Goal: Information Seeking & Learning: Learn about a topic

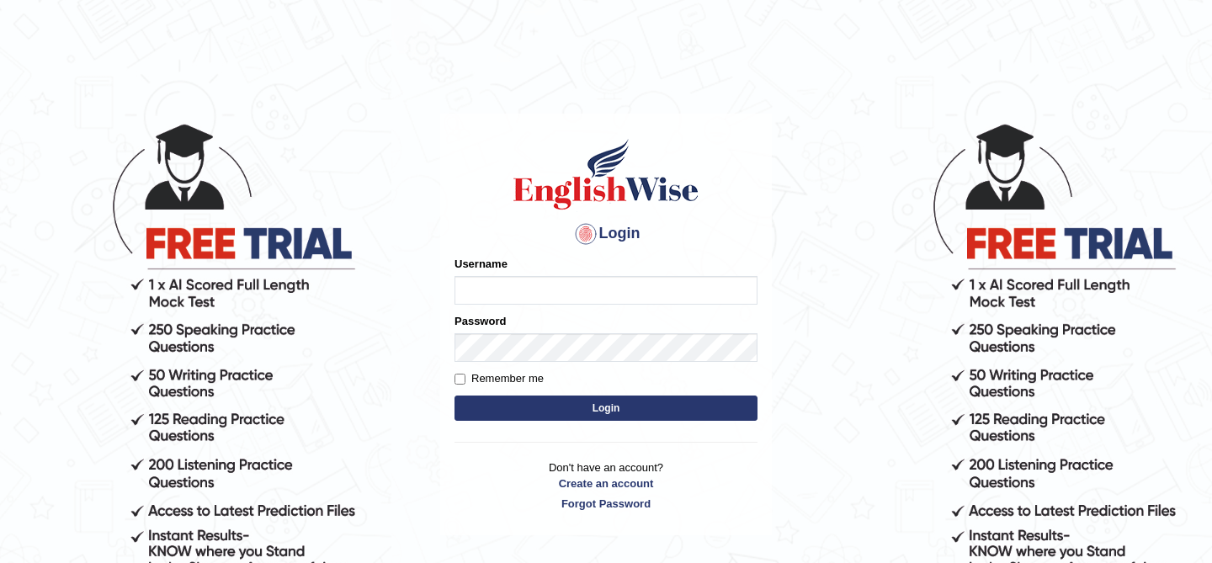
type input "kunwarrupesh"
click at [599, 423] on form "Please fix the following errors: Username kunwarrupesh Password Remember me Log…" at bounding box center [605, 340] width 303 height 169
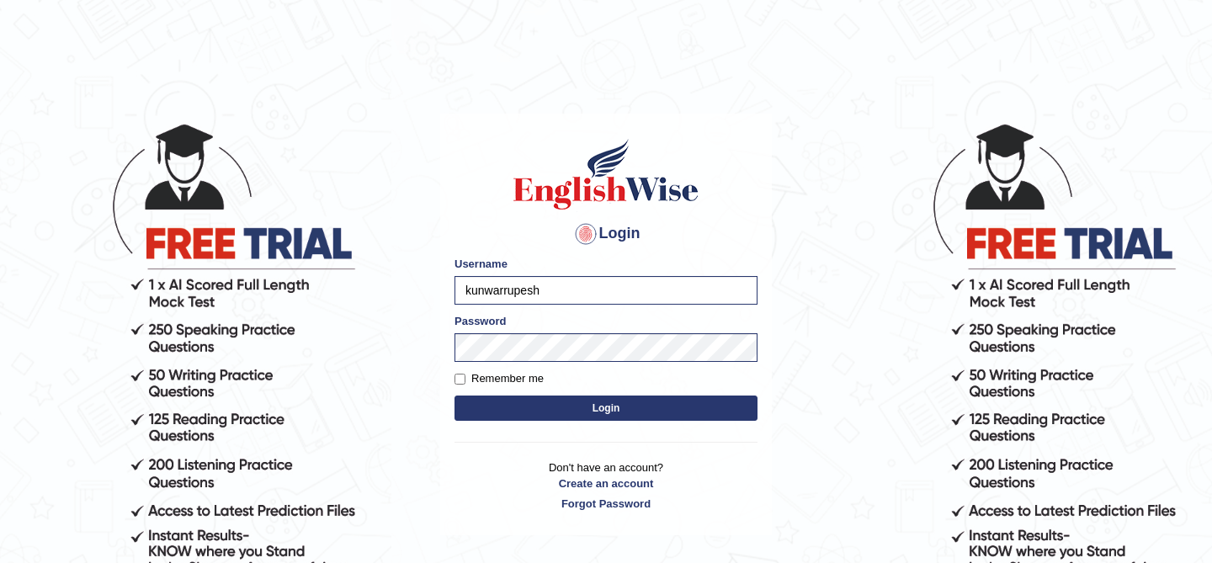
click at [612, 405] on button "Login" at bounding box center [605, 408] width 303 height 25
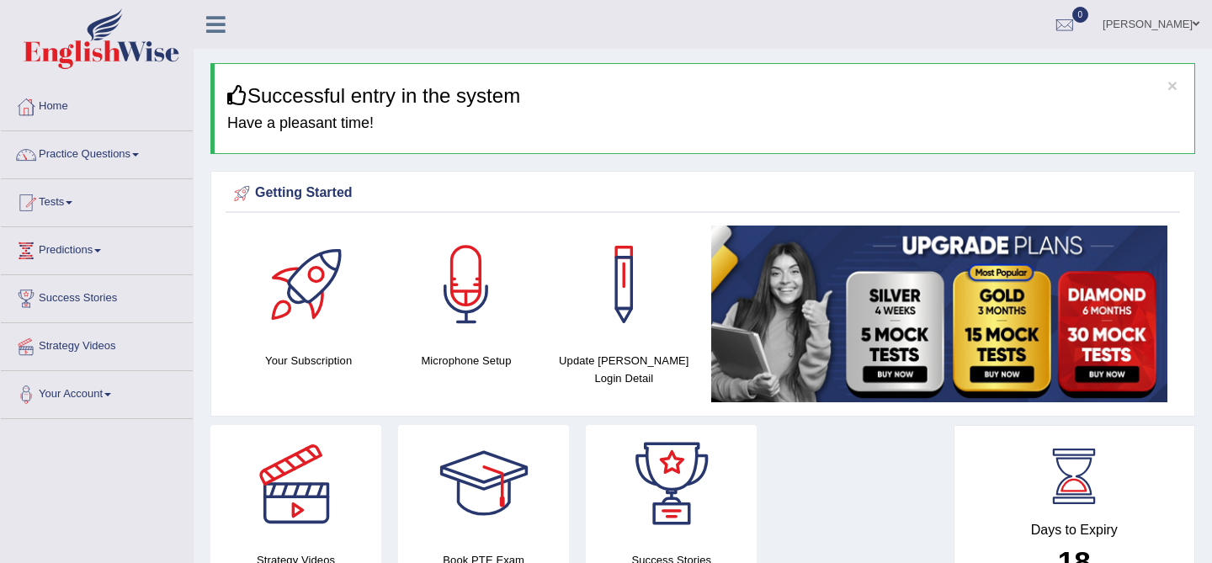
click at [208, 20] on icon at bounding box center [215, 24] width 19 height 22
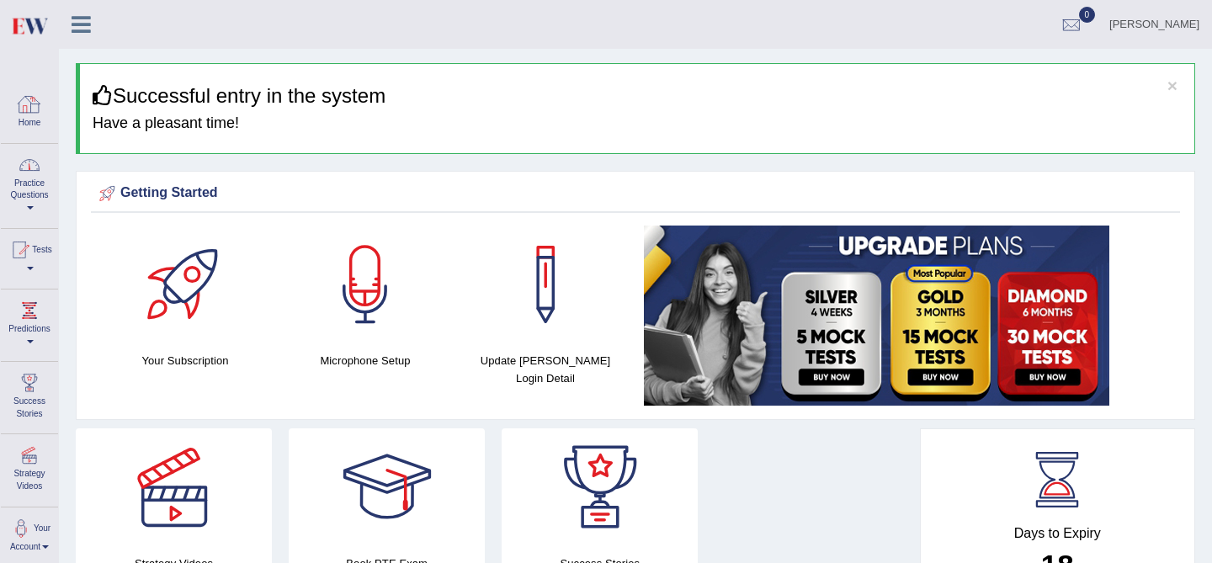
click at [24, 191] on link "Practice Questions" at bounding box center [29, 183] width 57 height 79
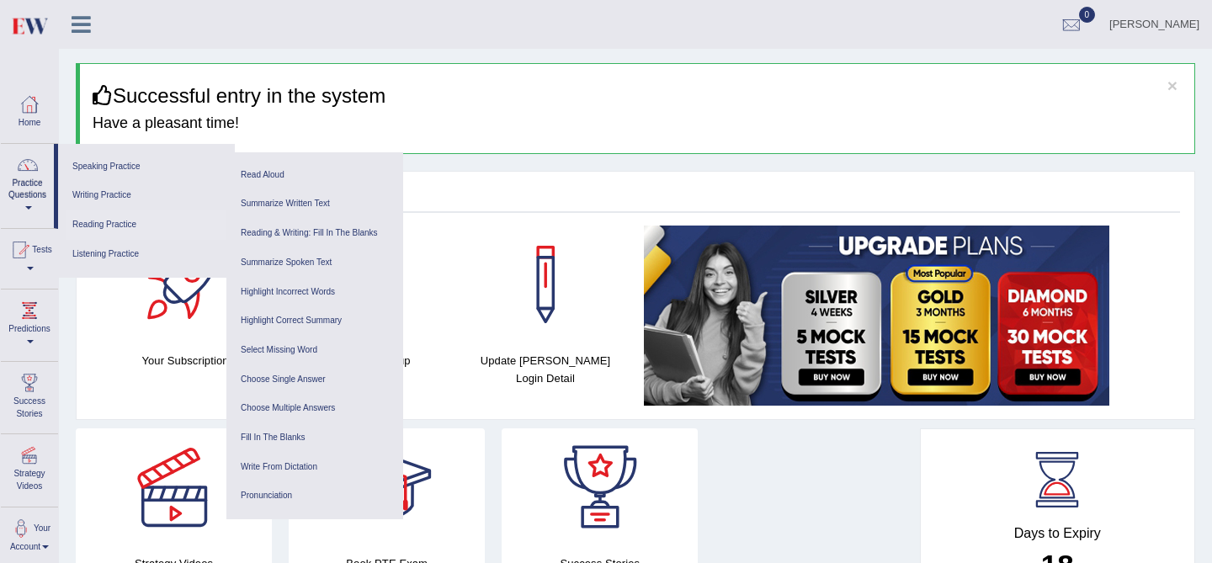
click at [86, 223] on link "Reading Practice" at bounding box center [146, 224] width 160 height 29
click at [289, 440] on link "Fill In The Blanks" at bounding box center [315, 437] width 160 height 29
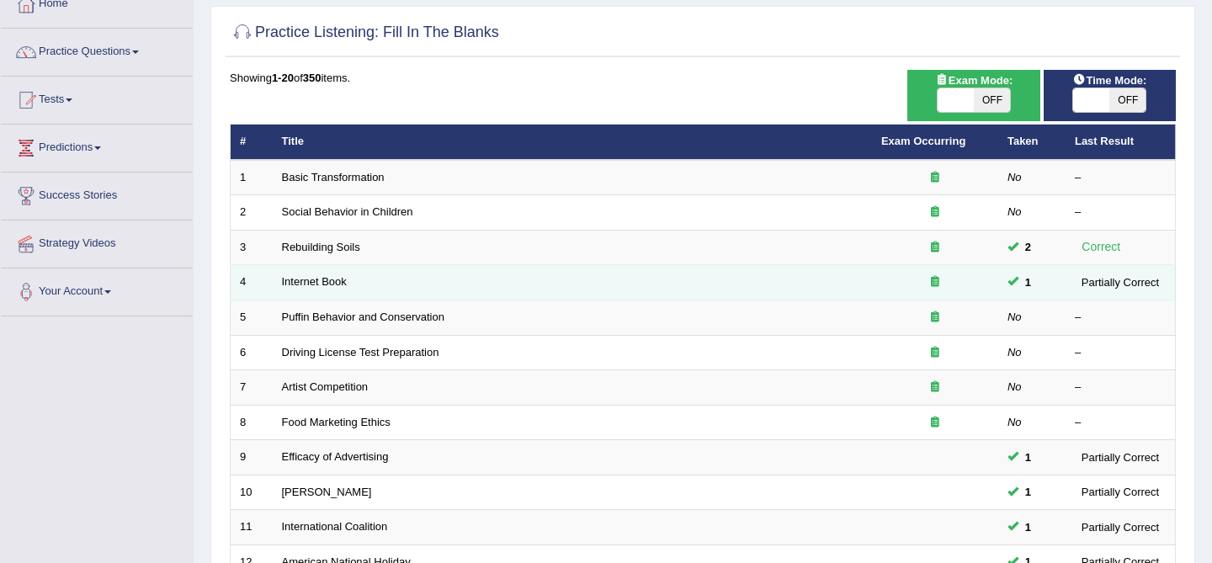
scroll to position [104, 0]
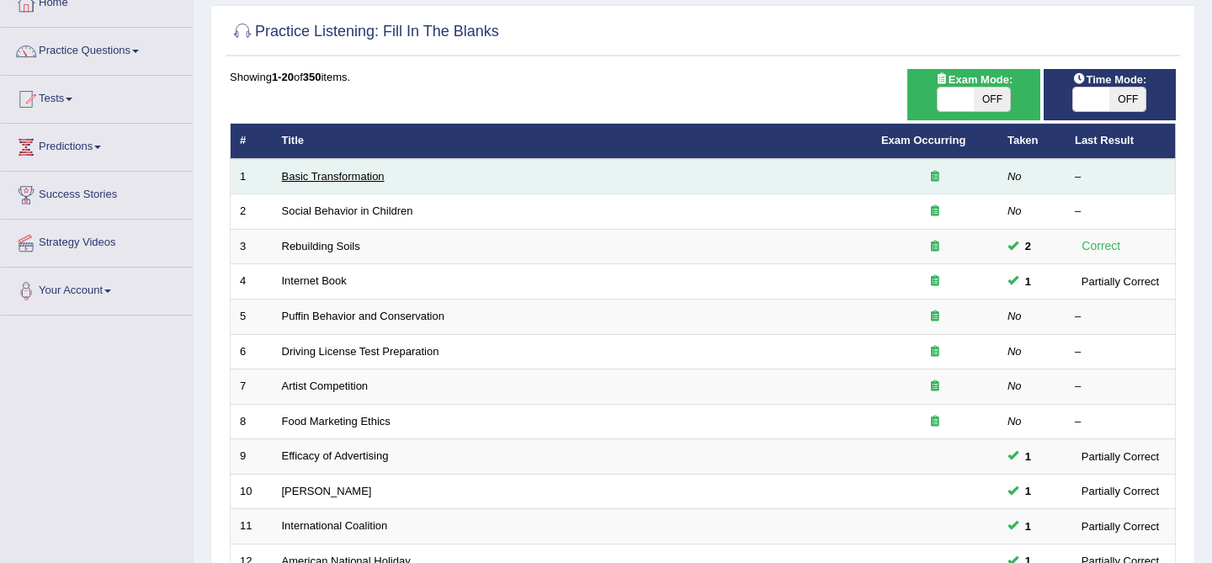
click at [284, 178] on link "Basic Transformation" at bounding box center [333, 176] width 103 height 13
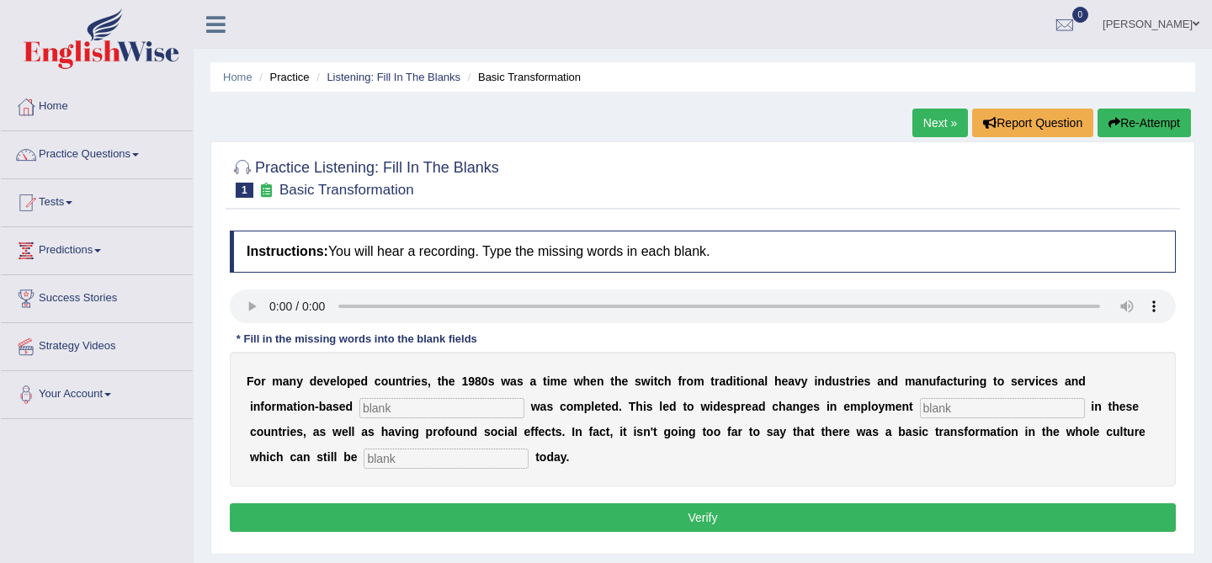
click at [220, 22] on icon at bounding box center [215, 24] width 19 height 22
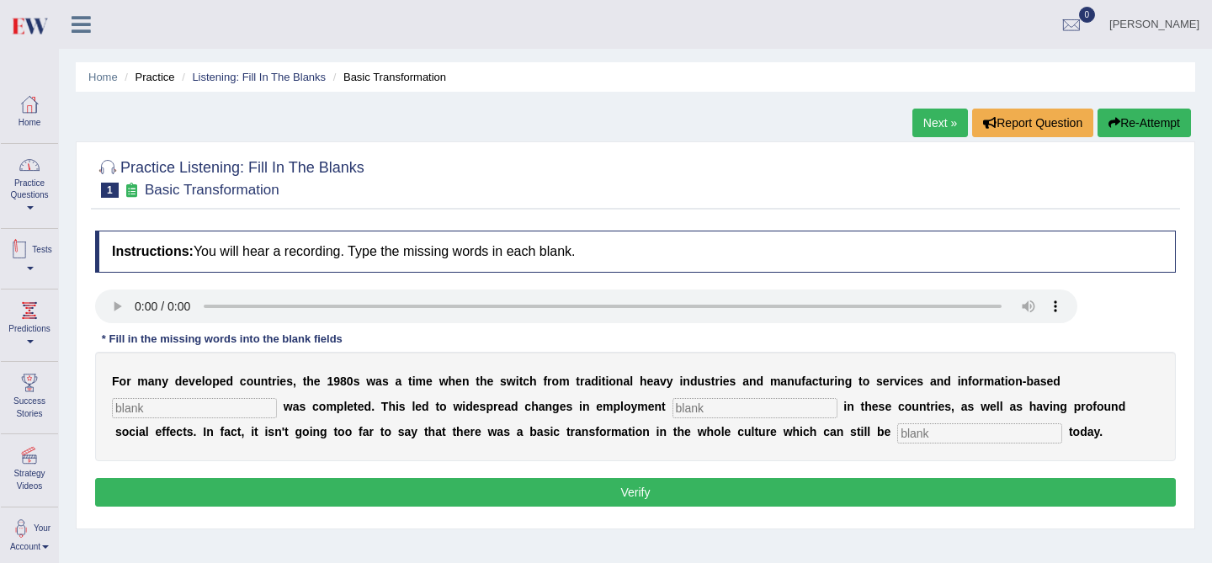
click at [21, 177] on div at bounding box center [29, 164] width 25 height 25
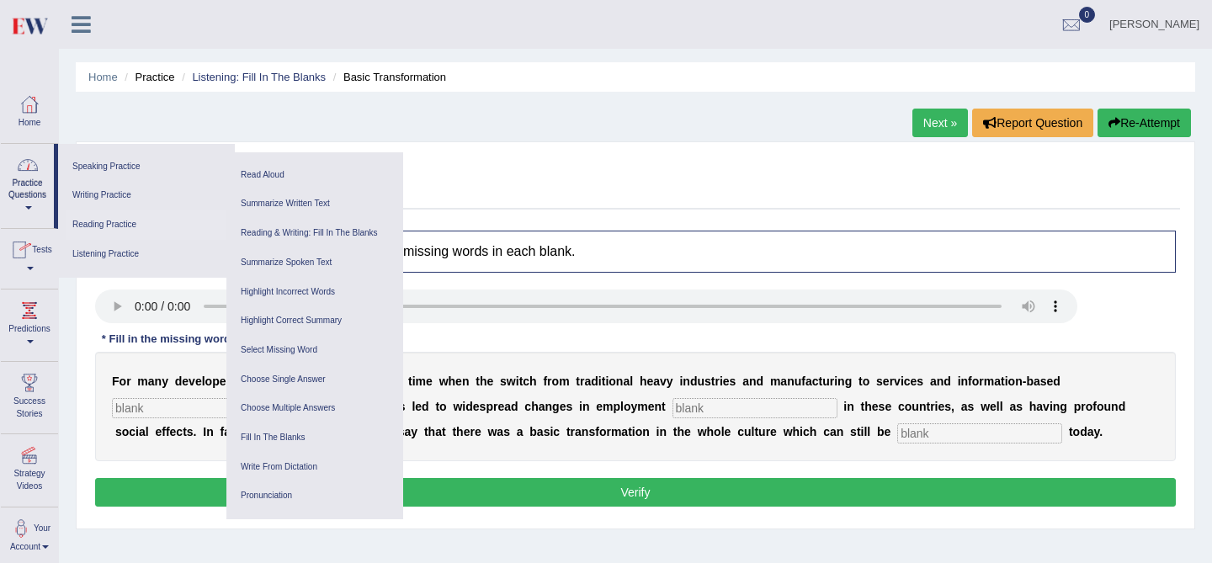
click at [94, 224] on link "Reading Practice" at bounding box center [146, 224] width 160 height 29
click at [119, 222] on link "Reading Practice" at bounding box center [146, 224] width 160 height 29
click at [24, 254] on div at bounding box center [19, 249] width 25 height 25
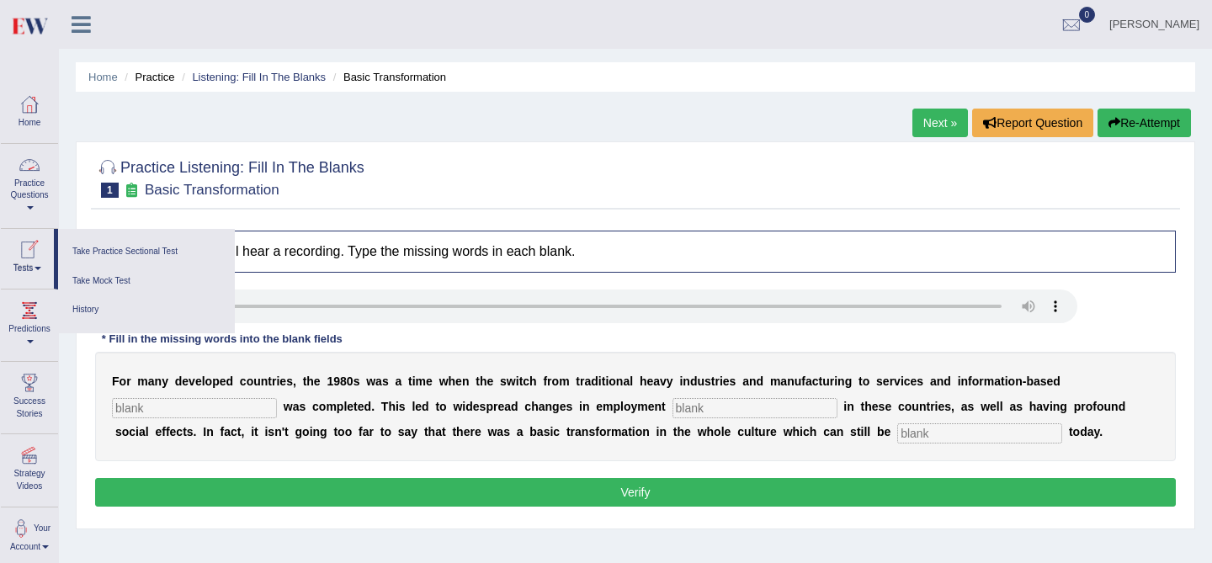
click at [24, 212] on link "Practice Questions" at bounding box center [29, 183] width 57 height 79
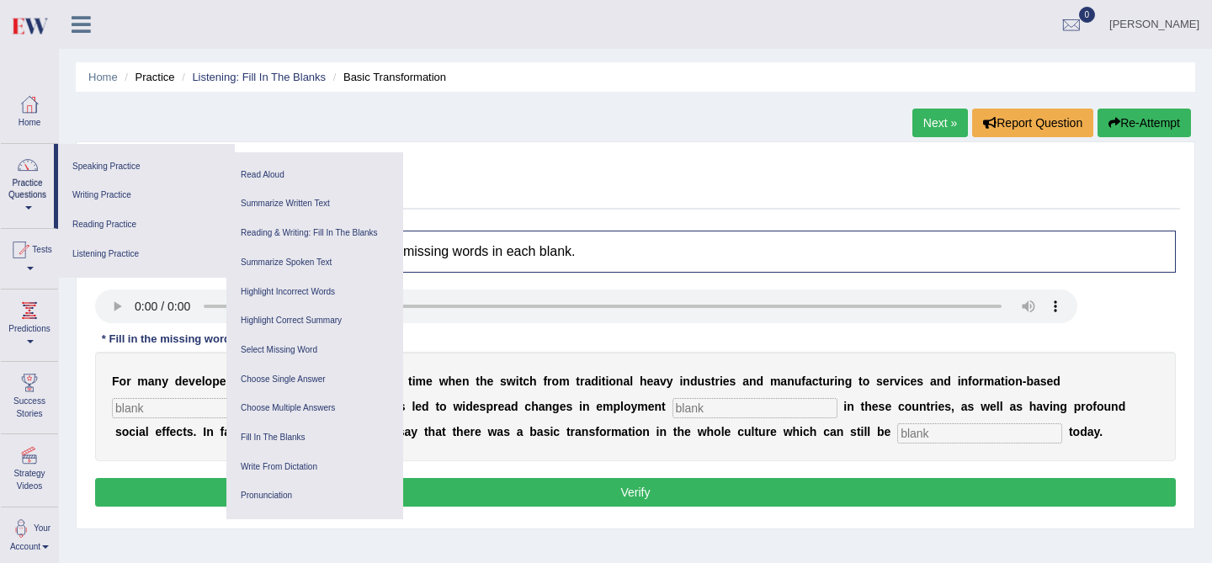
click at [85, 29] on icon at bounding box center [81, 24] width 19 height 22
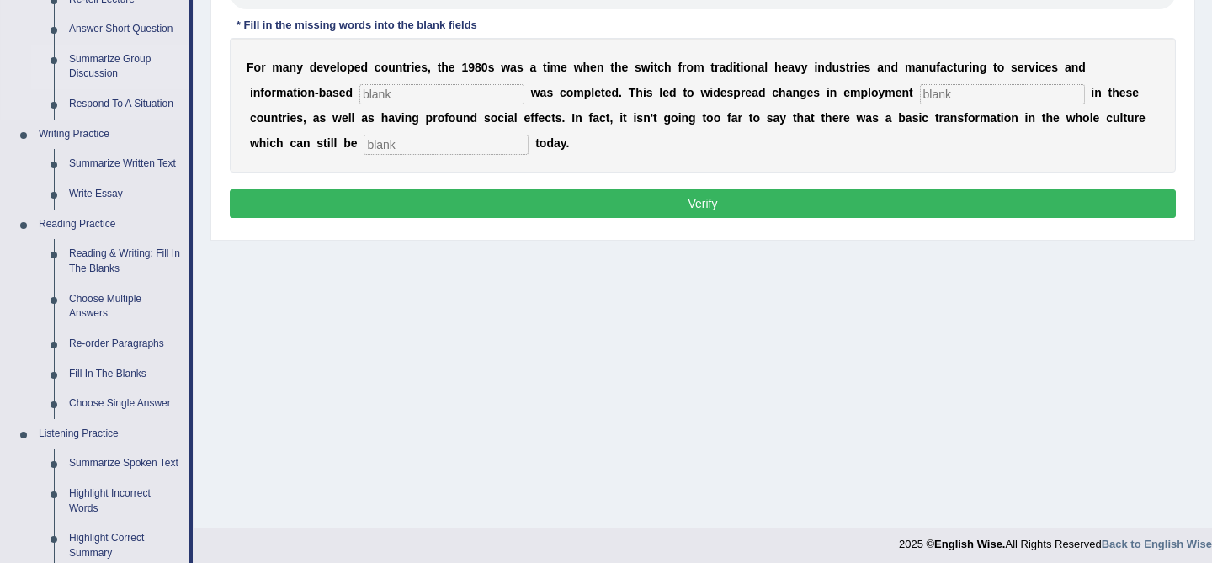
scroll to position [319, 0]
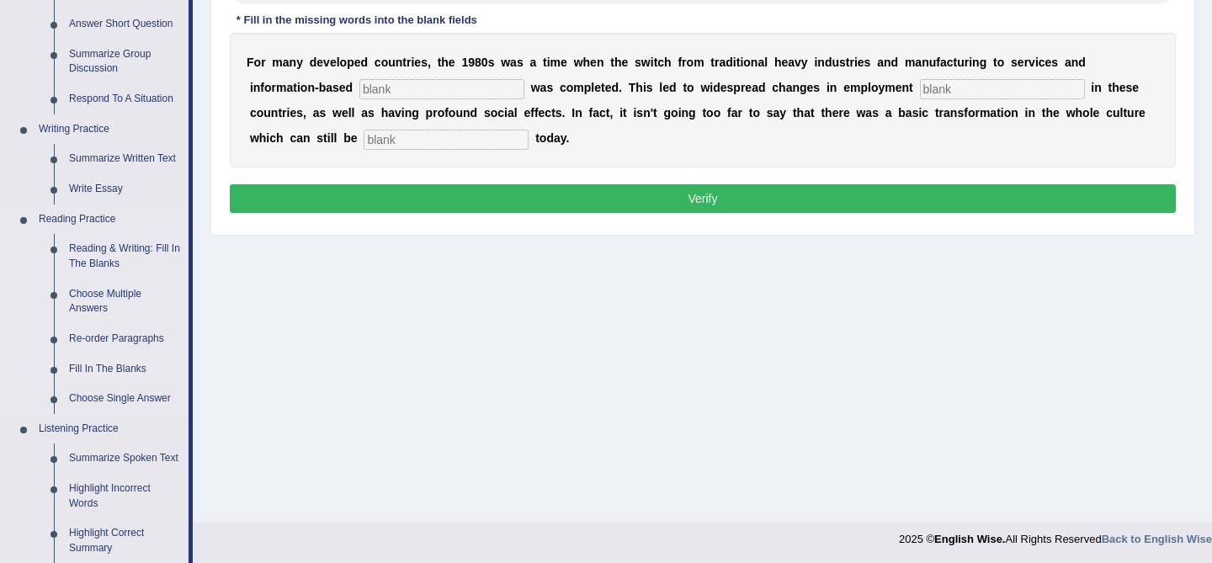
click at [99, 369] on link "Fill In The Blanks" at bounding box center [124, 369] width 127 height 30
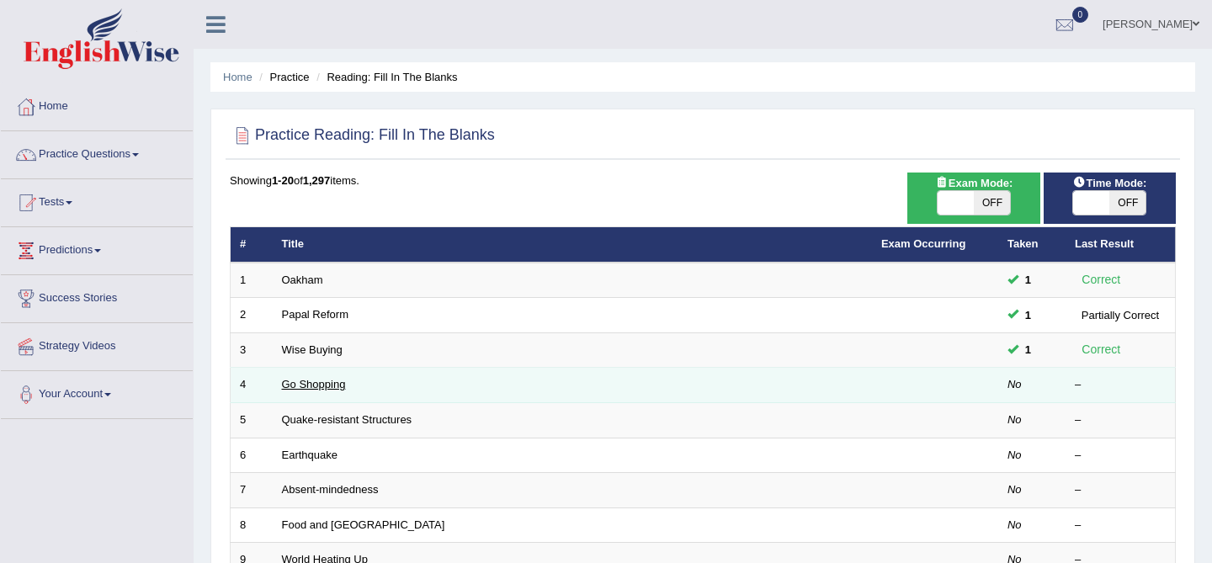
click at [295, 386] on link "Go Shopping" at bounding box center [314, 384] width 64 height 13
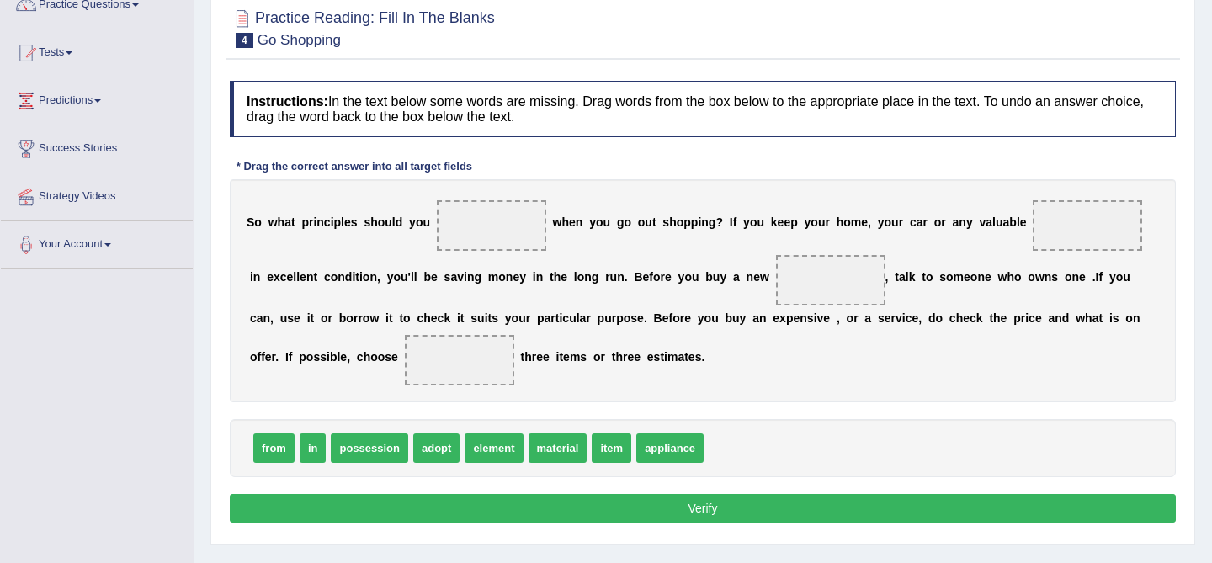
scroll to position [166, 0]
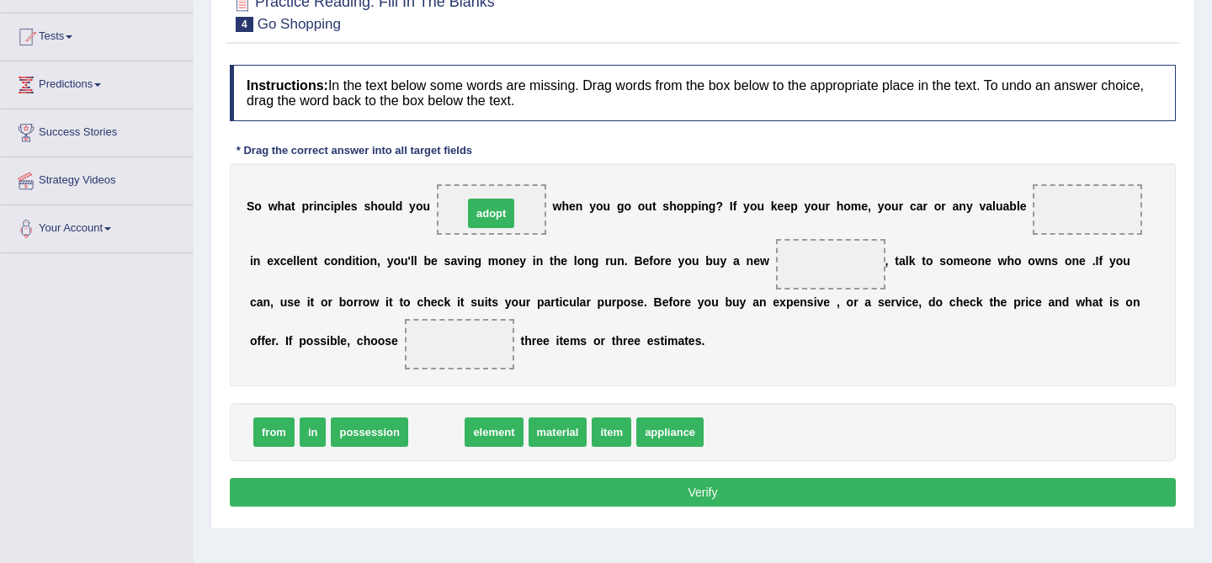
drag, startPoint x: 443, startPoint y: 436, endPoint x: 497, endPoint y: 217, distance: 225.5
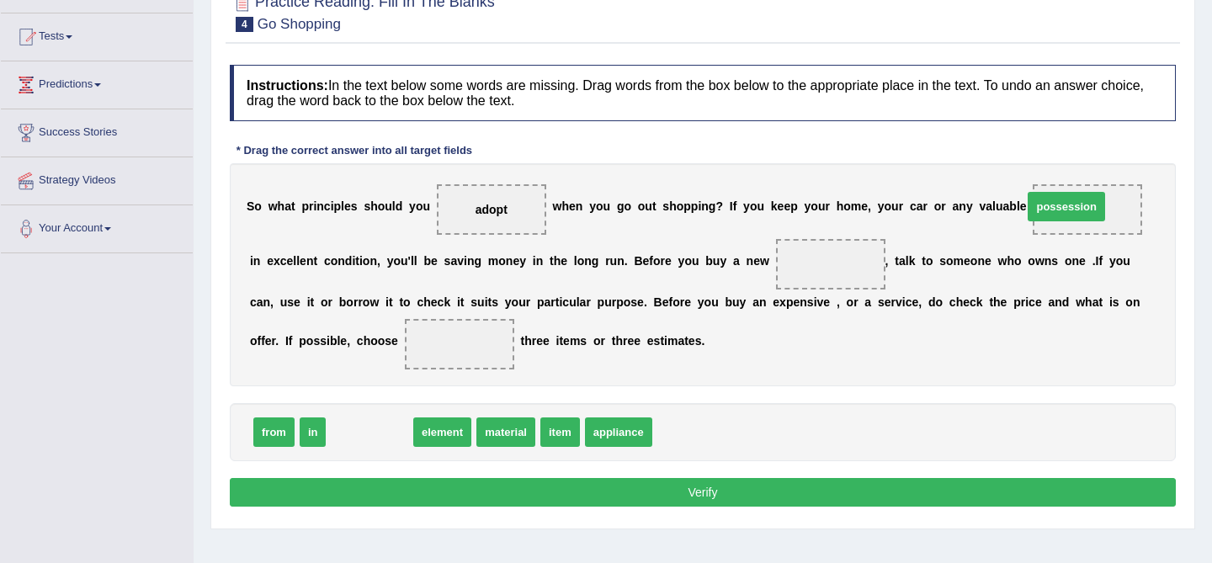
drag, startPoint x: 385, startPoint y: 434, endPoint x: 1081, endPoint y: 209, distance: 732.4
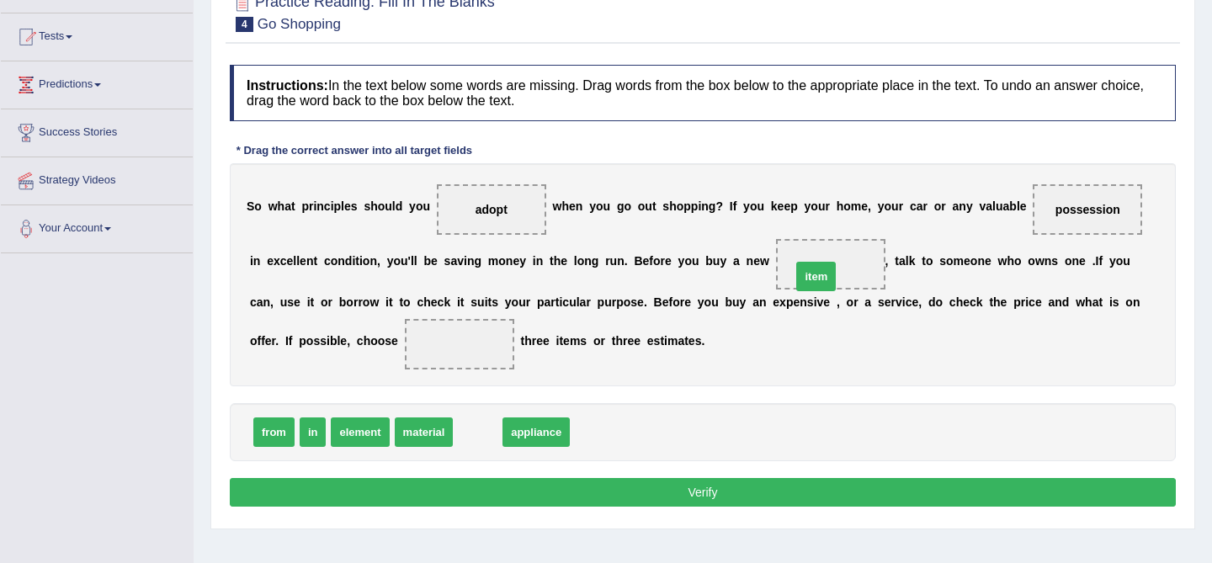
drag, startPoint x: 479, startPoint y: 430, endPoint x: 816, endPoint y: 279, distance: 369.5
drag, startPoint x: 265, startPoint y: 431, endPoint x: 328, endPoint y: 399, distance: 70.8
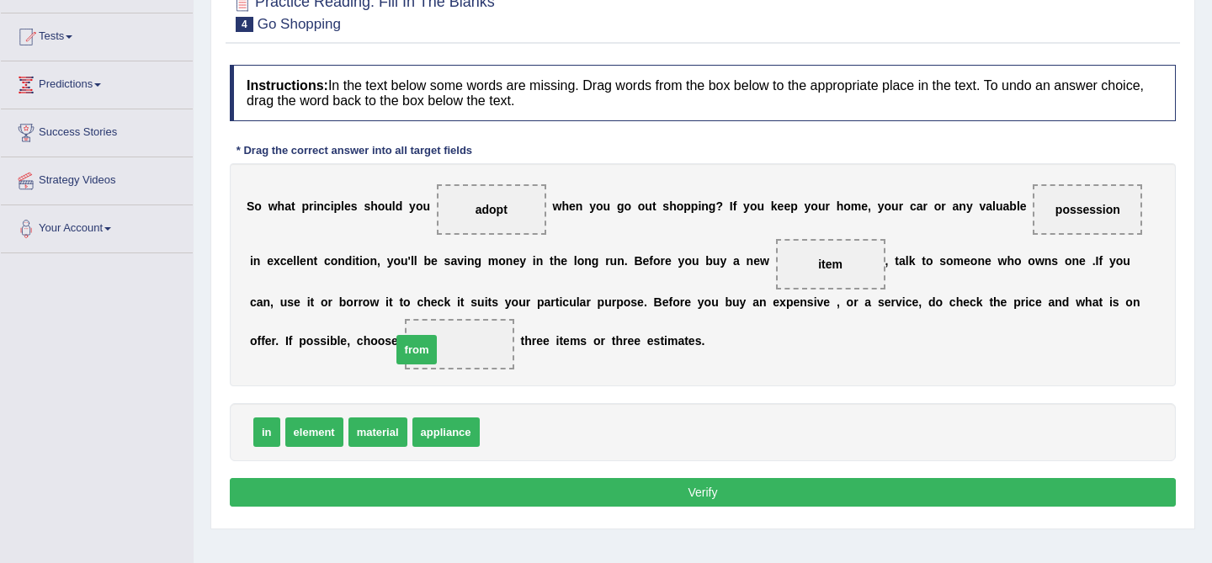
drag, startPoint x: 505, startPoint y: 433, endPoint x: 417, endPoint y: 351, distance: 120.9
drag, startPoint x: 450, startPoint y: 435, endPoint x: 1027, endPoint y: 210, distance: 619.8
click at [597, 493] on button "Verify" at bounding box center [703, 492] width 946 height 29
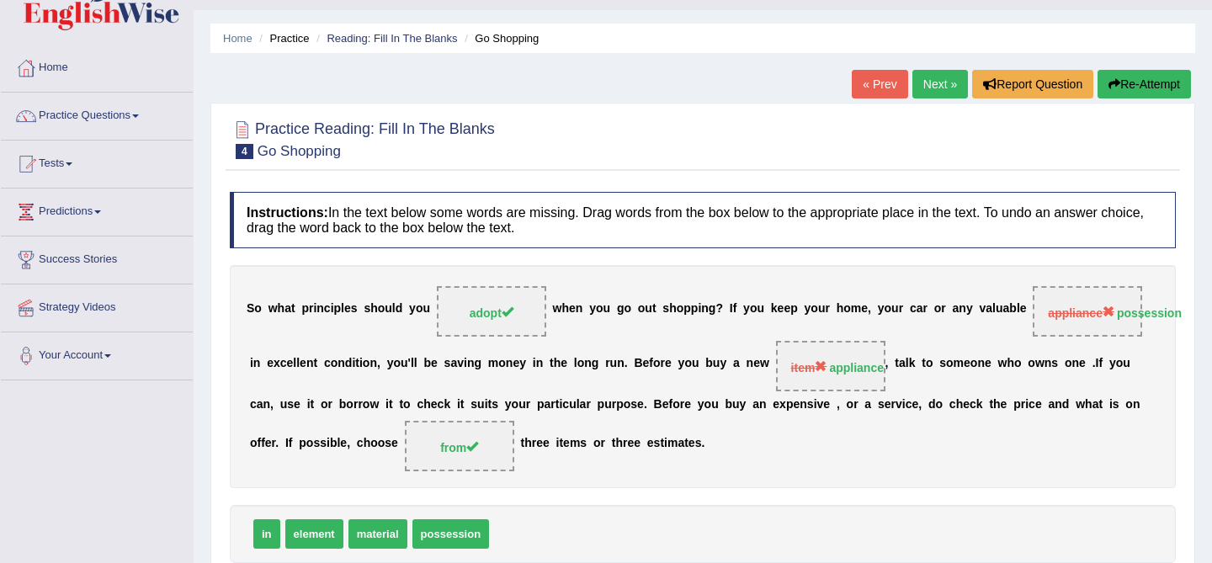
scroll to position [0, 0]
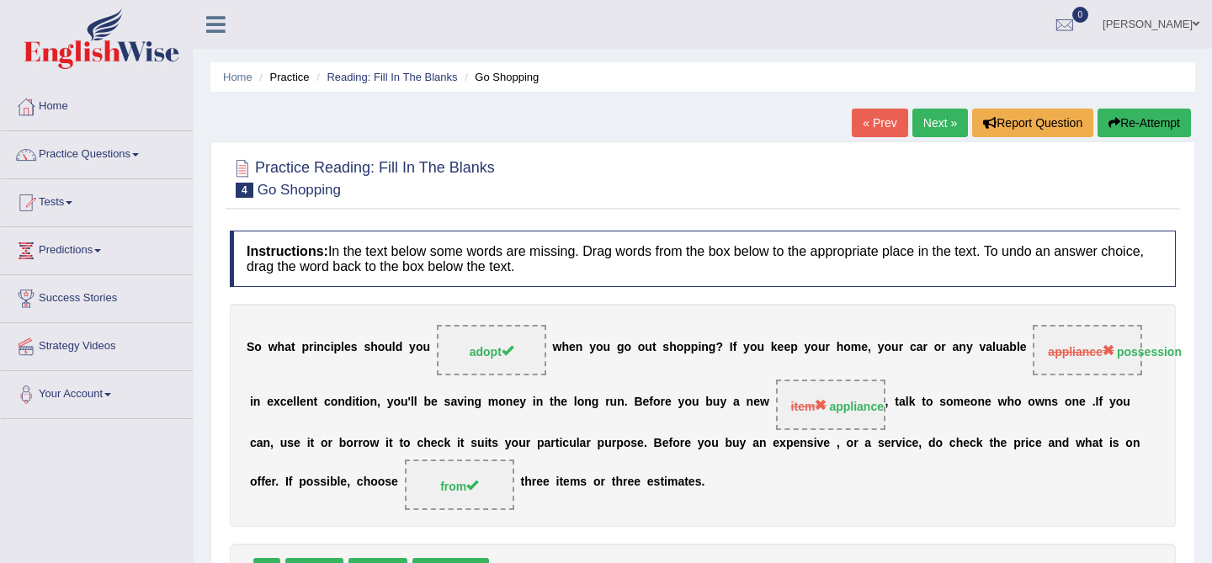
click at [937, 123] on link "Next »" at bounding box center [940, 123] width 56 height 29
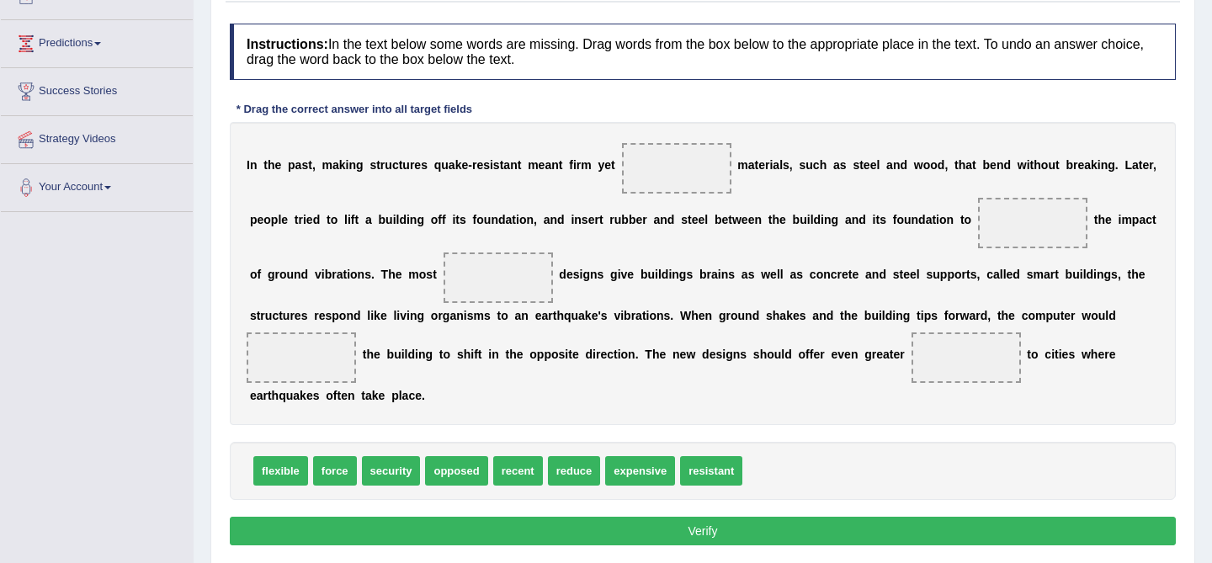
scroll to position [208, 0]
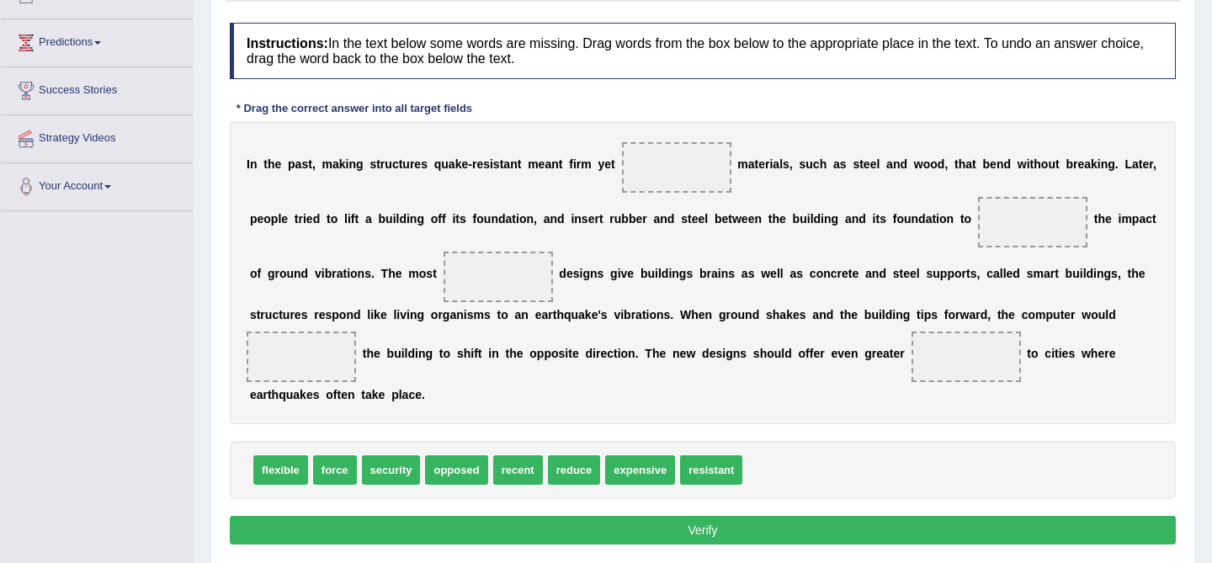
click at [292, 471] on span "flexible" at bounding box center [280, 469] width 55 height 29
drag, startPoint x: 268, startPoint y: 470, endPoint x: 686, endPoint y: 239, distance: 477.2
click at [686, 239] on span "flexible" at bounding box center [698, 238] width 55 height 29
drag, startPoint x: 281, startPoint y: 472, endPoint x: 666, endPoint y: 160, distance: 495.3
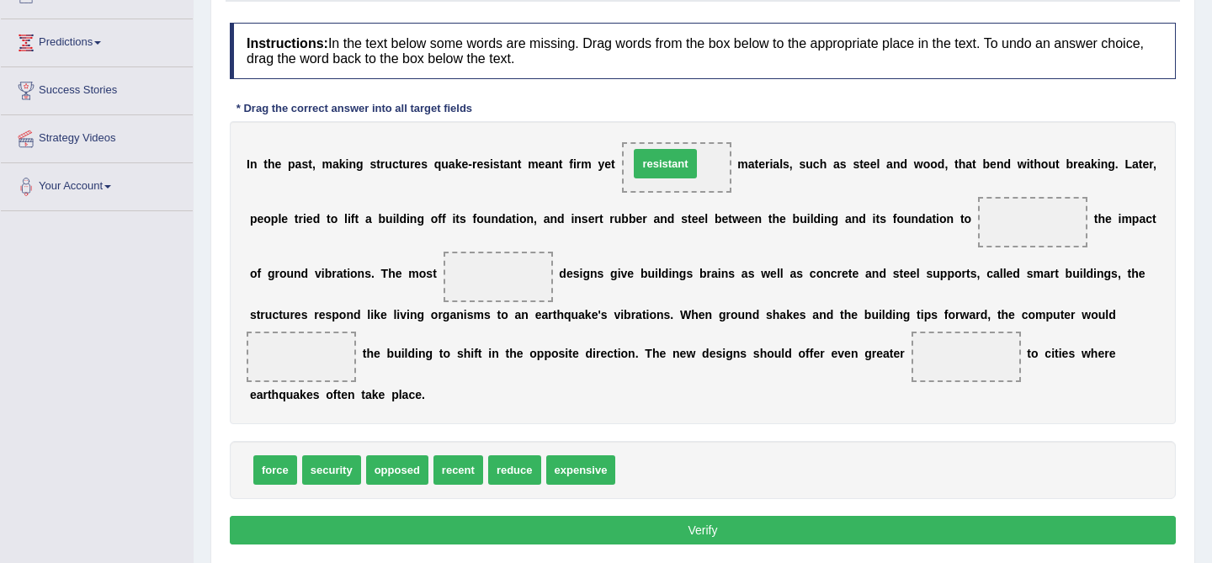
drag, startPoint x: 652, startPoint y: 478, endPoint x: 666, endPoint y: 172, distance: 306.6
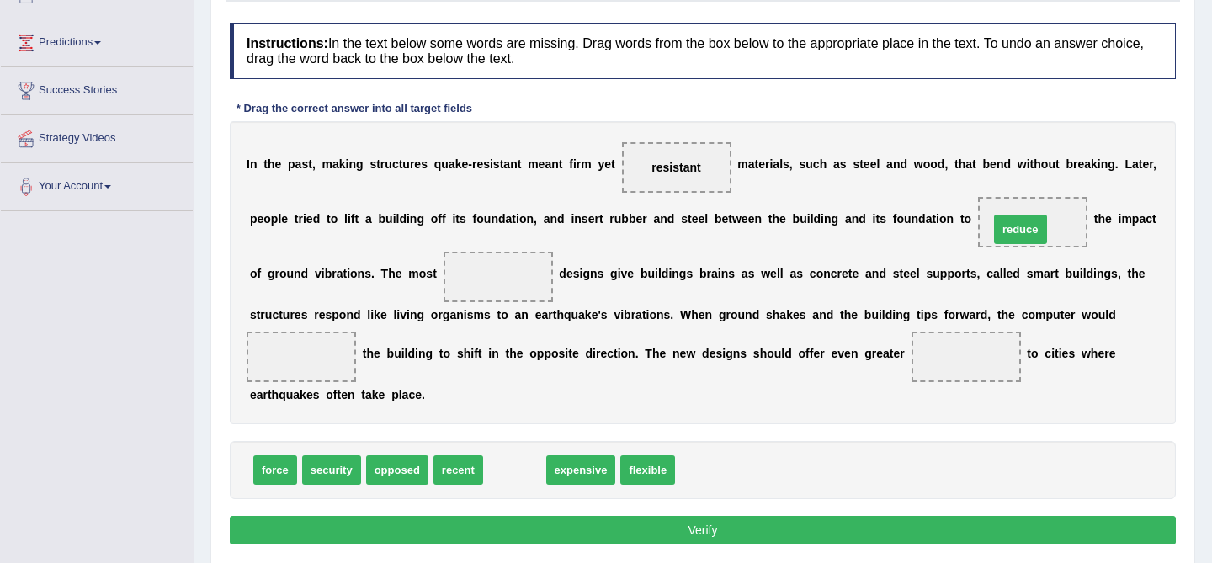
drag, startPoint x: 510, startPoint y: 475, endPoint x: 1016, endPoint y: 235, distance: 560.1
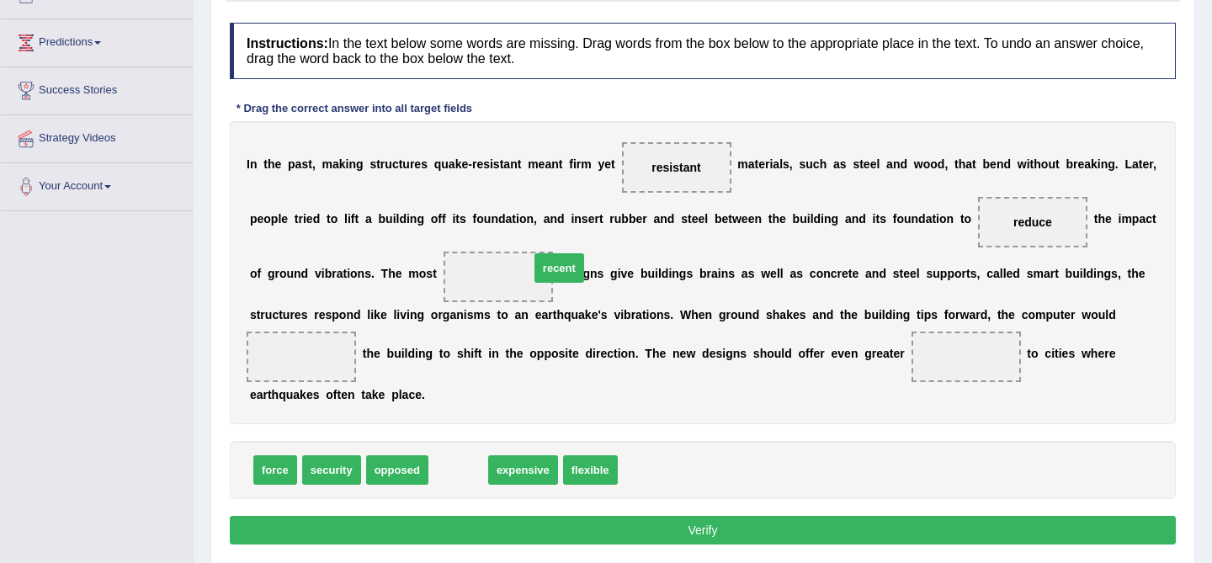
drag, startPoint x: 463, startPoint y: 472, endPoint x: 564, endPoint y: 272, distance: 224.3
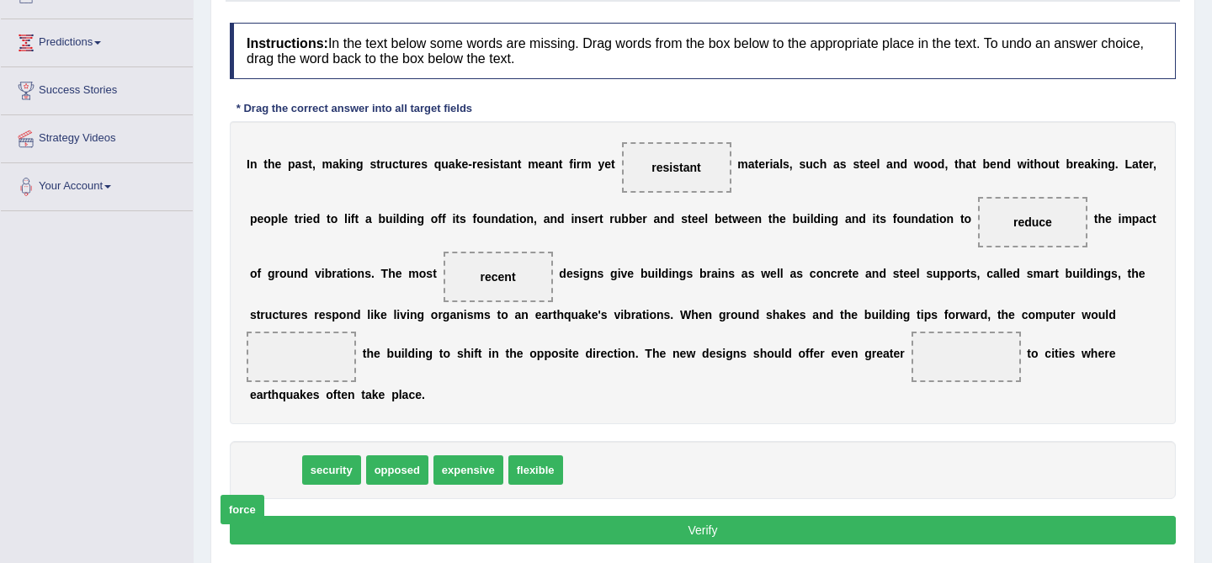
drag, startPoint x: 285, startPoint y: 477, endPoint x: 252, endPoint y: 518, distance: 52.6
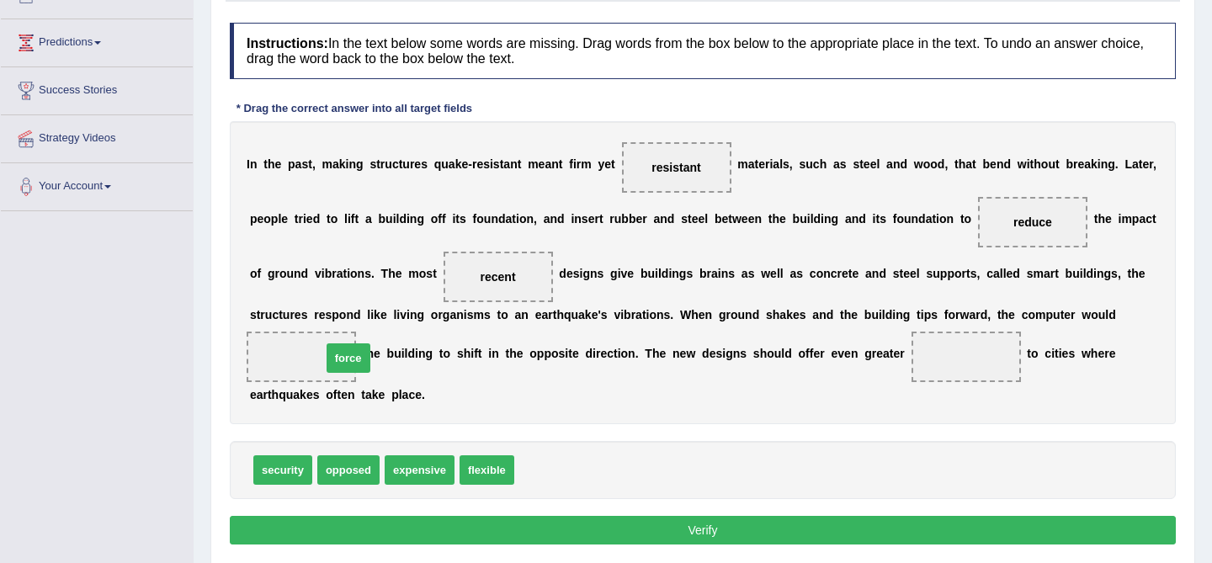
drag, startPoint x: 544, startPoint y: 479, endPoint x: 352, endPoint y: 367, distance: 222.8
drag, startPoint x: 291, startPoint y: 465, endPoint x: 999, endPoint y: 361, distance: 715.2
click at [820, 405] on div "I n t h e p a s t , m a k i n g s t r u c t u r e s q u a k e - r e s i s t a n…" at bounding box center [703, 272] width 946 height 303
click at [666, 530] on button "Verify" at bounding box center [703, 530] width 946 height 29
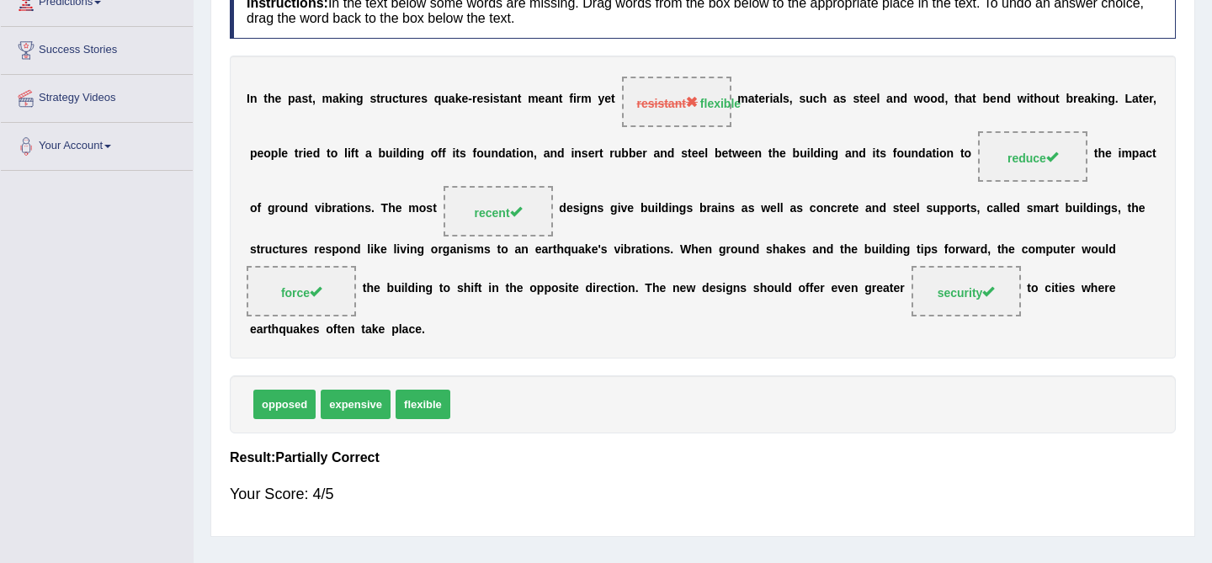
scroll to position [0, 0]
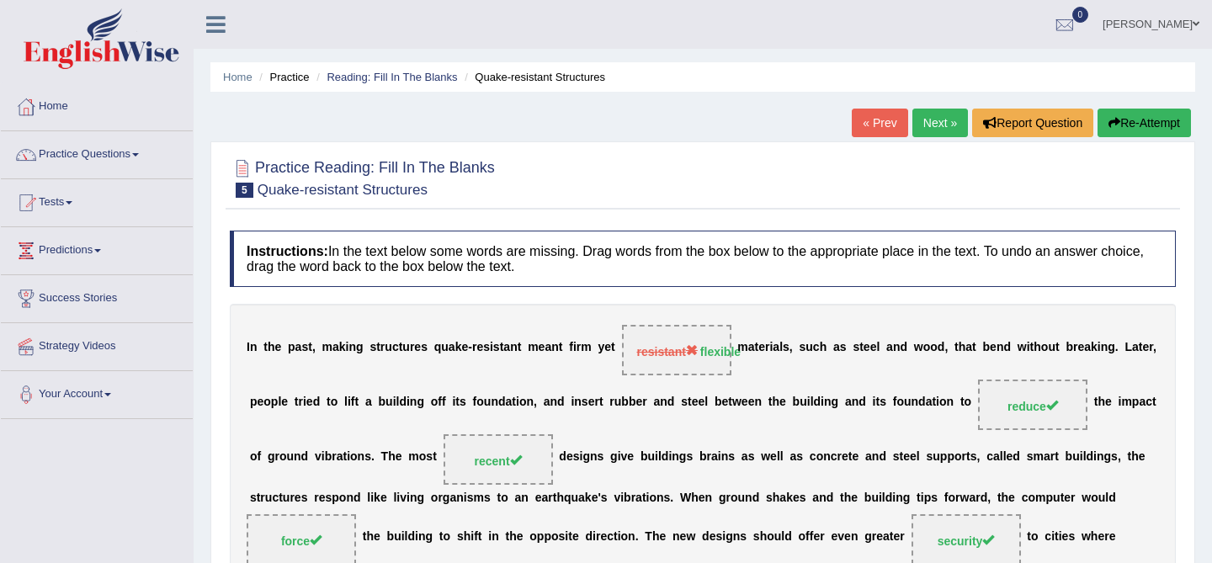
click at [933, 120] on link "Next »" at bounding box center [940, 123] width 56 height 29
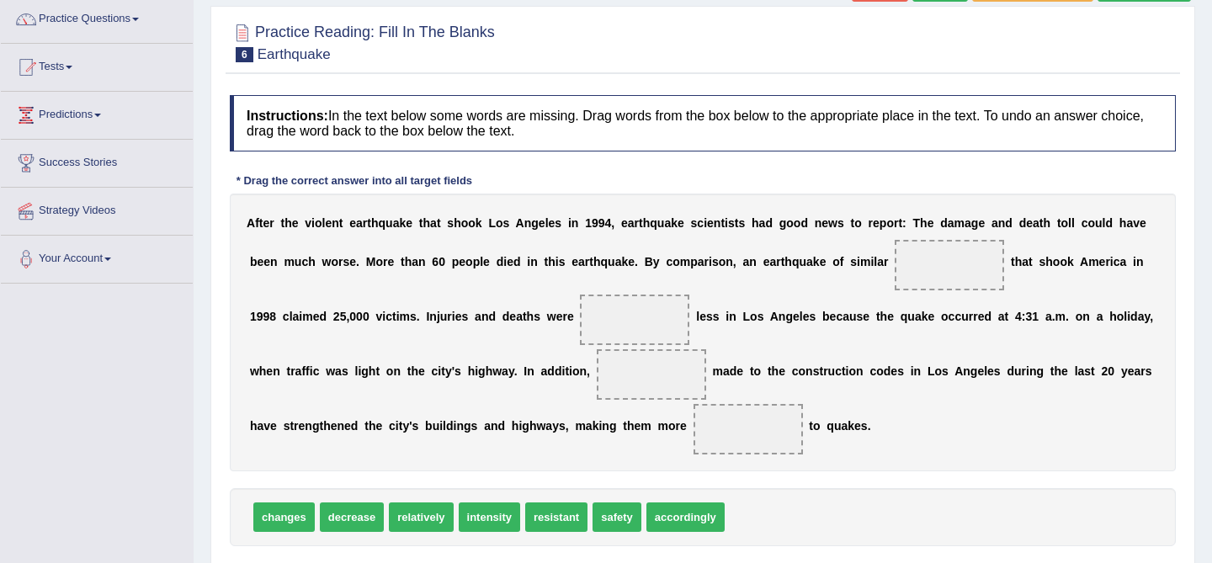
scroll to position [137, 0]
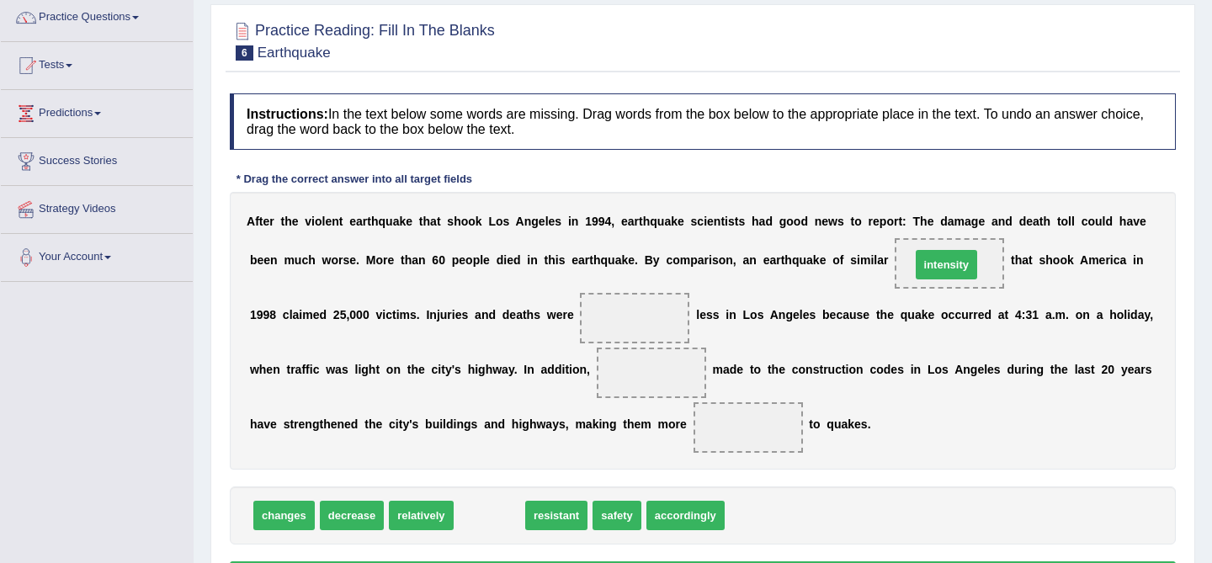
drag, startPoint x: 500, startPoint y: 522, endPoint x: 957, endPoint y: 271, distance: 521.2
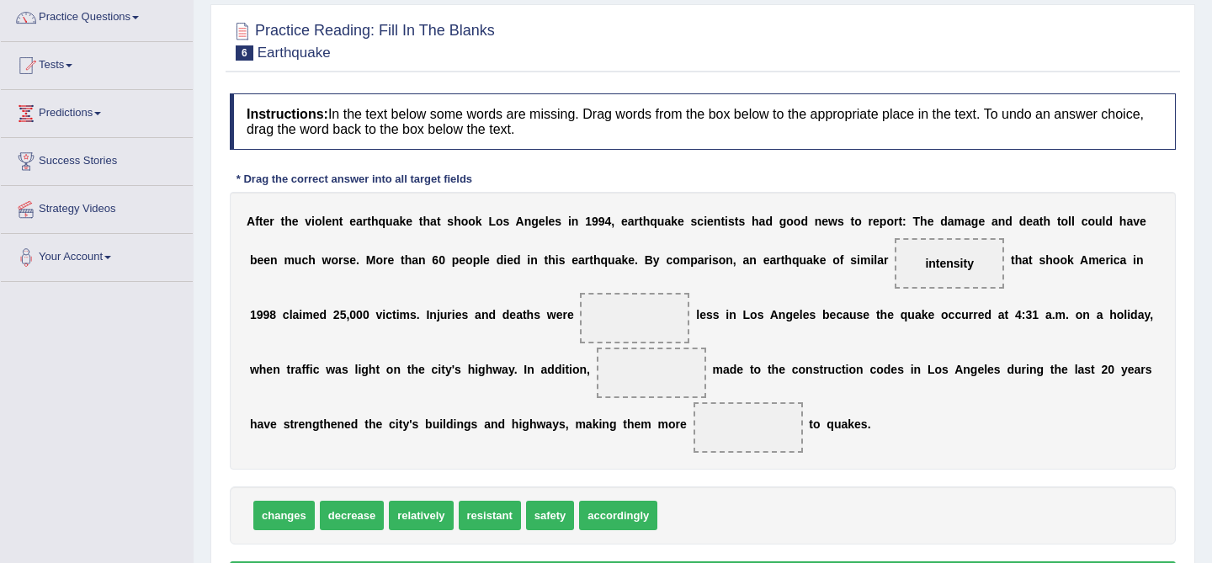
click at [422, 522] on span "relatively" at bounding box center [421, 515] width 64 height 29
drag, startPoint x: 422, startPoint y: 522, endPoint x: 642, endPoint y: 325, distance: 295.0
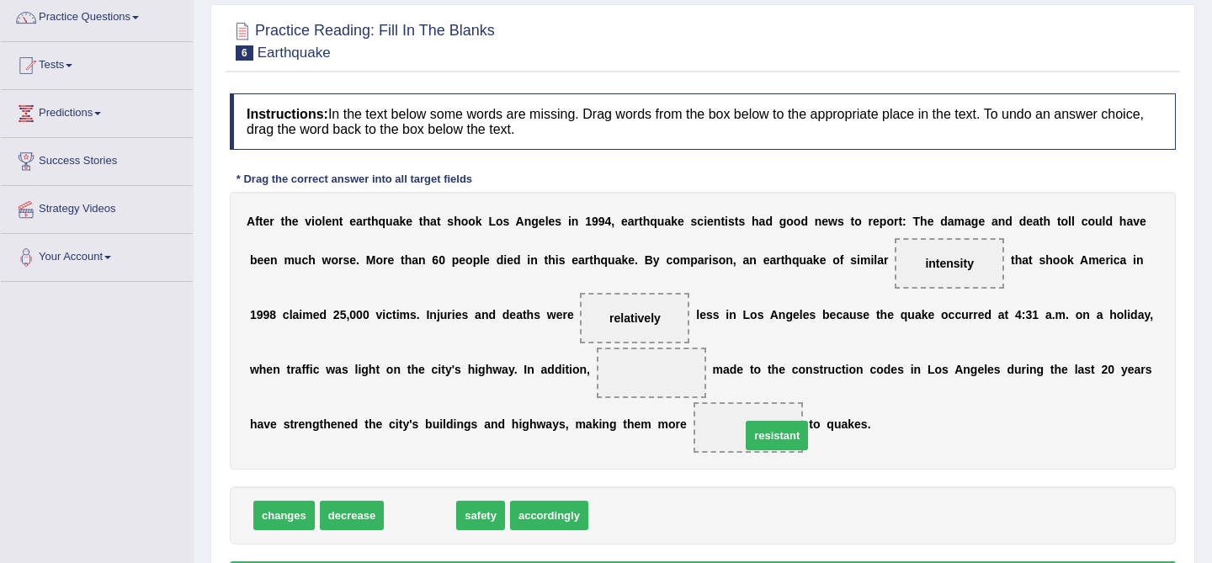
drag, startPoint x: 426, startPoint y: 515, endPoint x: 783, endPoint y: 435, distance: 365.6
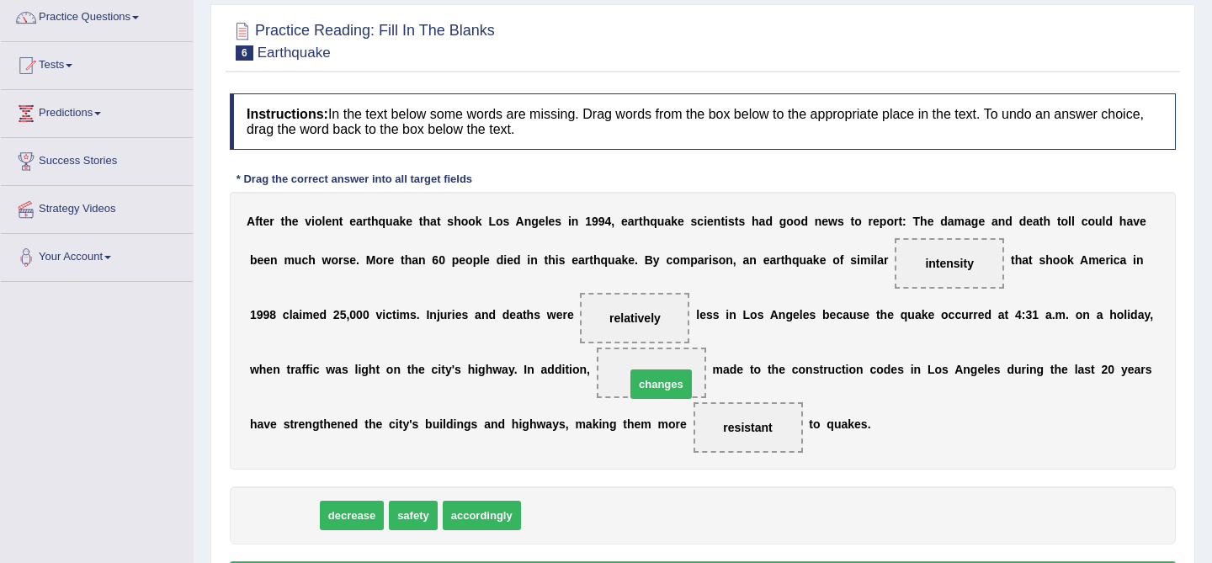
drag, startPoint x: 301, startPoint y: 515, endPoint x: 679, endPoint y: 384, distance: 400.0
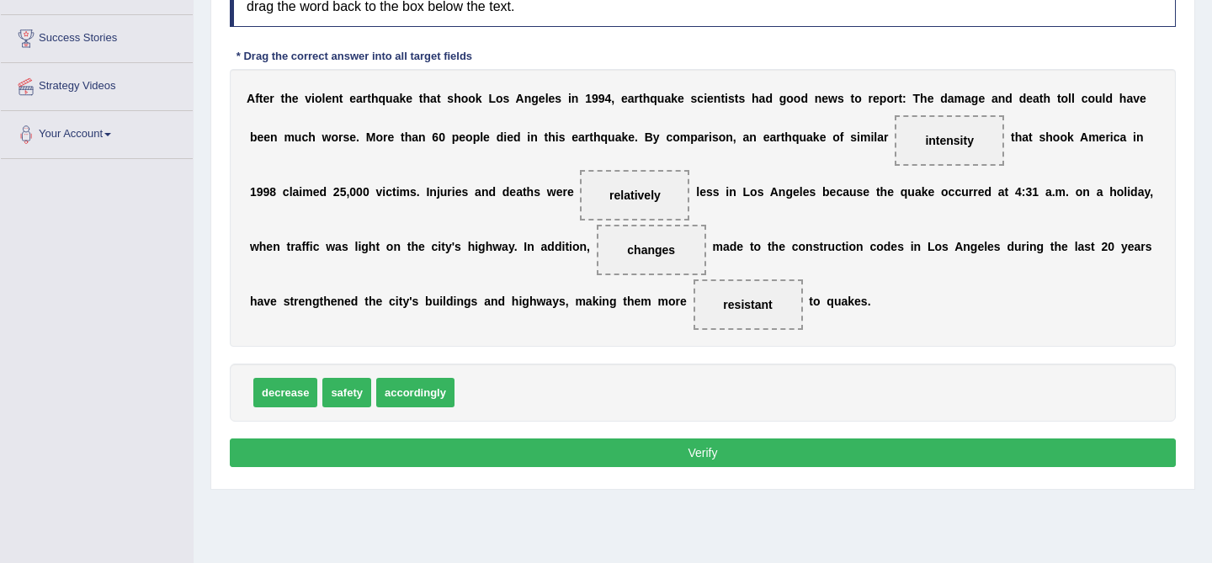
scroll to position [266, 0]
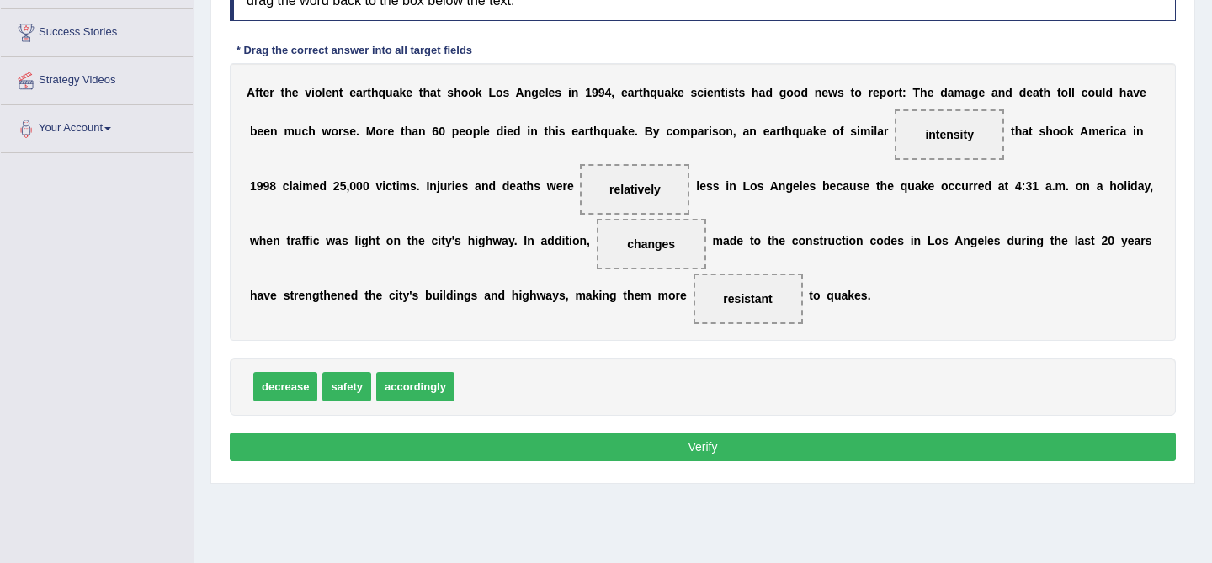
click at [739, 452] on button "Verify" at bounding box center [703, 447] width 946 height 29
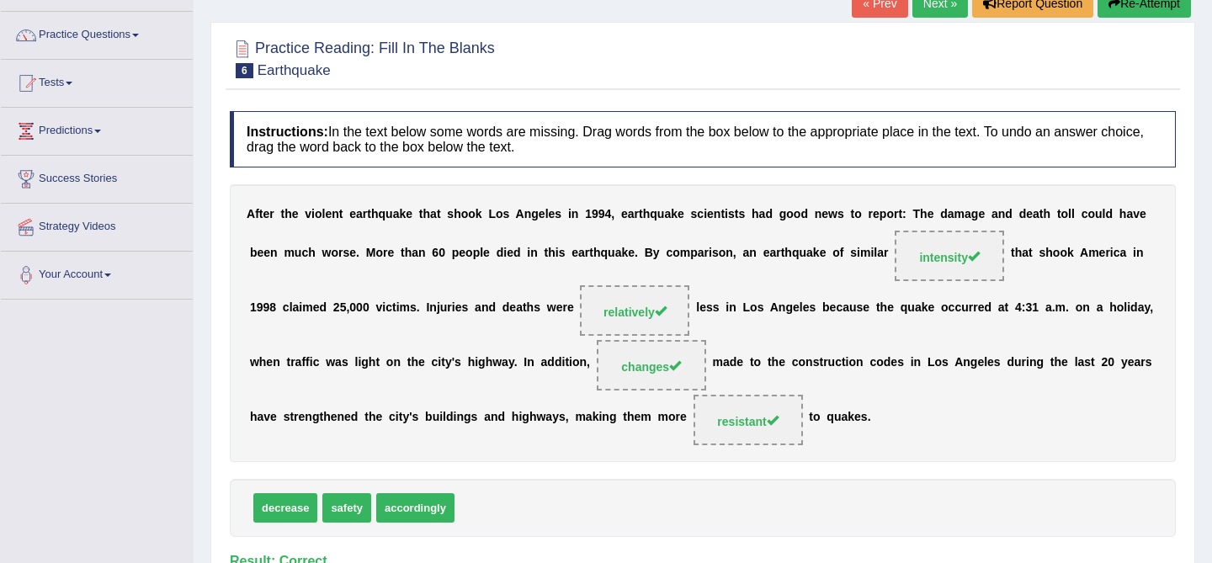
scroll to position [125, 0]
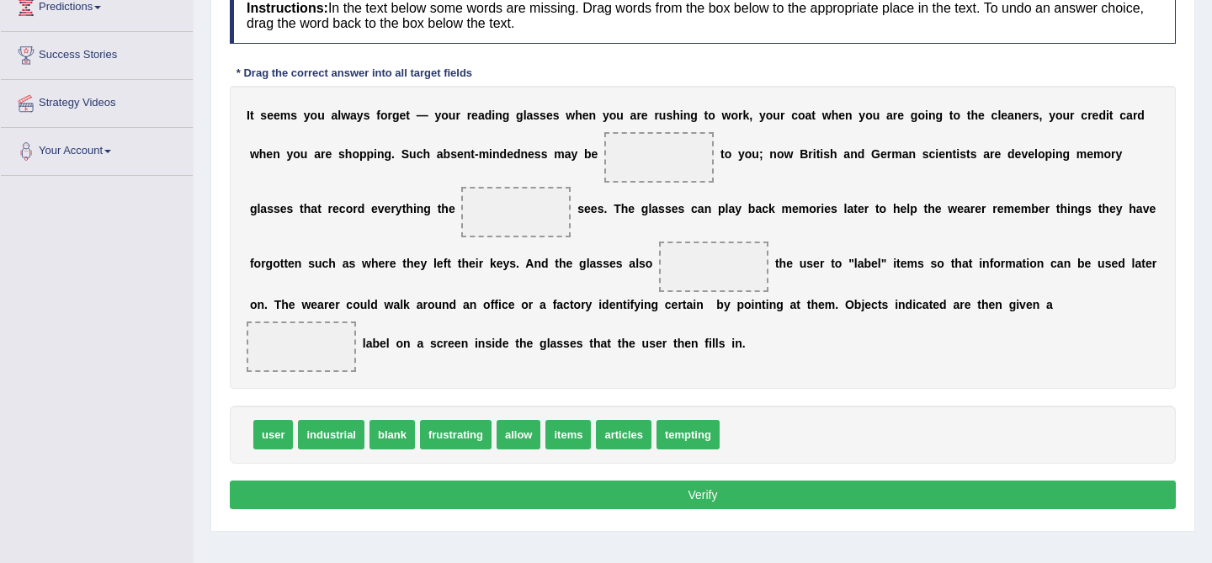
scroll to position [252, 0]
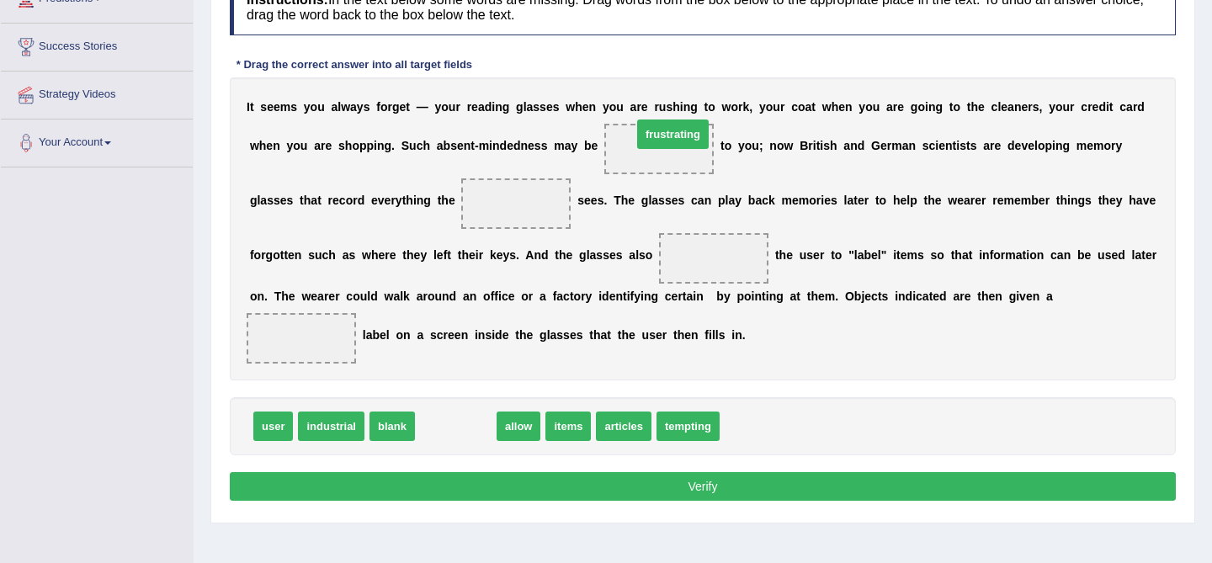
drag, startPoint x: 471, startPoint y: 430, endPoint x: 688, endPoint y: 140, distance: 362.5
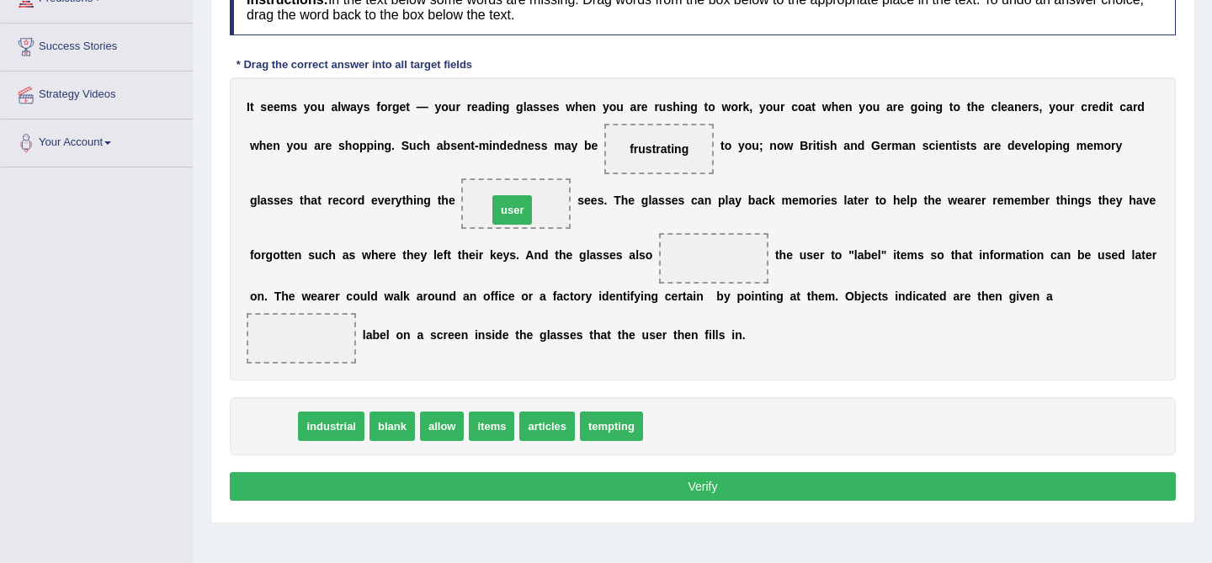
drag, startPoint x: 279, startPoint y: 431, endPoint x: 518, endPoint y: 216, distance: 321.2
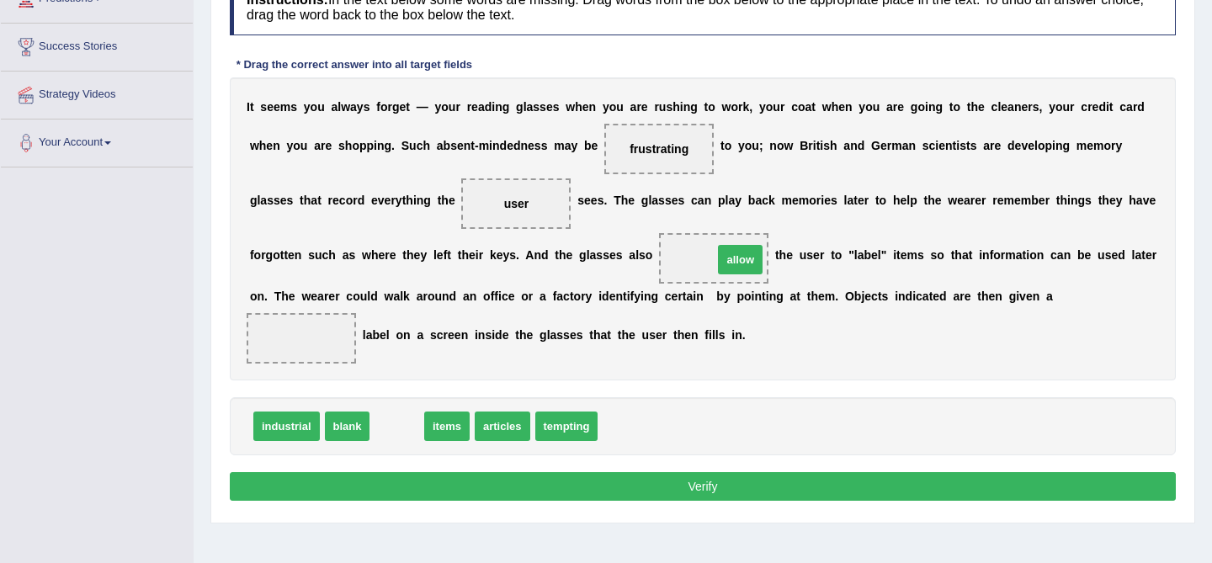
drag, startPoint x: 385, startPoint y: 428, endPoint x: 729, endPoint y: 262, distance: 382.4
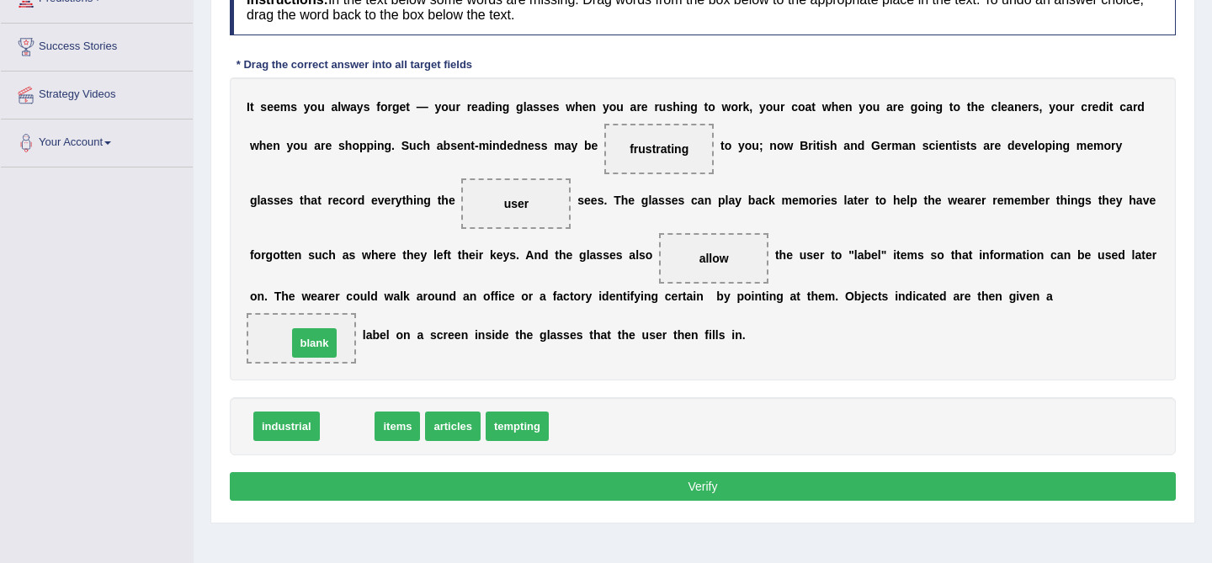
drag, startPoint x: 347, startPoint y: 428, endPoint x: 314, endPoint y: 345, distance: 89.5
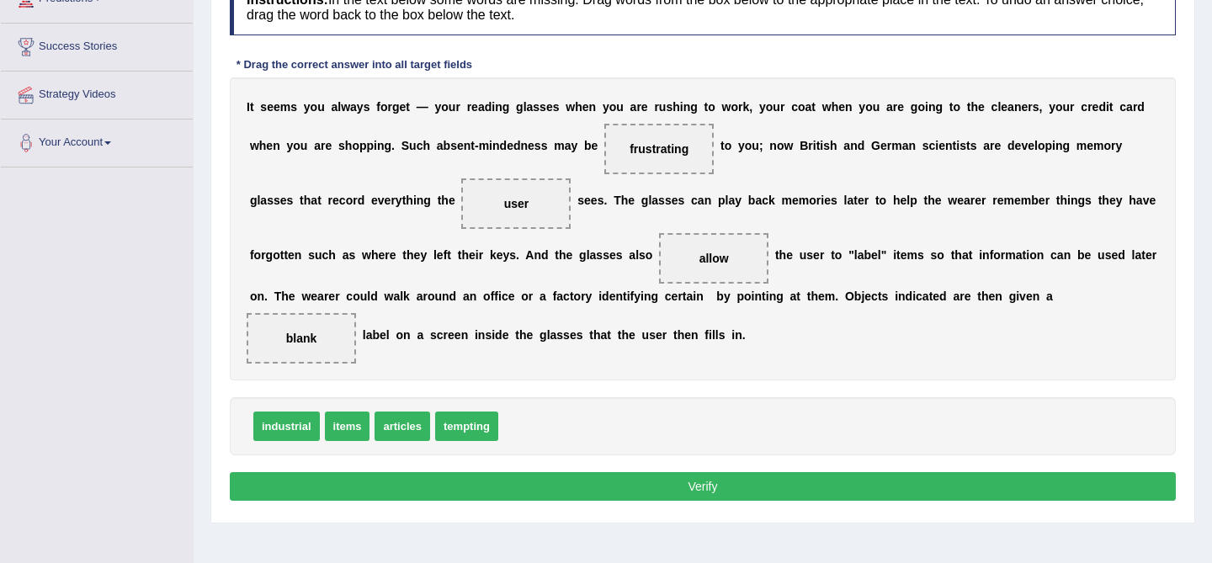
click at [542, 489] on button "Verify" at bounding box center [703, 486] width 946 height 29
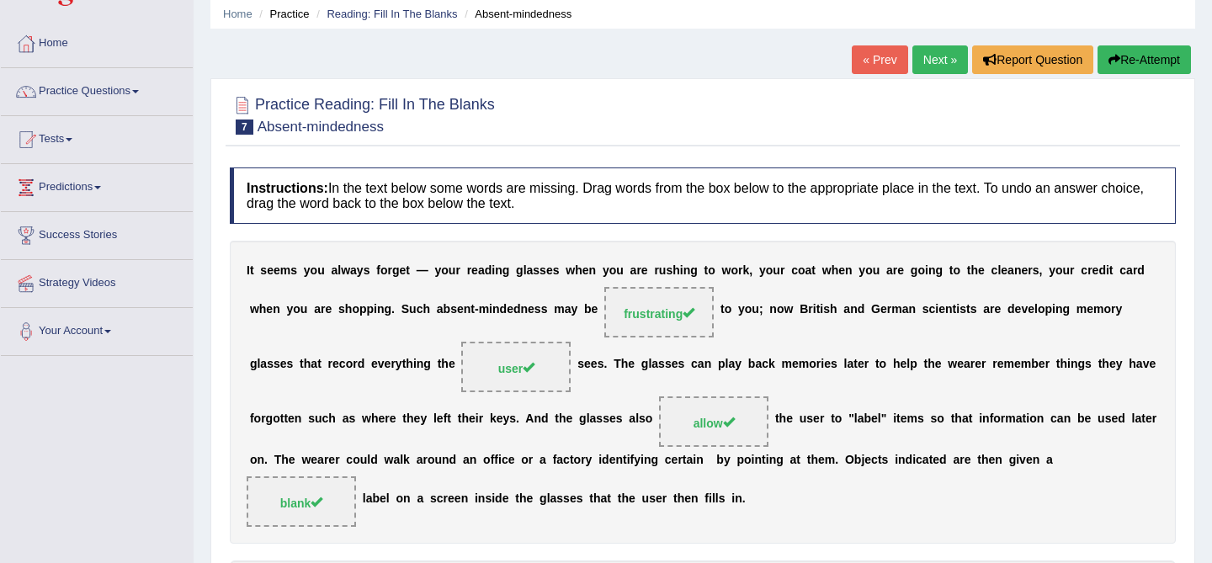
scroll to position [0, 0]
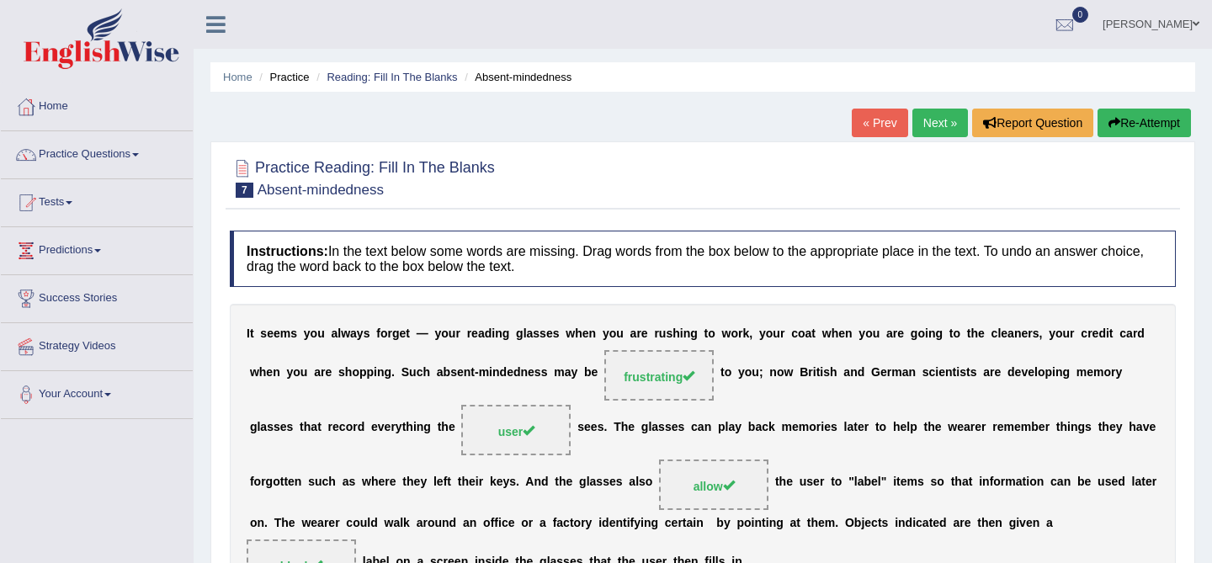
click at [928, 124] on link "Next »" at bounding box center [940, 123] width 56 height 29
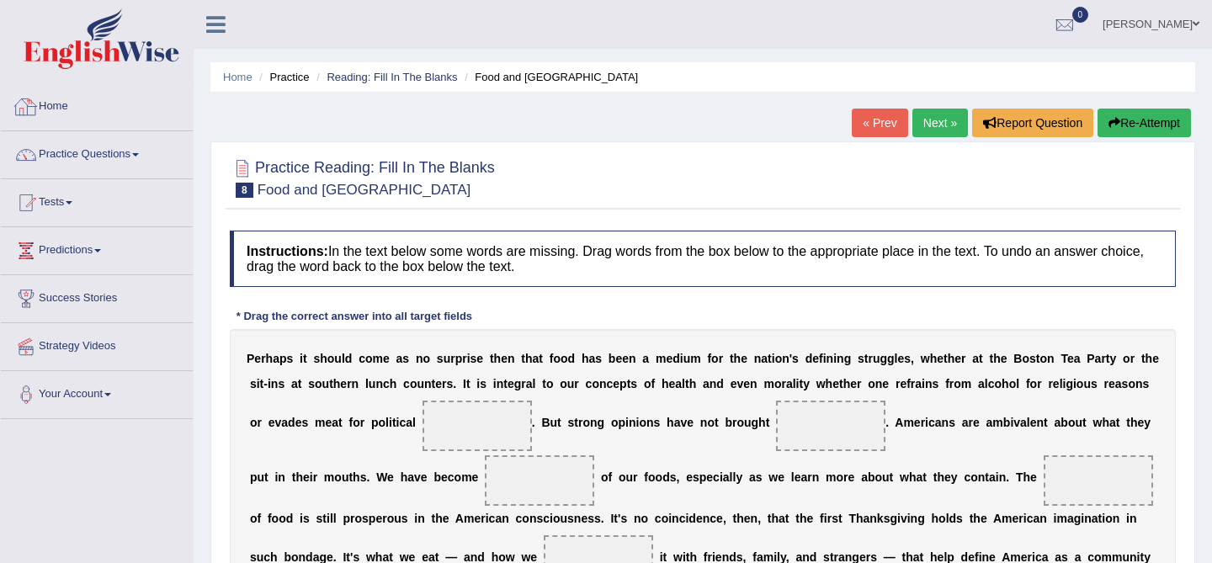
click at [221, 76] on ul "Home Practice Reading: Fill In The Blanks Food and [GEOGRAPHIC_DATA]" at bounding box center [702, 76] width 985 height 29
click at [236, 78] on link "Home" at bounding box center [237, 77] width 29 height 13
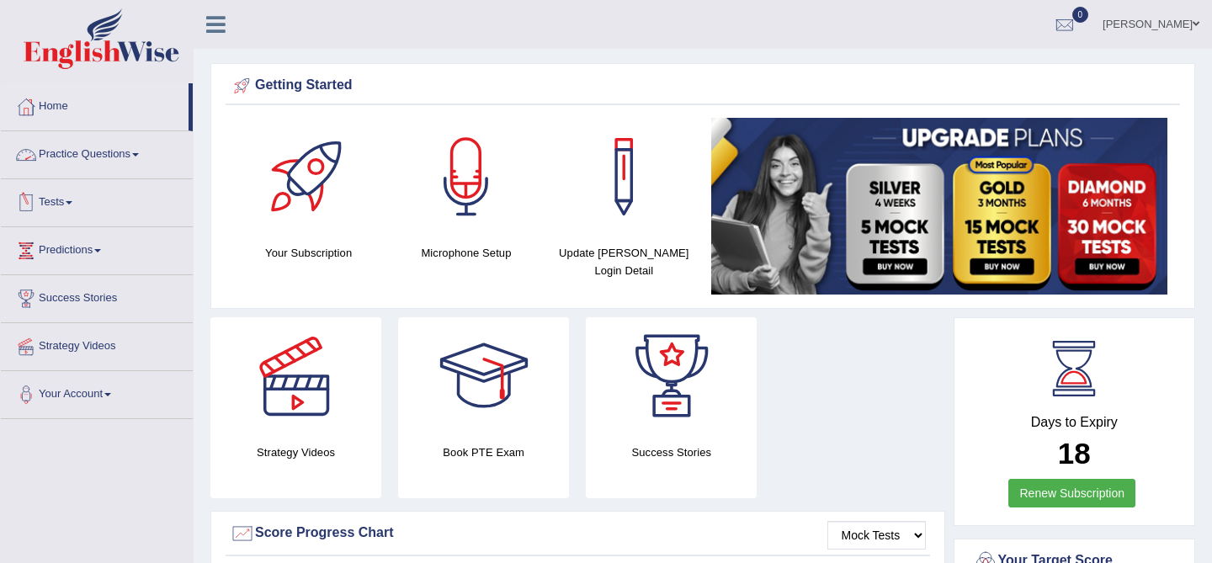
click at [108, 157] on link "Practice Questions" at bounding box center [97, 152] width 192 height 42
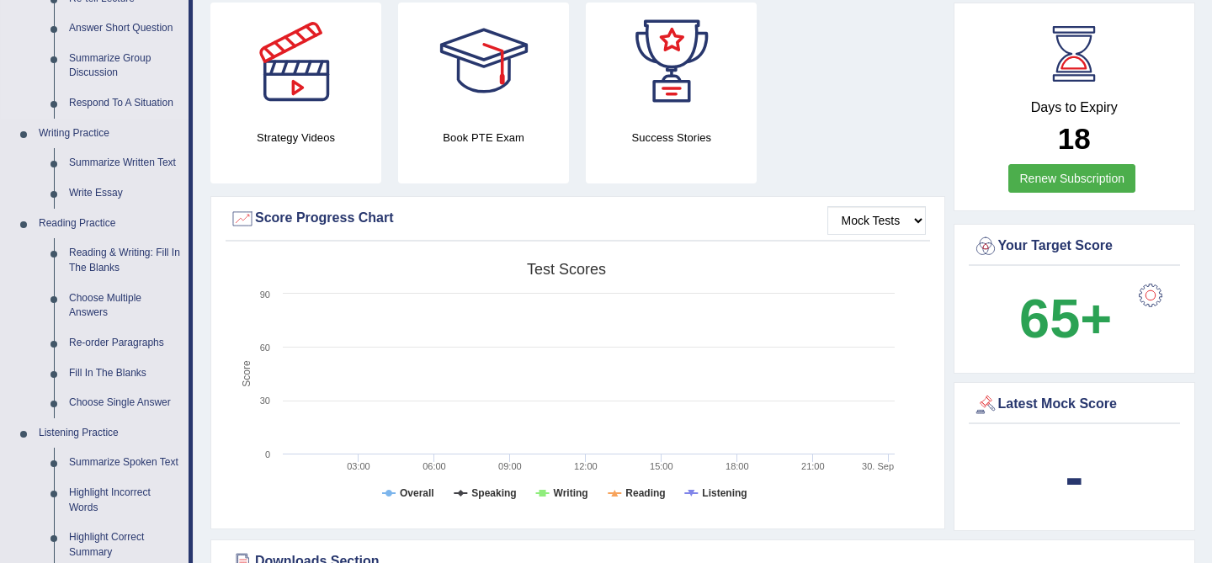
scroll to position [320, 0]
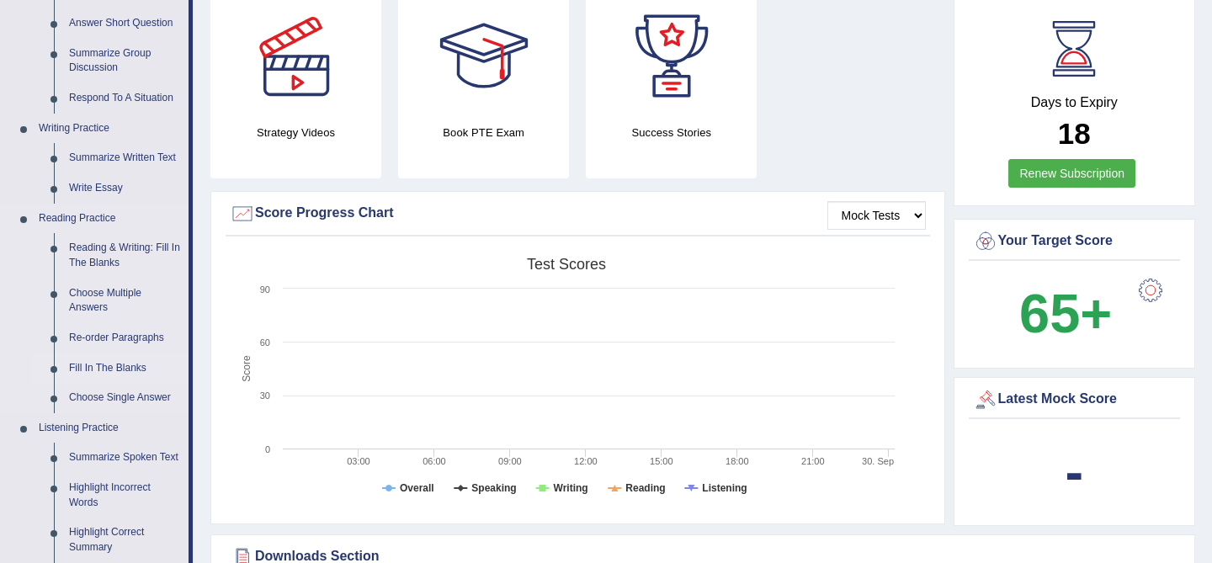
click at [82, 367] on link "Fill In The Blanks" at bounding box center [124, 368] width 127 height 30
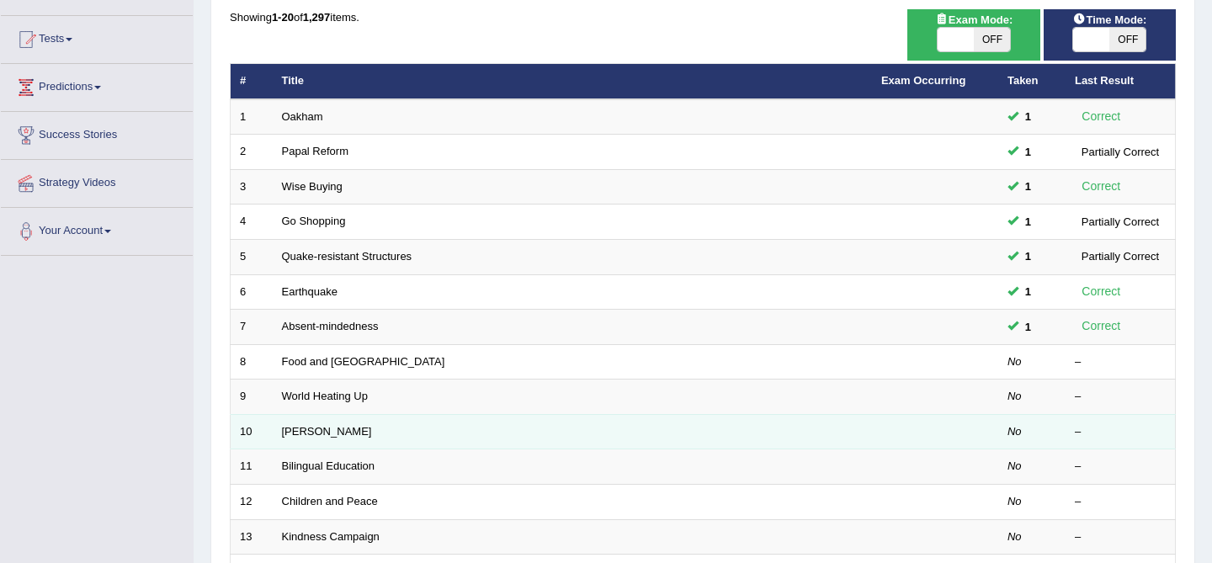
scroll to position [185, 0]
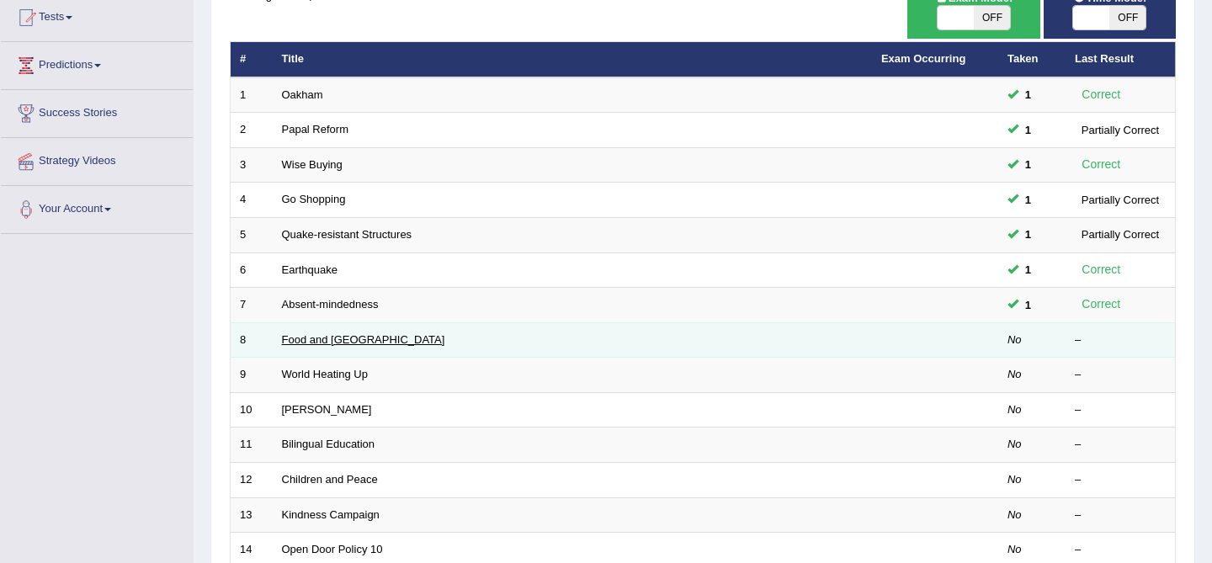
click at [320, 337] on link "Food and [GEOGRAPHIC_DATA]" at bounding box center [363, 339] width 163 height 13
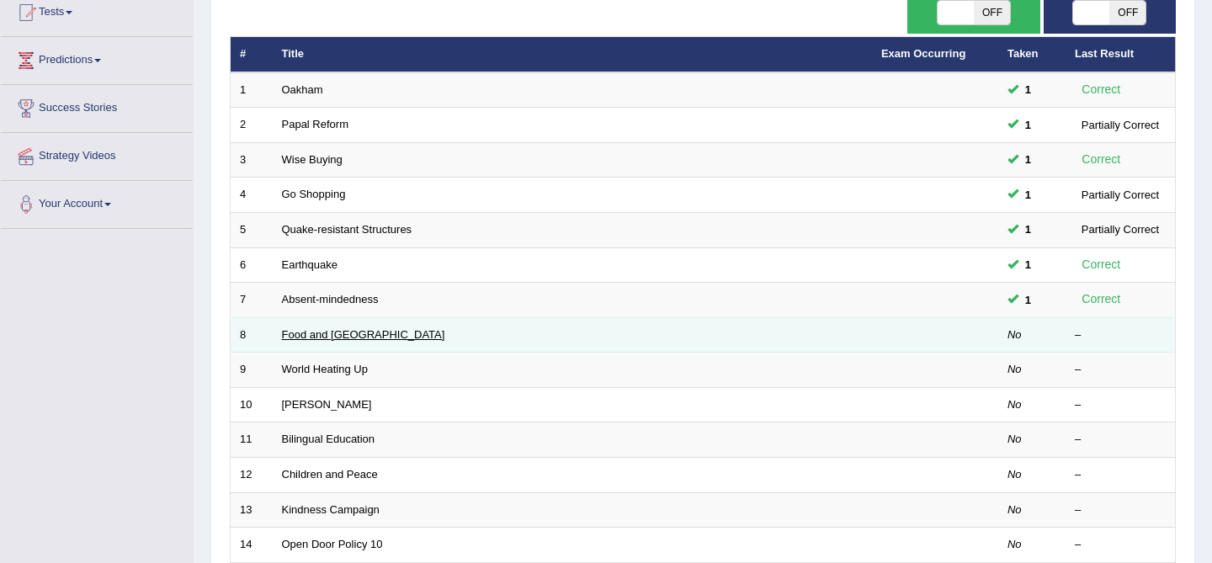
click at [314, 330] on link "Food and [GEOGRAPHIC_DATA]" at bounding box center [363, 334] width 163 height 13
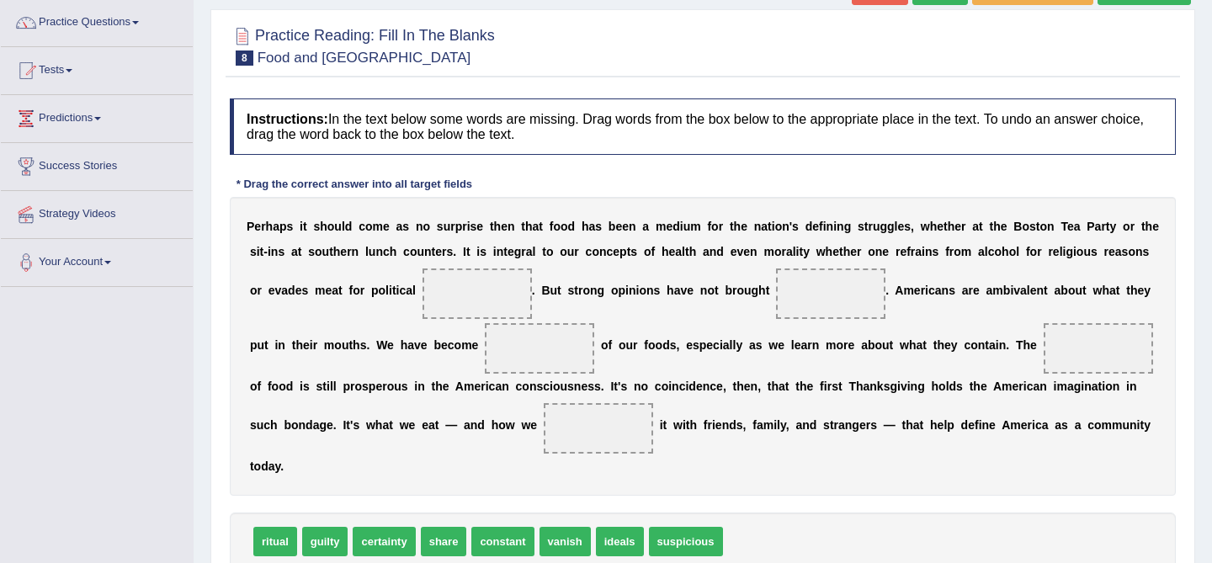
scroll to position [211, 0]
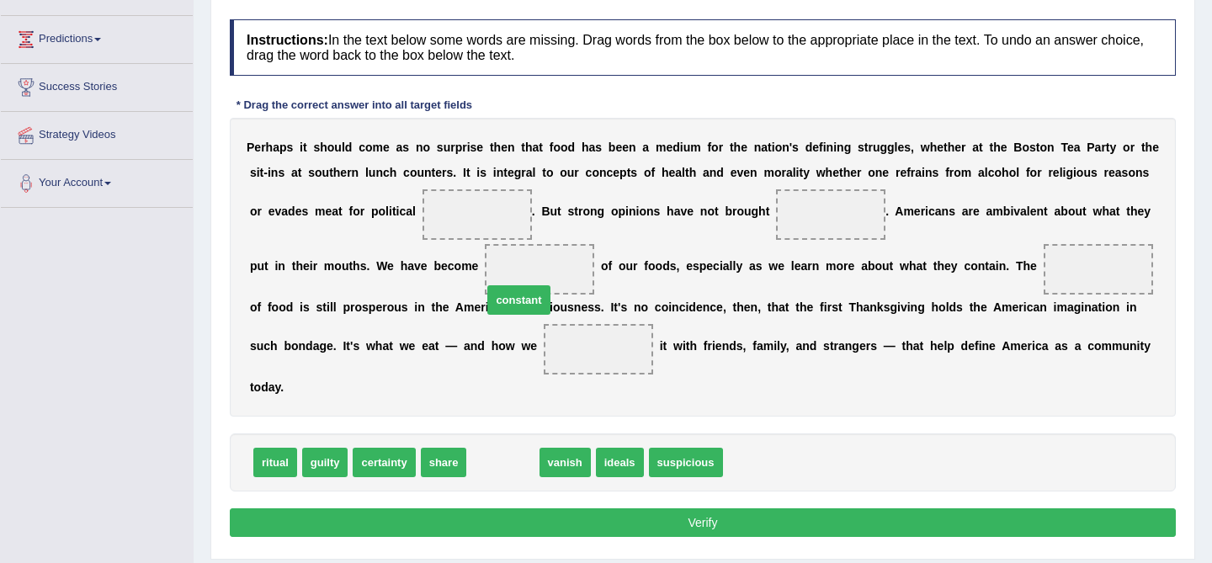
drag, startPoint x: 512, startPoint y: 470, endPoint x: 524, endPoint y: 309, distance: 162.1
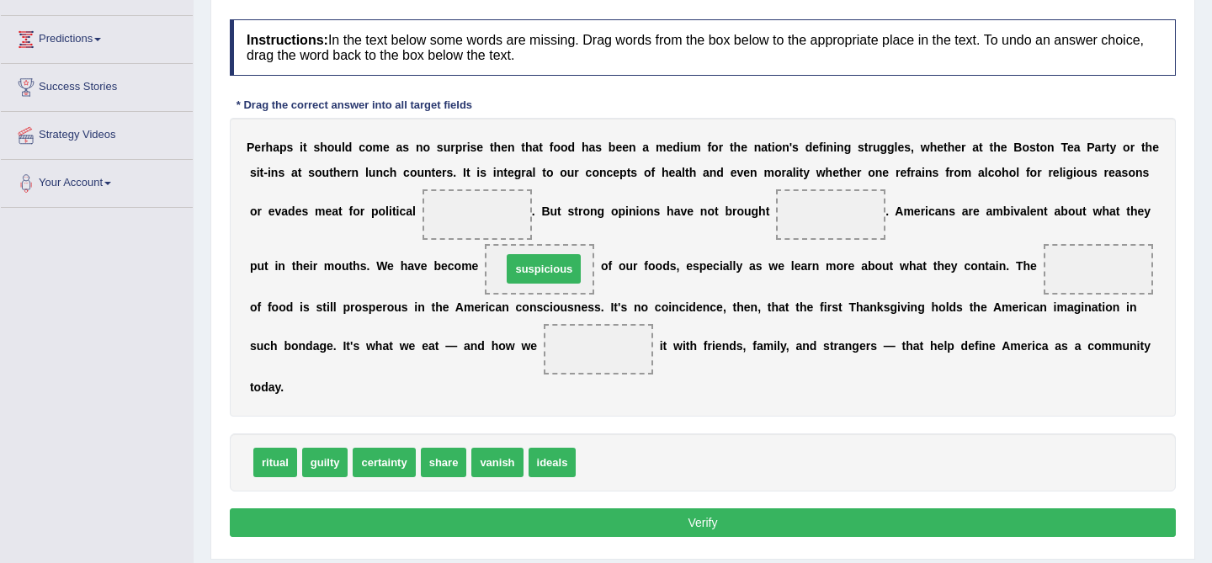
drag, startPoint x: 620, startPoint y: 455, endPoint x: 546, endPoint y: 263, distance: 206.4
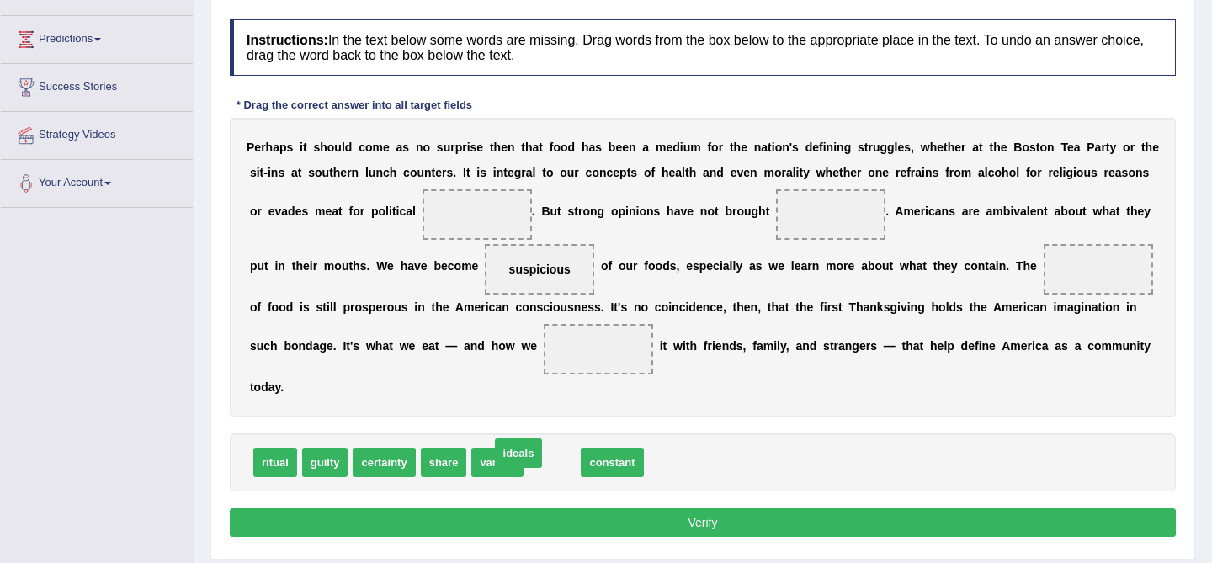
drag, startPoint x: 547, startPoint y: 459, endPoint x: 538, endPoint y: 447, distance: 15.0
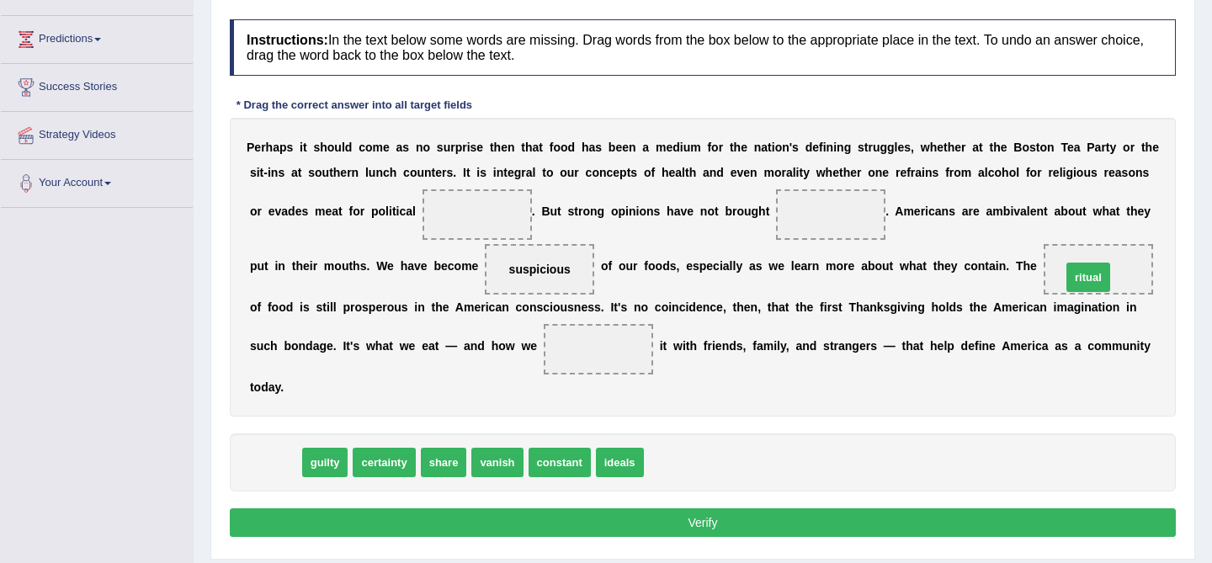
drag, startPoint x: 261, startPoint y: 465, endPoint x: 1082, endPoint y: 269, distance: 844.2
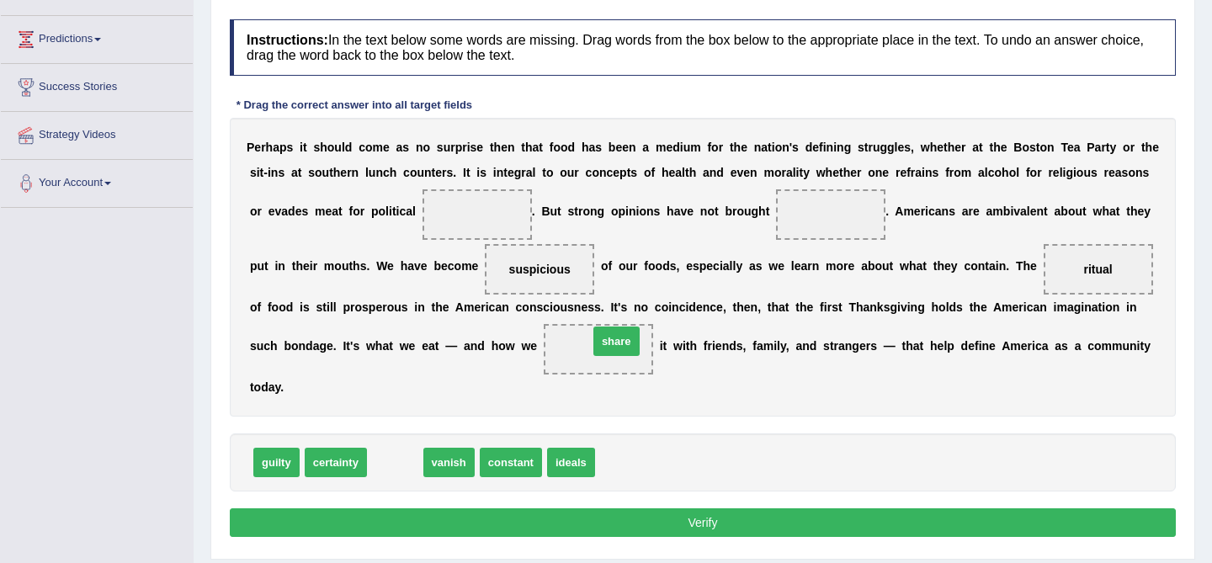
drag, startPoint x: 377, startPoint y: 459, endPoint x: 598, endPoint y: 337, distance: 253.1
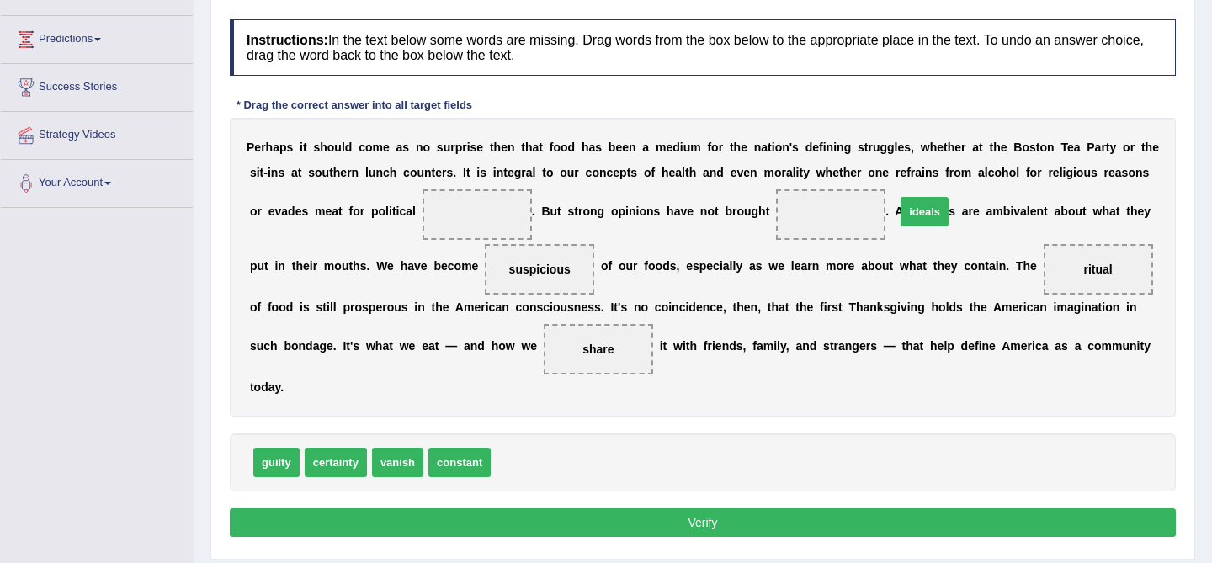
drag, startPoint x: 516, startPoint y: 463, endPoint x: 949, endPoint y: 235, distance: 489.7
click at [948, 226] on span "ideals" at bounding box center [924, 211] width 48 height 29
drag, startPoint x: 523, startPoint y: 458, endPoint x: 1123, endPoint y: 271, distance: 628.4
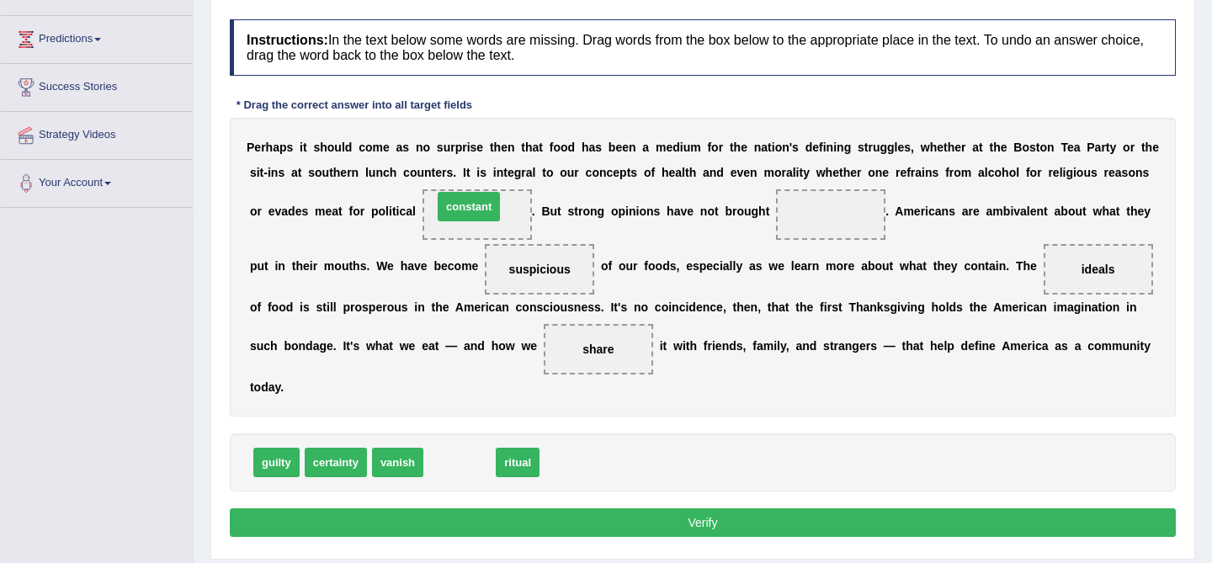
drag, startPoint x: 452, startPoint y: 472, endPoint x: 461, endPoint y: 216, distance: 256.0
drag, startPoint x: 517, startPoint y: 204, endPoint x: 761, endPoint y: 194, distance: 244.2
click at [761, 194] on div "P e r h a p s i t s h o u l d c o m e a s n o s u r p r i s e t h e n t h a t f…" at bounding box center [703, 267] width 946 height 299
drag, startPoint x: 480, startPoint y: 199, endPoint x: 511, endPoint y: 213, distance: 33.9
click at [511, 215] on span "constant" at bounding box center [476, 214] width 109 height 50
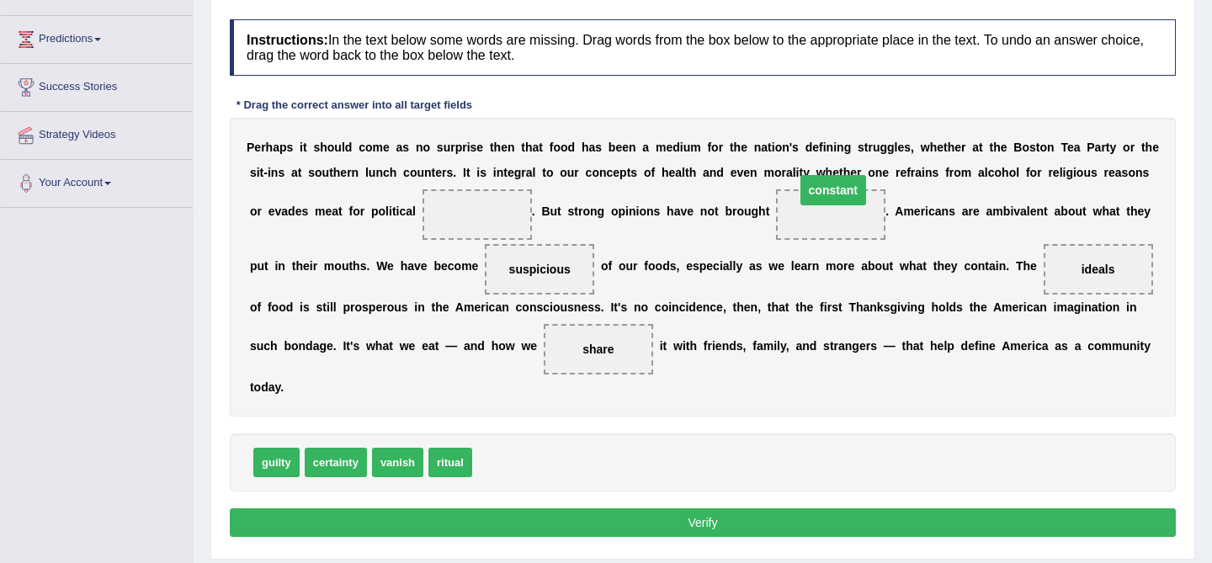
drag, startPoint x: 473, startPoint y: 219, endPoint x: 829, endPoint y: 194, distance: 356.8
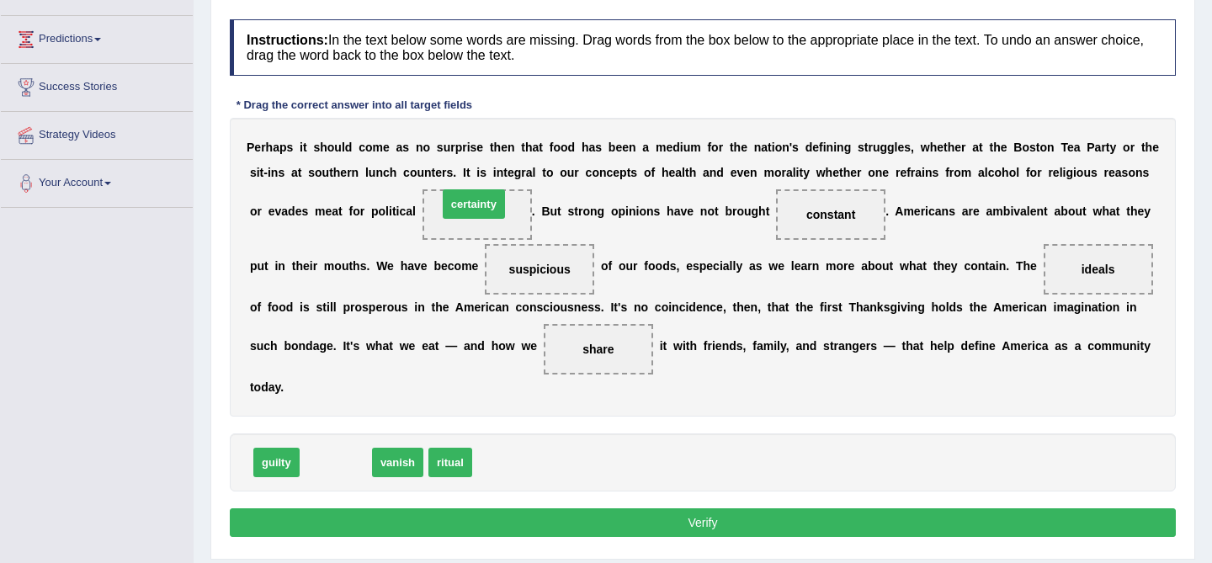
drag, startPoint x: 347, startPoint y: 461, endPoint x: 485, endPoint y: 205, distance: 290.7
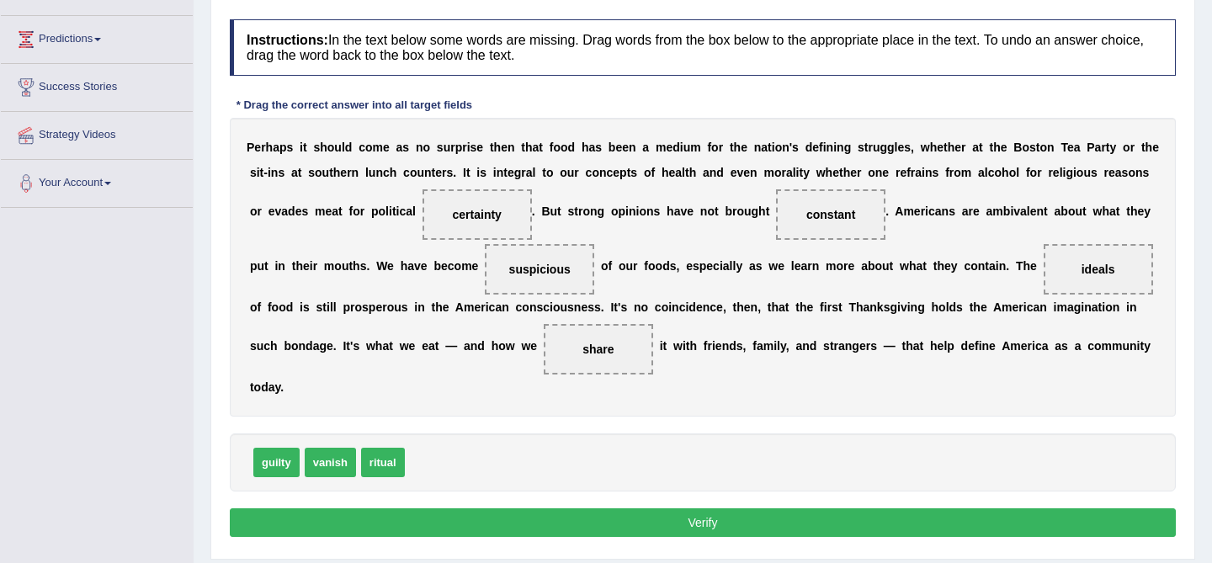
drag, startPoint x: 843, startPoint y: 224, endPoint x: 511, endPoint y: 483, distance: 421.5
click at [511, 484] on div "Instructions: In the text below some words are missing. Drag words from the box…" at bounding box center [703, 280] width 954 height 539
drag, startPoint x: 813, startPoint y: 207, endPoint x: 569, endPoint y: 391, distance: 305.8
click at [568, 391] on div "P e r h a p s i t s h o u l d c o m e a s n o s u r p r i s e t h e n t h a t f…" at bounding box center [703, 267] width 946 height 299
drag, startPoint x: 483, startPoint y: 218, endPoint x: 828, endPoint y: 217, distance: 345.0
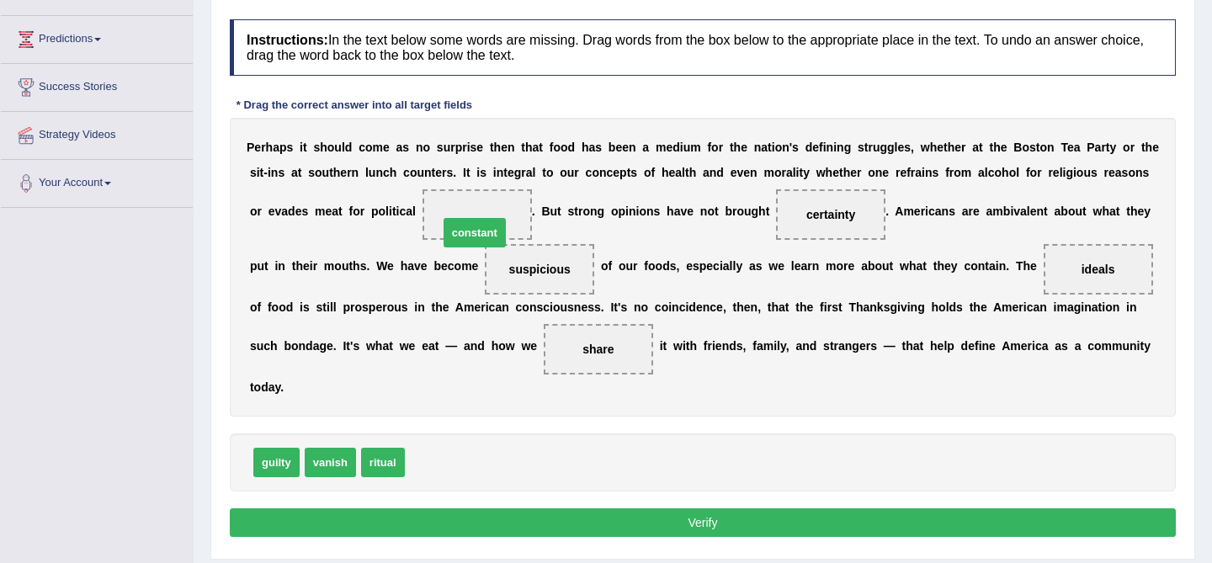
drag, startPoint x: 427, startPoint y: 465, endPoint x: 465, endPoint y: 225, distance: 243.6
click at [703, 515] on button "Verify" at bounding box center [703, 522] width 946 height 29
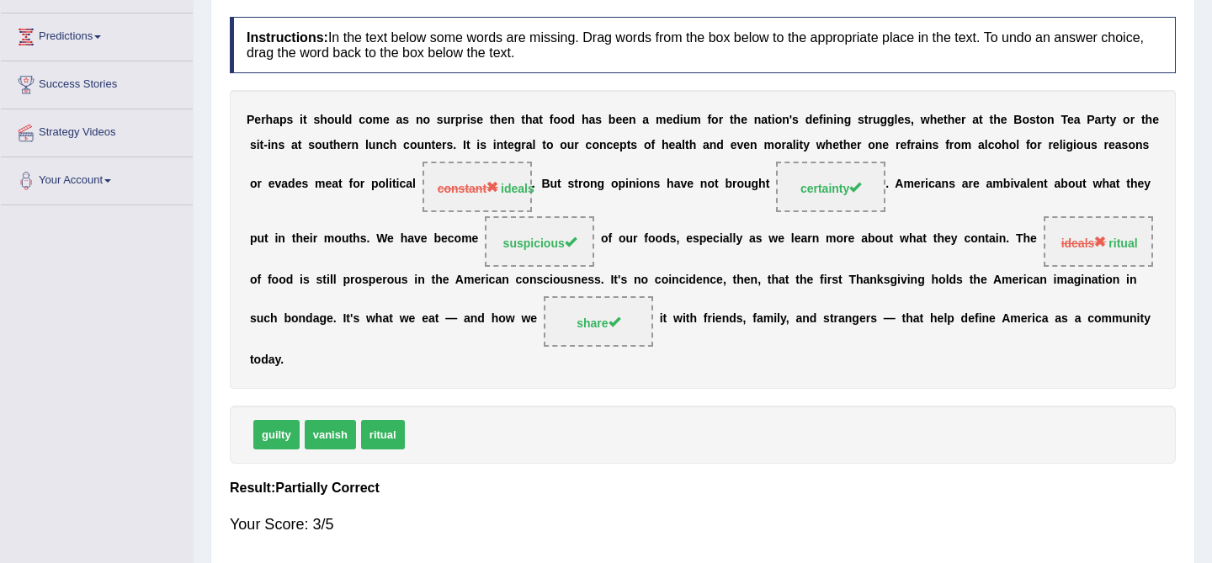
scroll to position [0, 0]
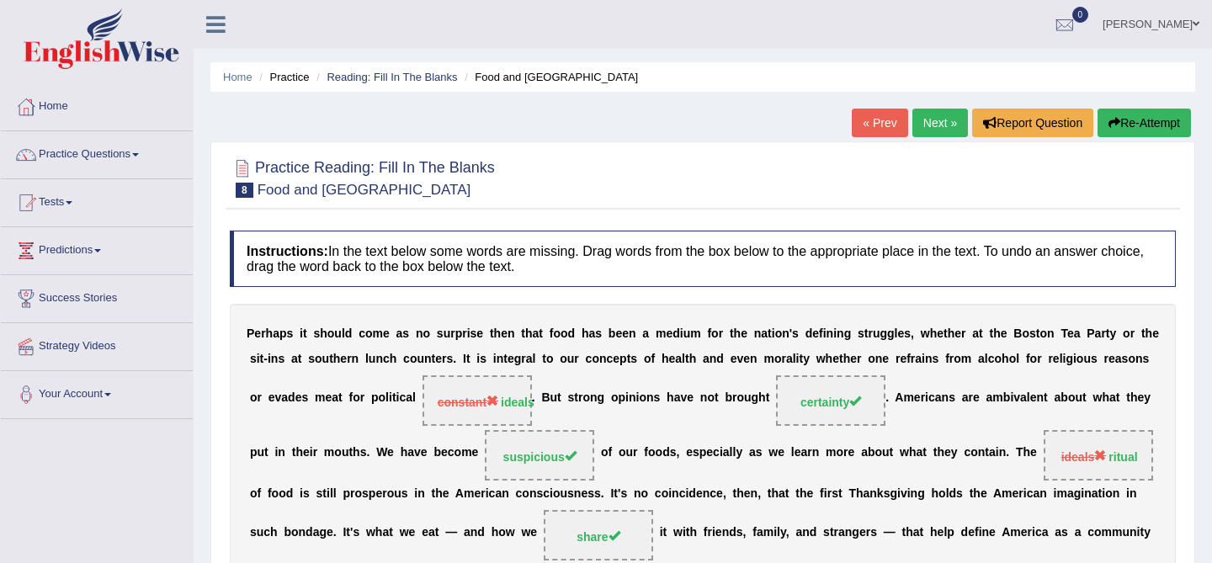
click at [934, 120] on link "Next »" at bounding box center [940, 123] width 56 height 29
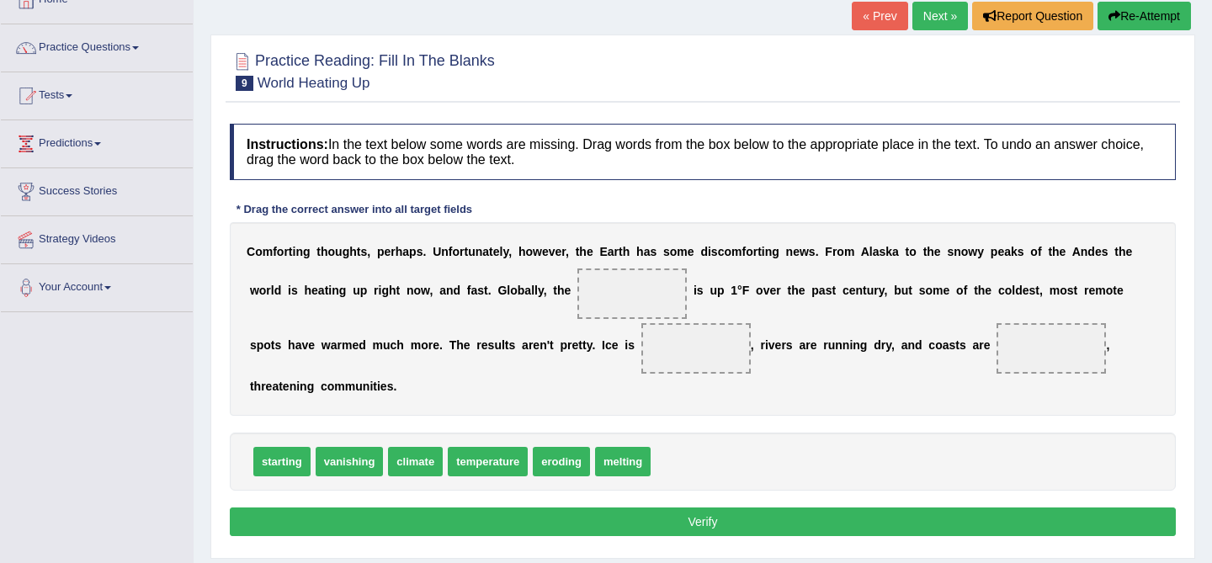
scroll to position [117, 0]
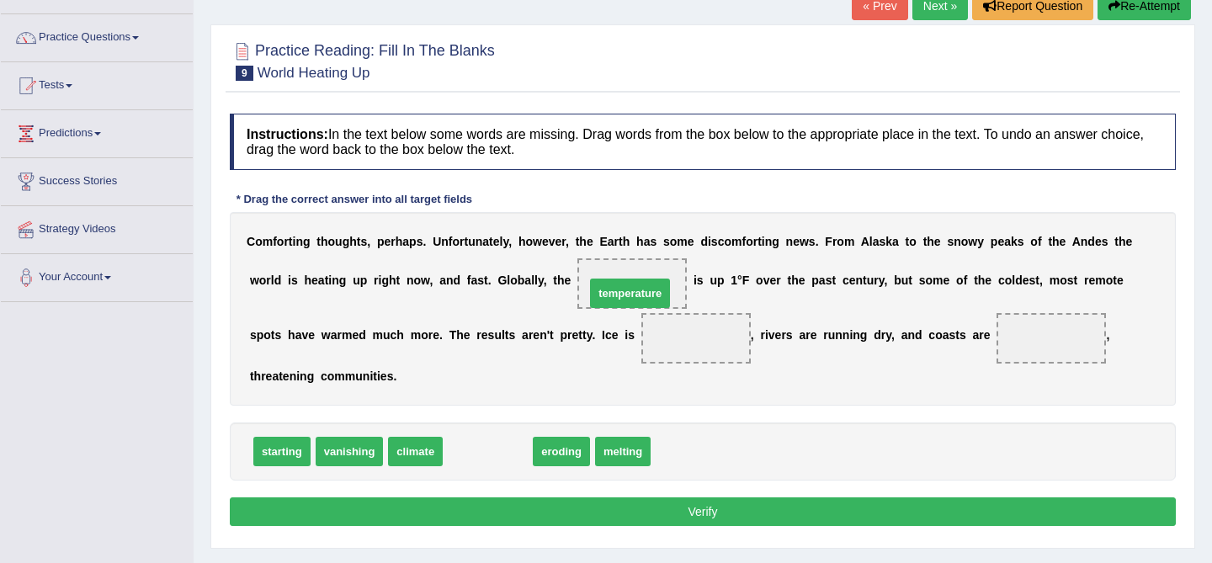
drag, startPoint x: 498, startPoint y: 454, endPoint x: 640, endPoint y: 296, distance: 212.7
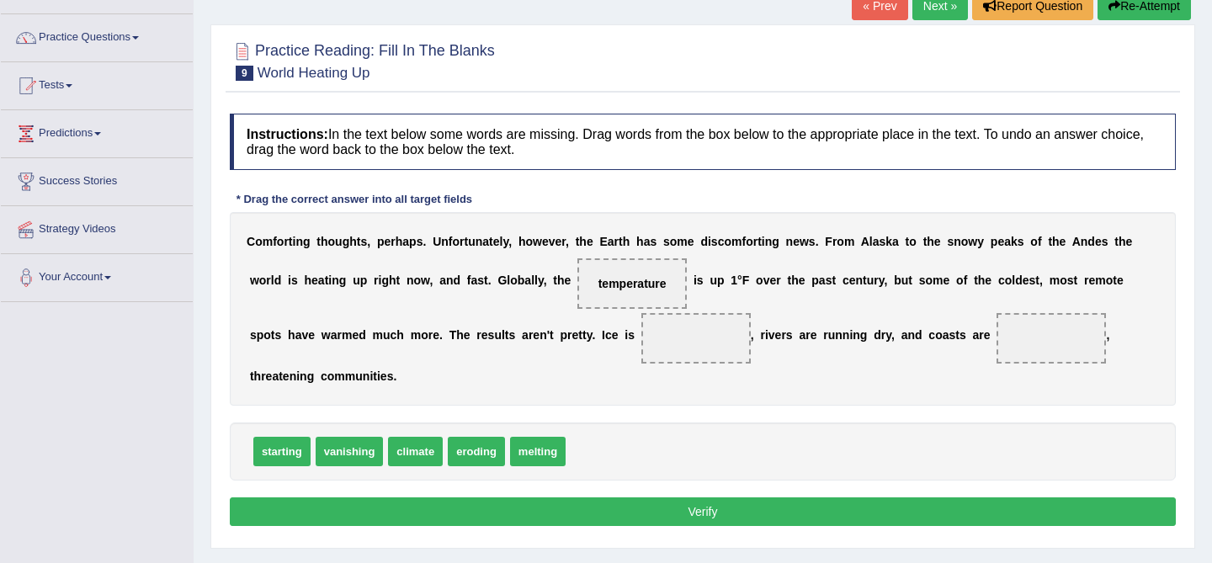
click at [742, 430] on div "starting vanishing climate eroding melting" at bounding box center [703, 451] width 946 height 58
drag, startPoint x: 528, startPoint y: 456, endPoint x: 680, endPoint y: 348, distance: 187.0
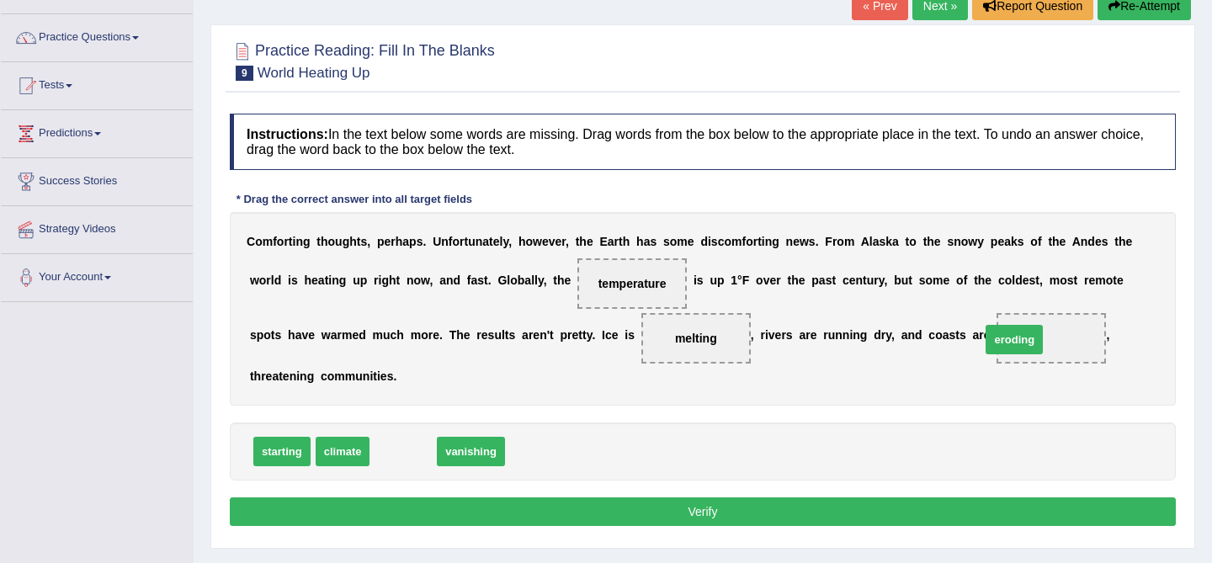
drag, startPoint x: 395, startPoint y: 457, endPoint x: 1006, endPoint y: 342, distance: 621.6
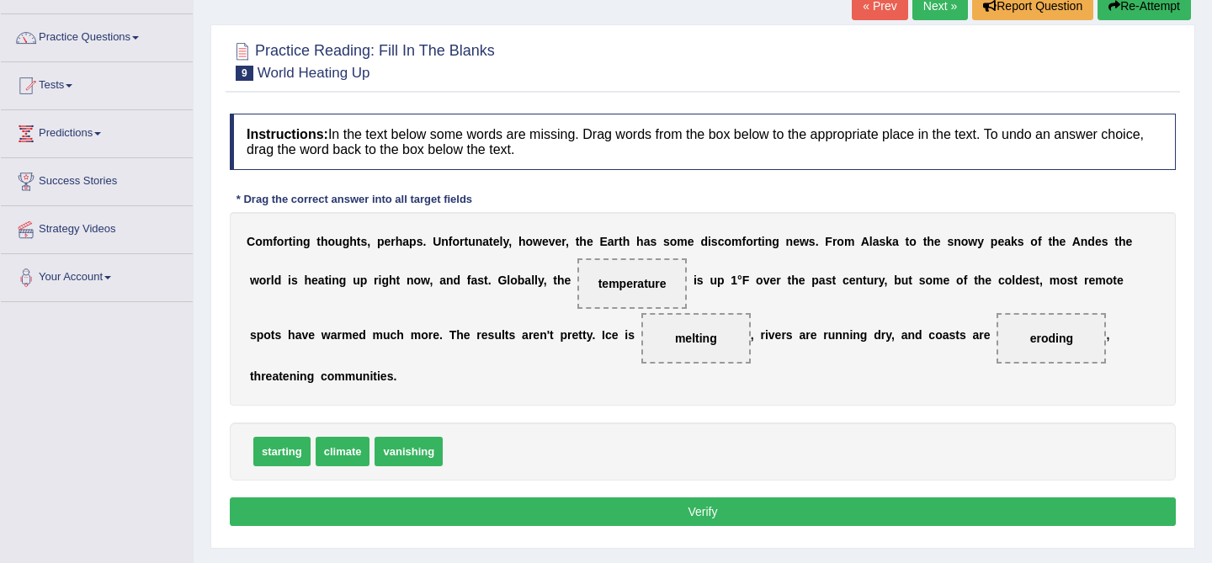
click at [690, 513] on button "Verify" at bounding box center [703, 511] width 946 height 29
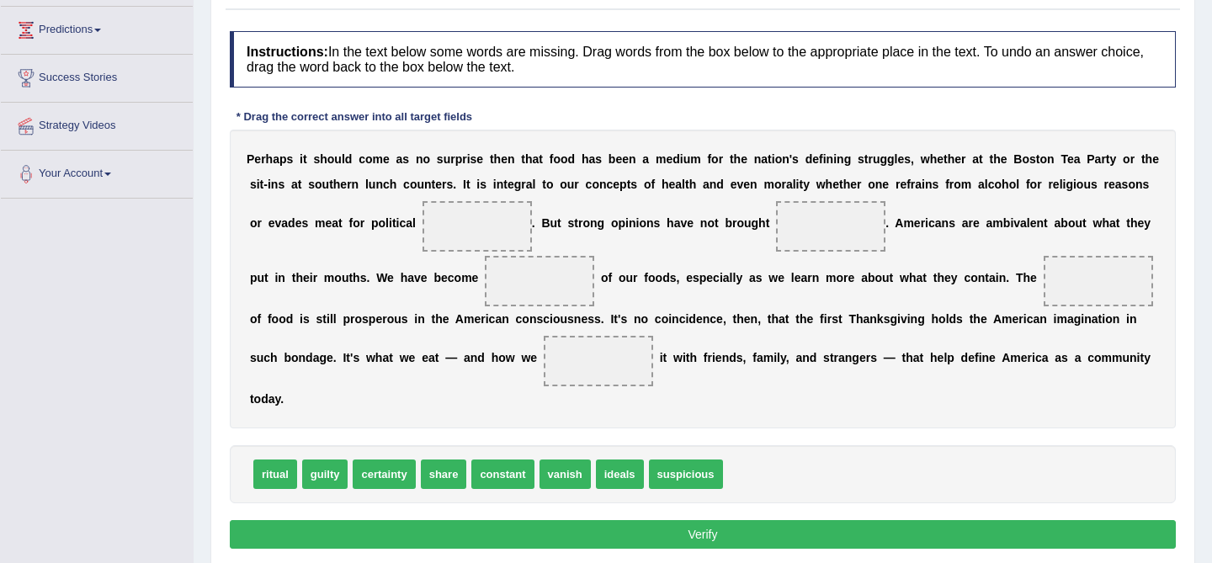
scroll to position [220, 0]
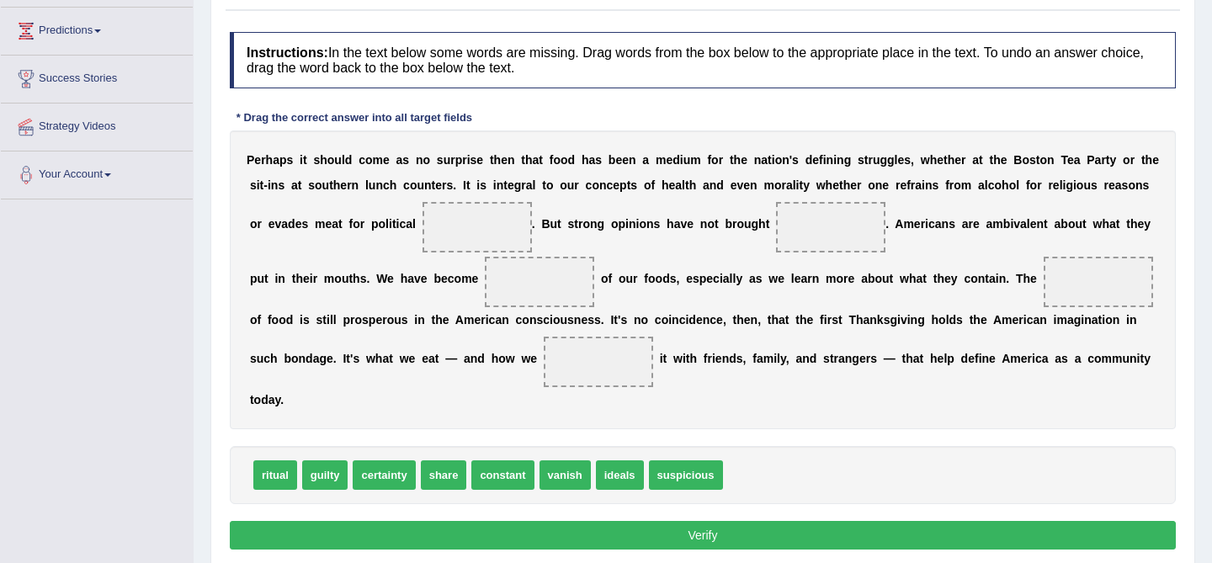
click at [458, 217] on span at bounding box center [476, 227] width 109 height 50
drag, startPoint x: 267, startPoint y: 472, endPoint x: 1059, endPoint y: 268, distance: 817.6
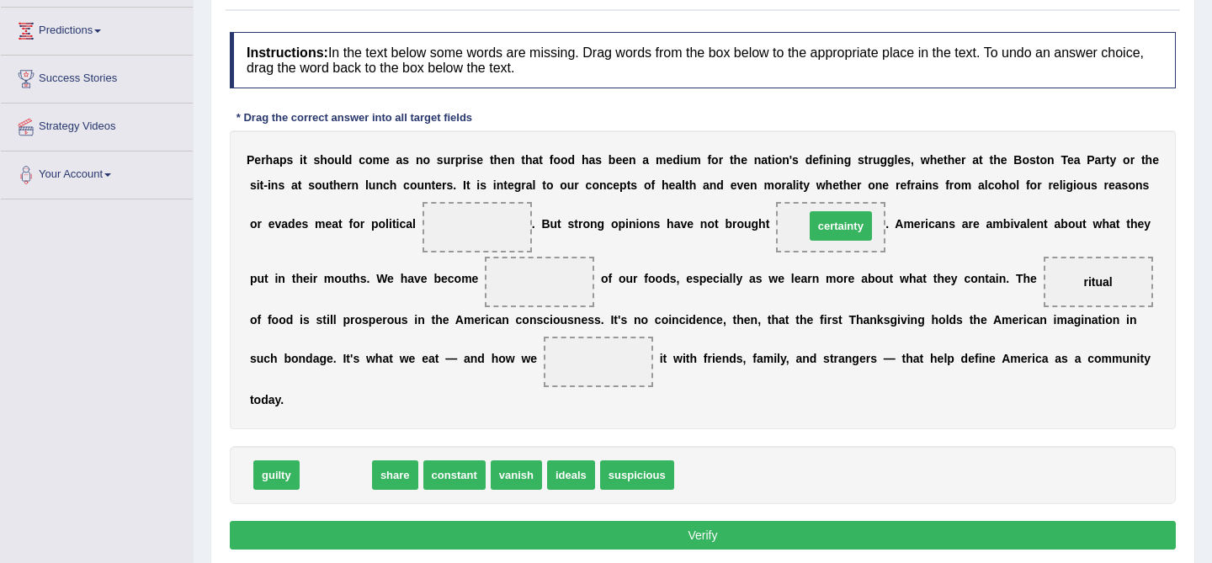
drag, startPoint x: 338, startPoint y: 475, endPoint x: 843, endPoint y: 228, distance: 562.3
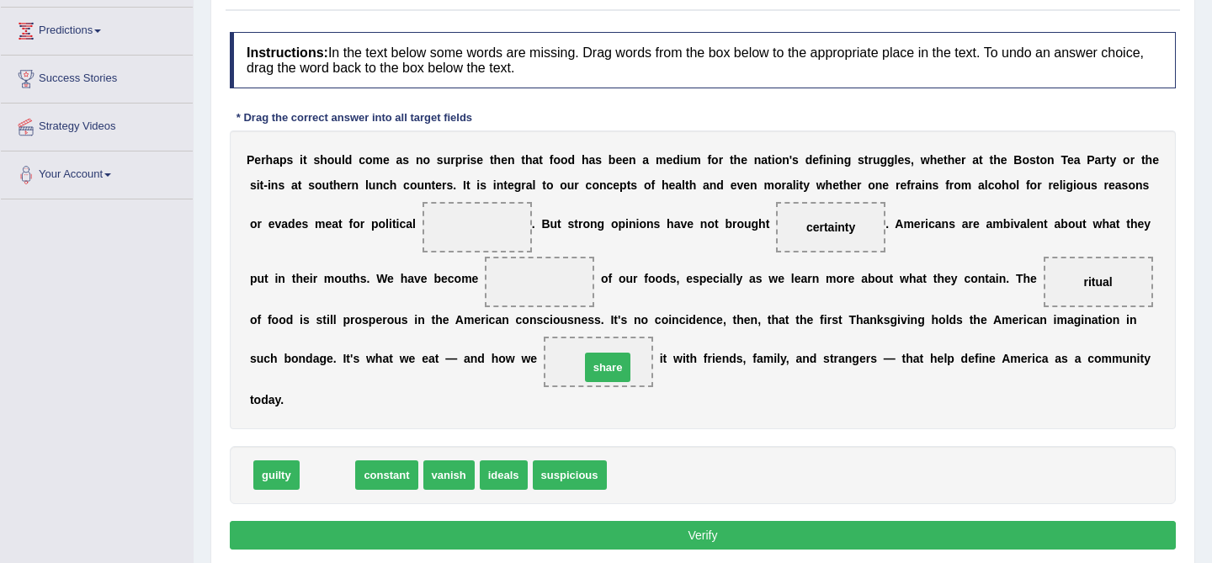
drag, startPoint x: 318, startPoint y: 475, endPoint x: 598, endPoint y: 368, distance: 300.2
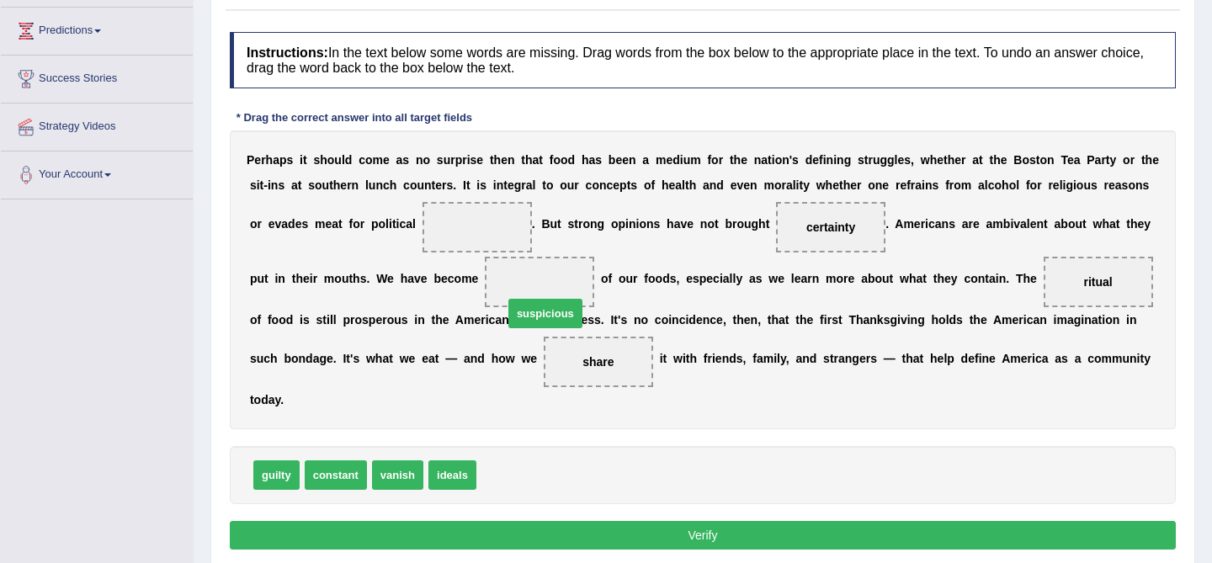
drag, startPoint x: 512, startPoint y: 481, endPoint x: 544, endPoint y: 299, distance: 184.6
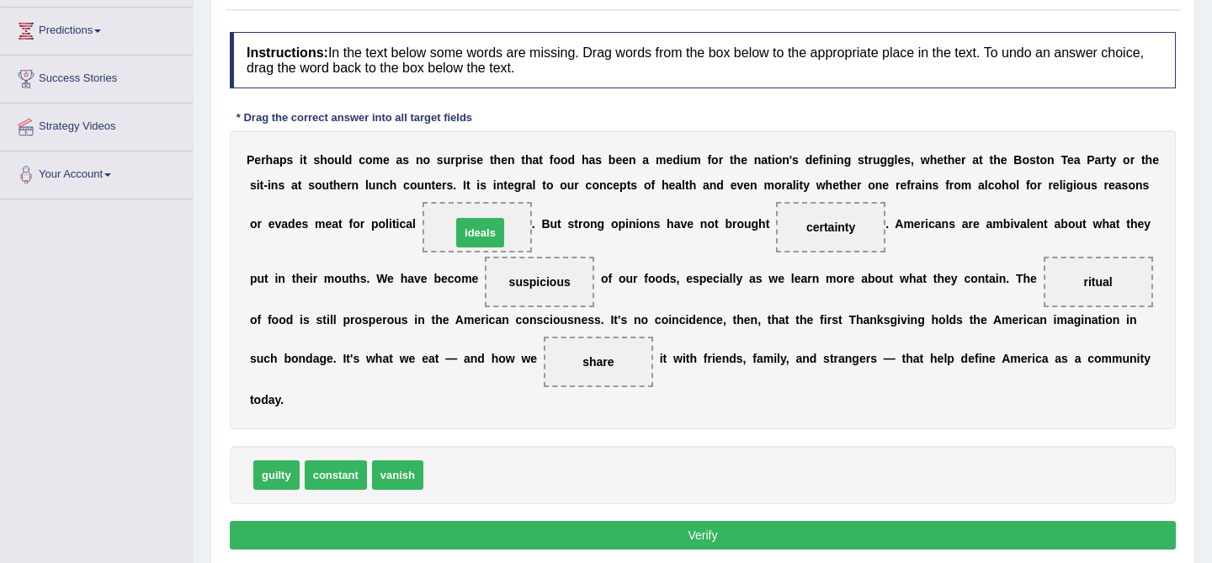
drag, startPoint x: 454, startPoint y: 476, endPoint x: 481, endPoint y: 234, distance: 243.9
click at [612, 535] on button "Verify" at bounding box center [703, 535] width 946 height 29
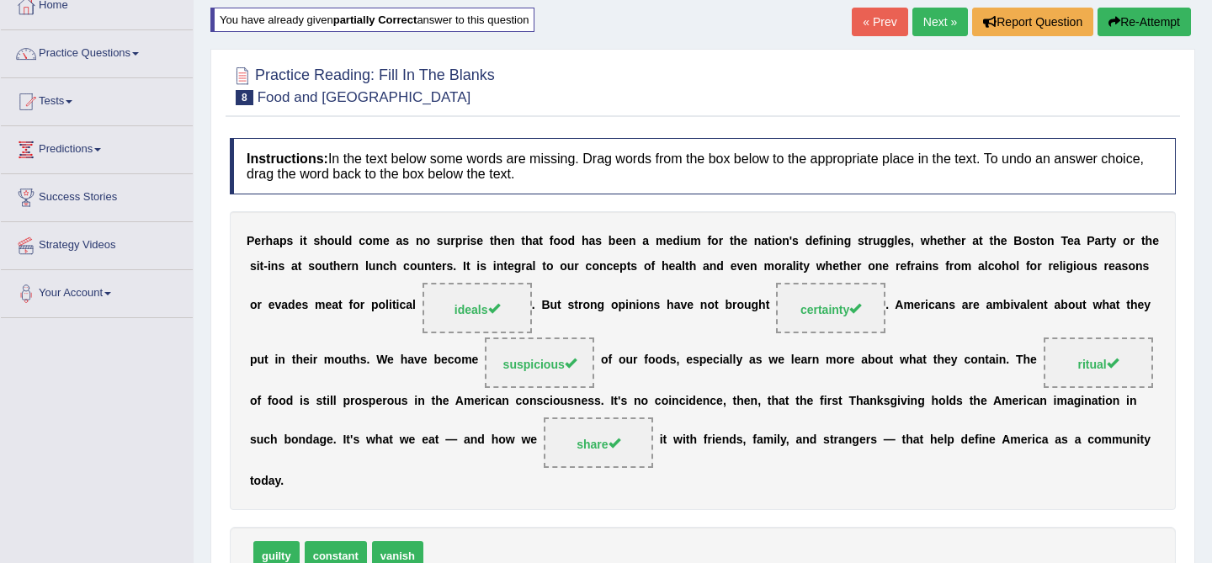
scroll to position [0, 0]
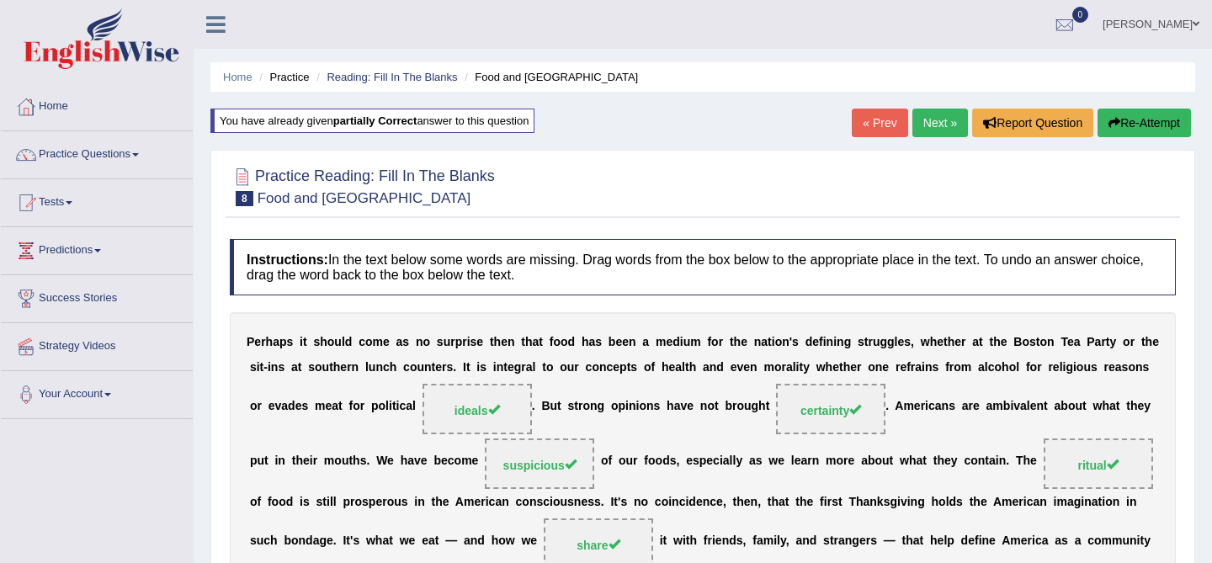
click at [931, 116] on link "Next »" at bounding box center [940, 123] width 56 height 29
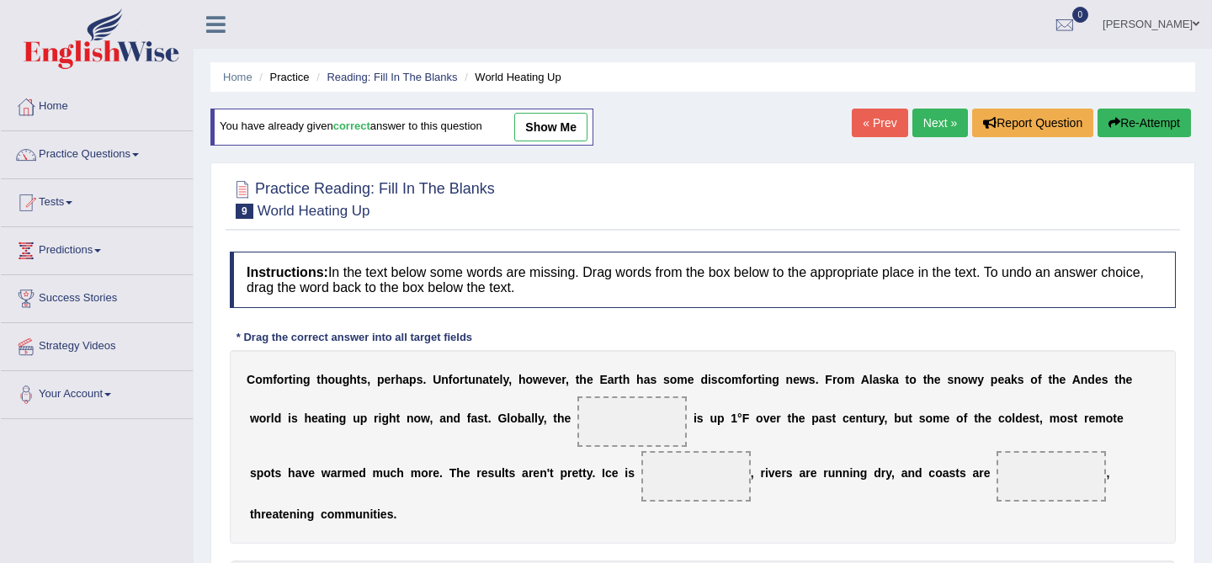
click at [931, 116] on link "Next »" at bounding box center [940, 123] width 56 height 29
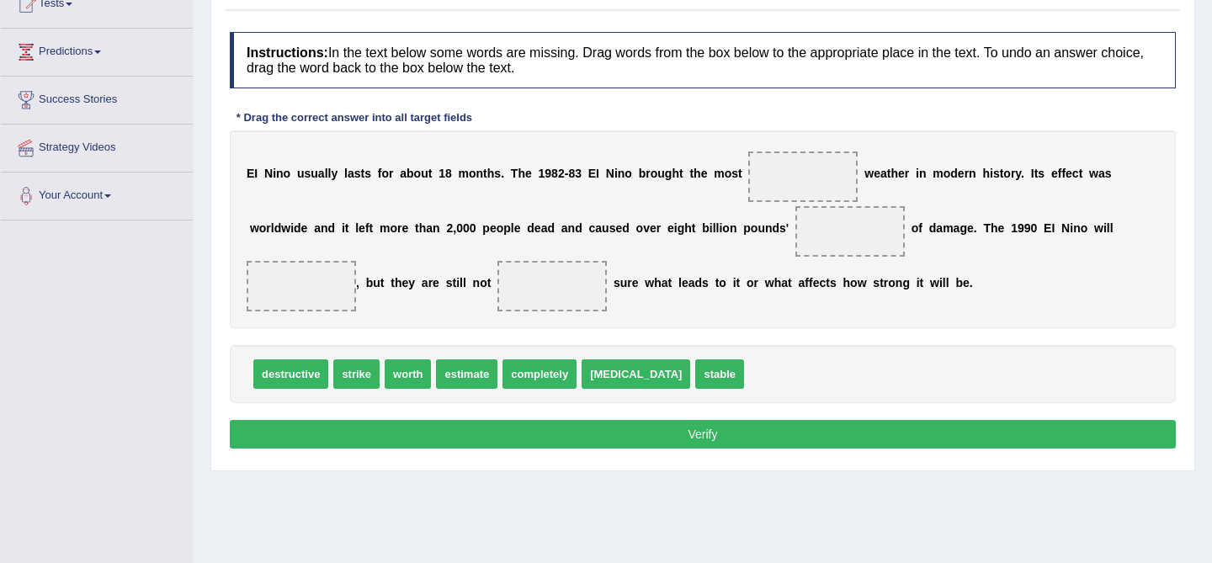
scroll to position [188, 0]
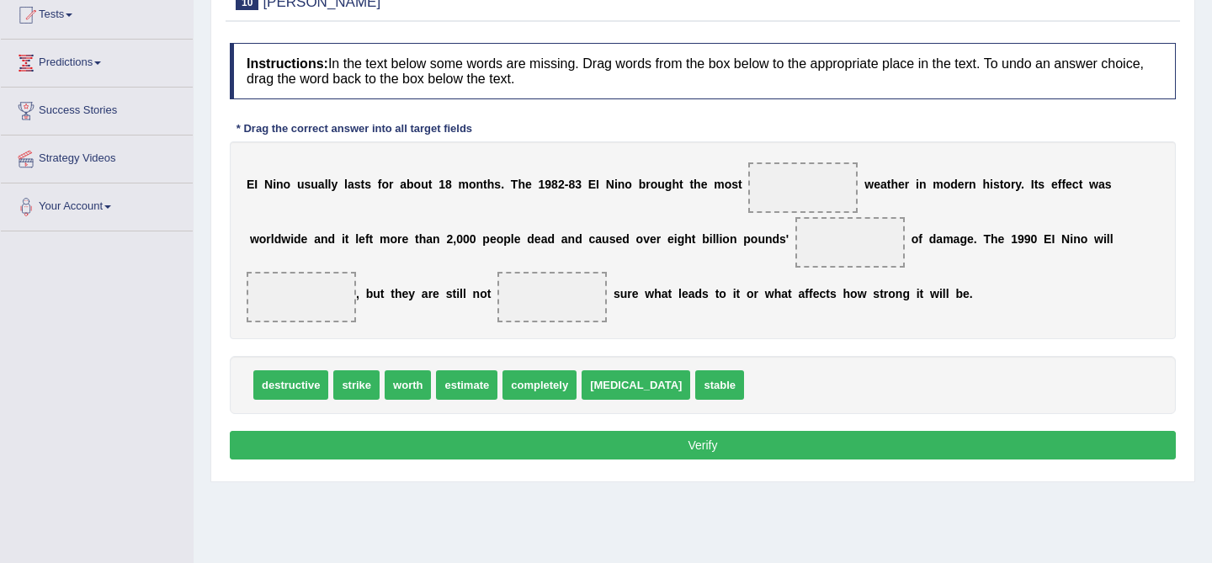
click at [311, 390] on span "destructive" at bounding box center [290, 384] width 75 height 29
drag, startPoint x: 311, startPoint y: 390, endPoint x: 817, endPoint y: 193, distance: 543.5
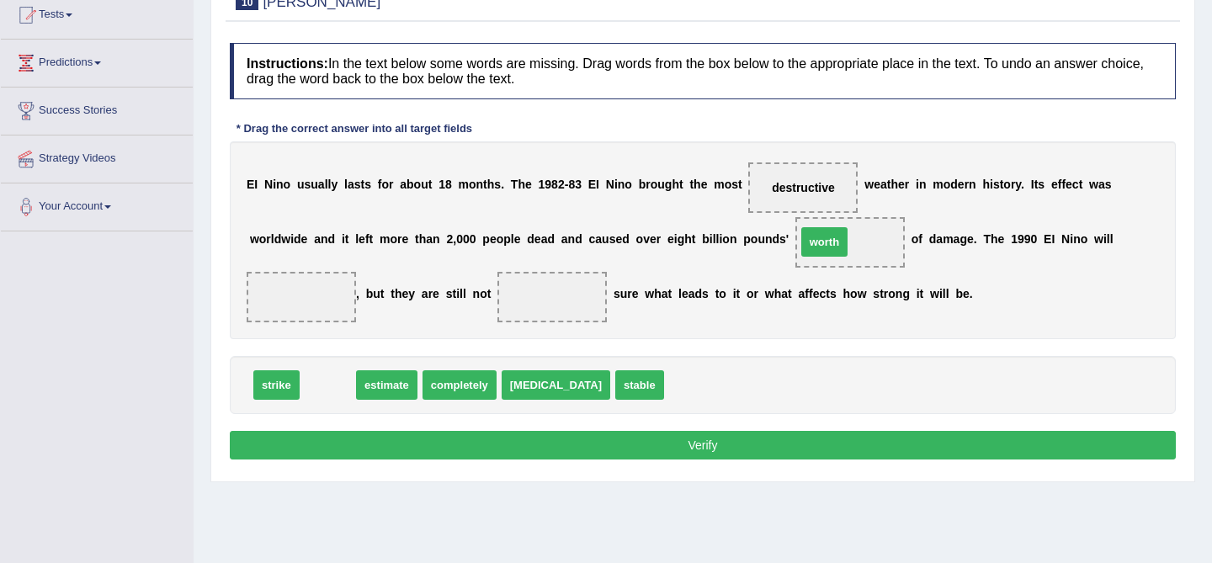
drag, startPoint x: 326, startPoint y: 388, endPoint x: 822, endPoint y: 246, distance: 516.5
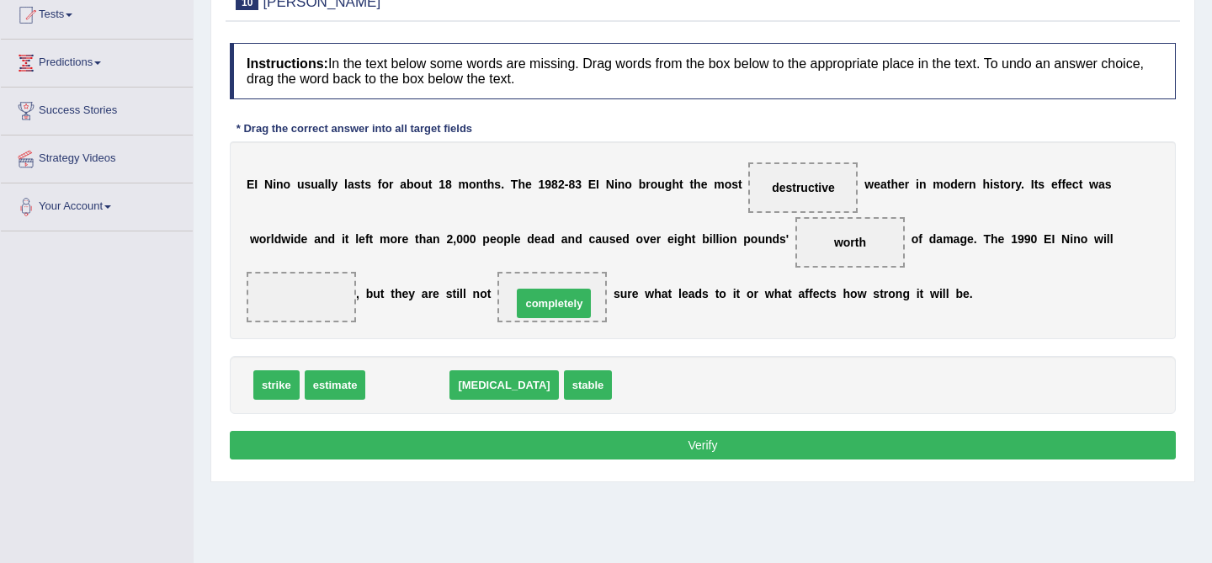
drag, startPoint x: 420, startPoint y: 385, endPoint x: 568, endPoint y: 303, distance: 169.5
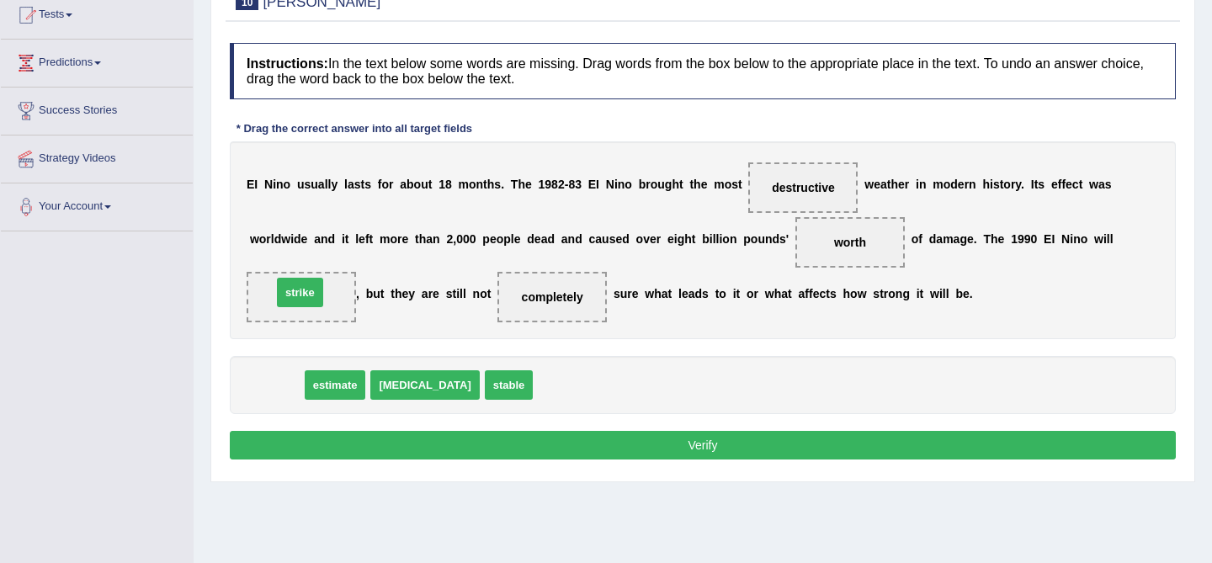
drag, startPoint x: 281, startPoint y: 384, endPoint x: 305, endPoint y: 294, distance: 93.1
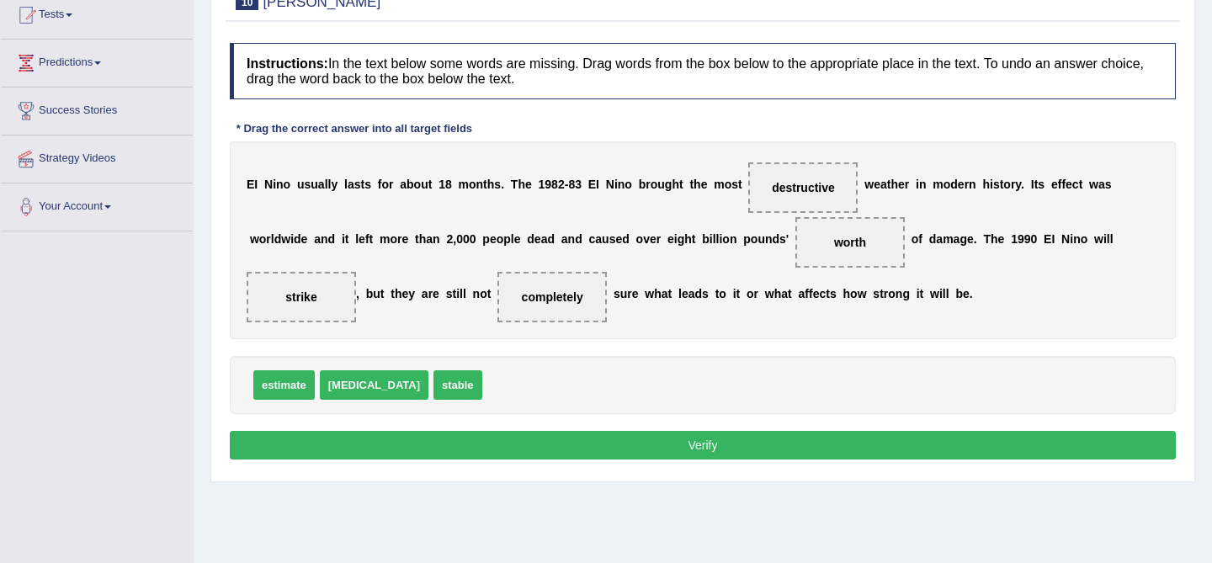
click at [761, 447] on button "Verify" at bounding box center [703, 445] width 946 height 29
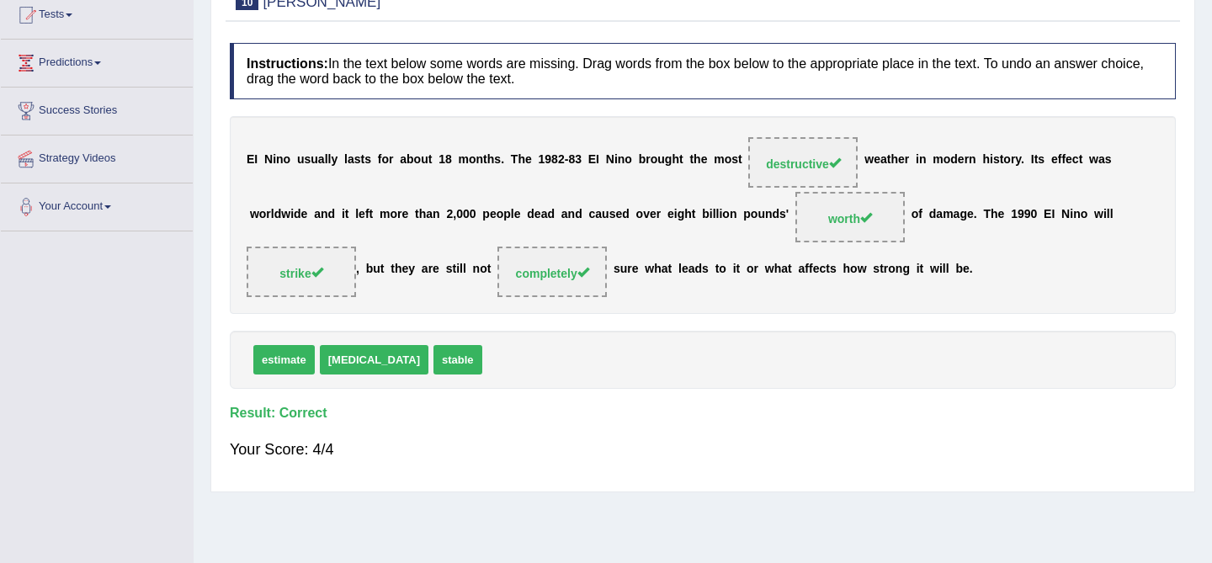
scroll to position [0, 0]
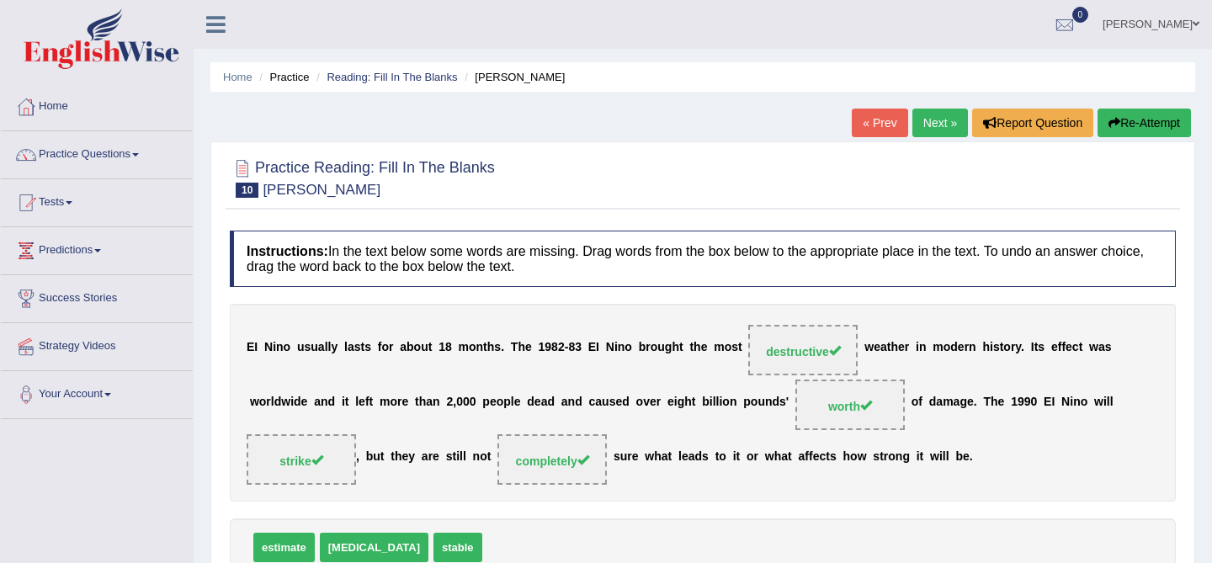
click at [940, 124] on link "Next »" at bounding box center [940, 123] width 56 height 29
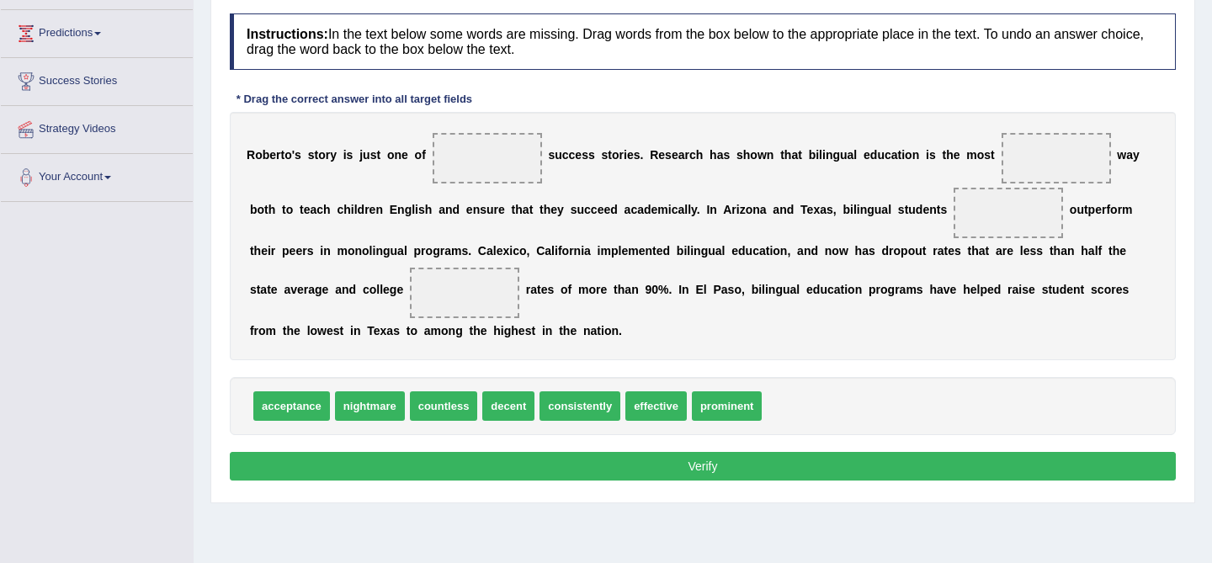
scroll to position [218, 0]
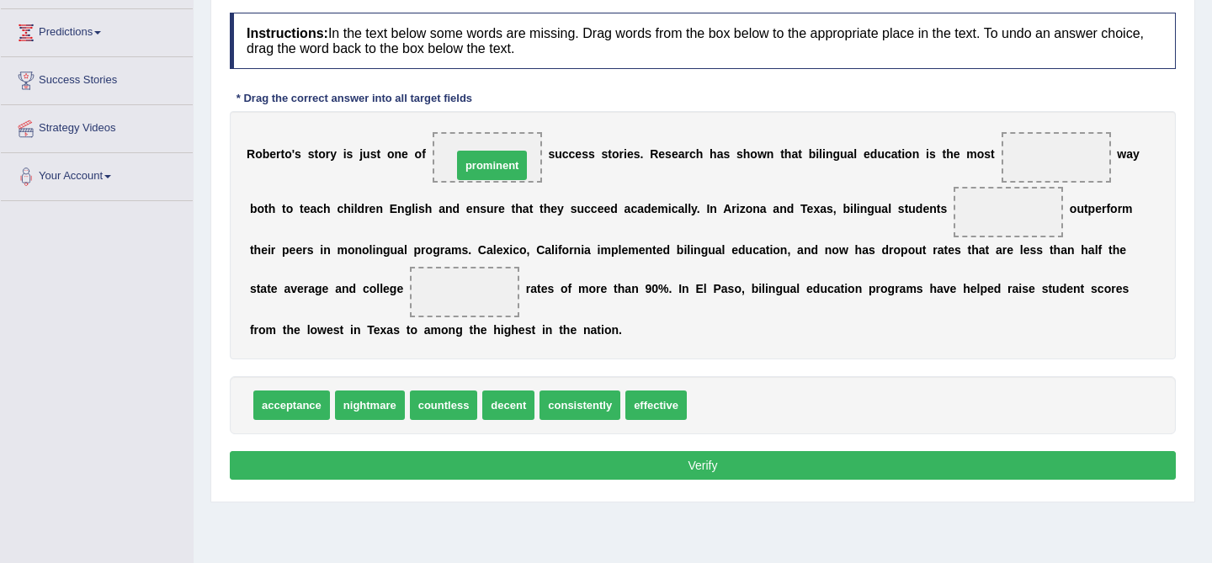
drag, startPoint x: 733, startPoint y: 409, endPoint x: 499, endPoint y: 168, distance: 335.6
drag, startPoint x: 517, startPoint y: 409, endPoint x: 565, endPoint y: 404, distance: 49.1
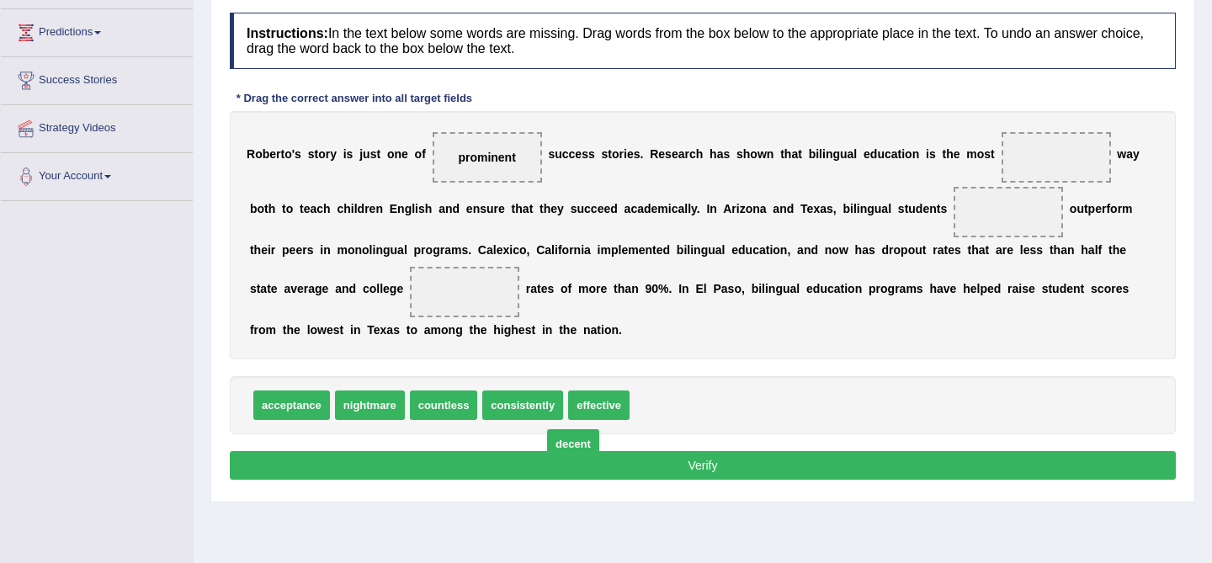
drag, startPoint x: 666, startPoint y: 409, endPoint x: 596, endPoint y: 427, distance: 72.3
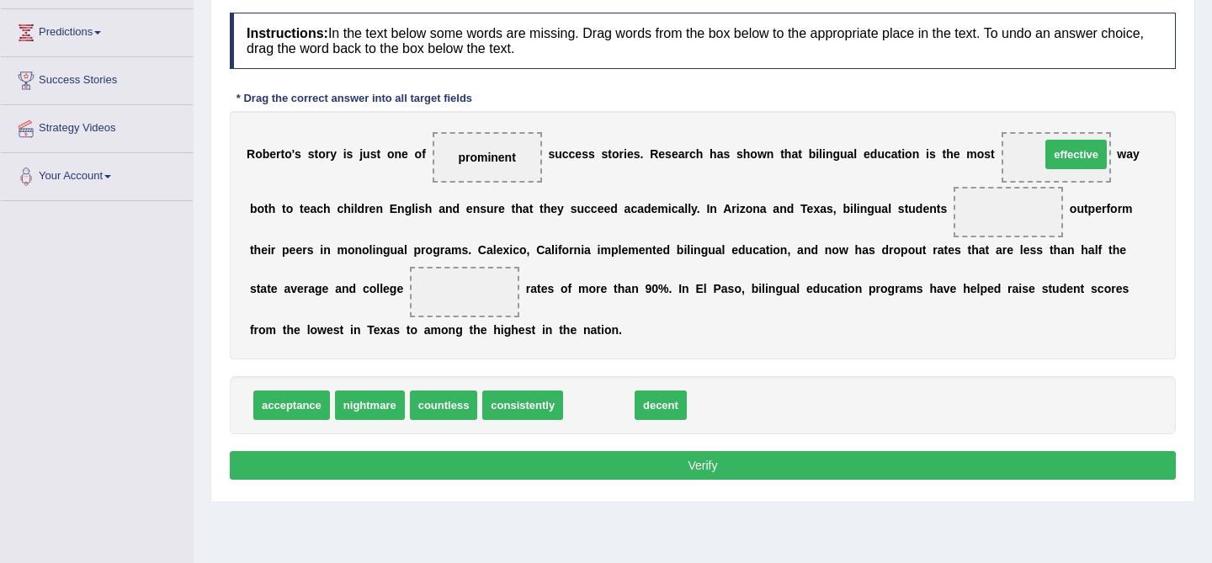
drag, startPoint x: 597, startPoint y: 411, endPoint x: 1074, endPoint y: 161, distance: 539.0
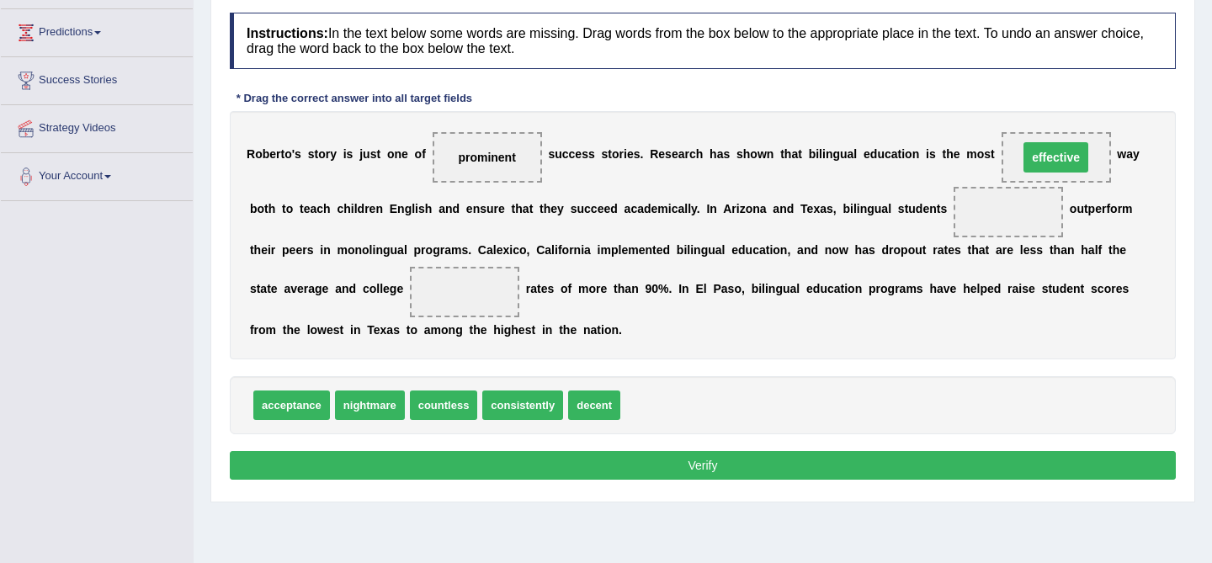
click at [1074, 161] on span "effective" at bounding box center [1055, 157] width 65 height 30
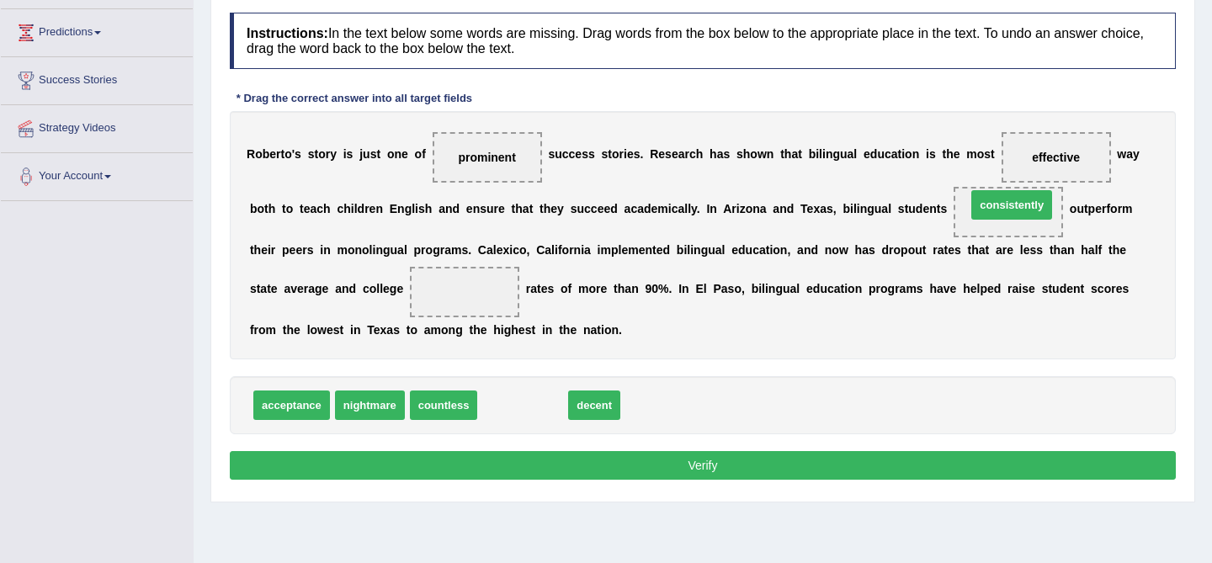
drag, startPoint x: 541, startPoint y: 410, endPoint x: 1030, endPoint y: 210, distance: 528.3
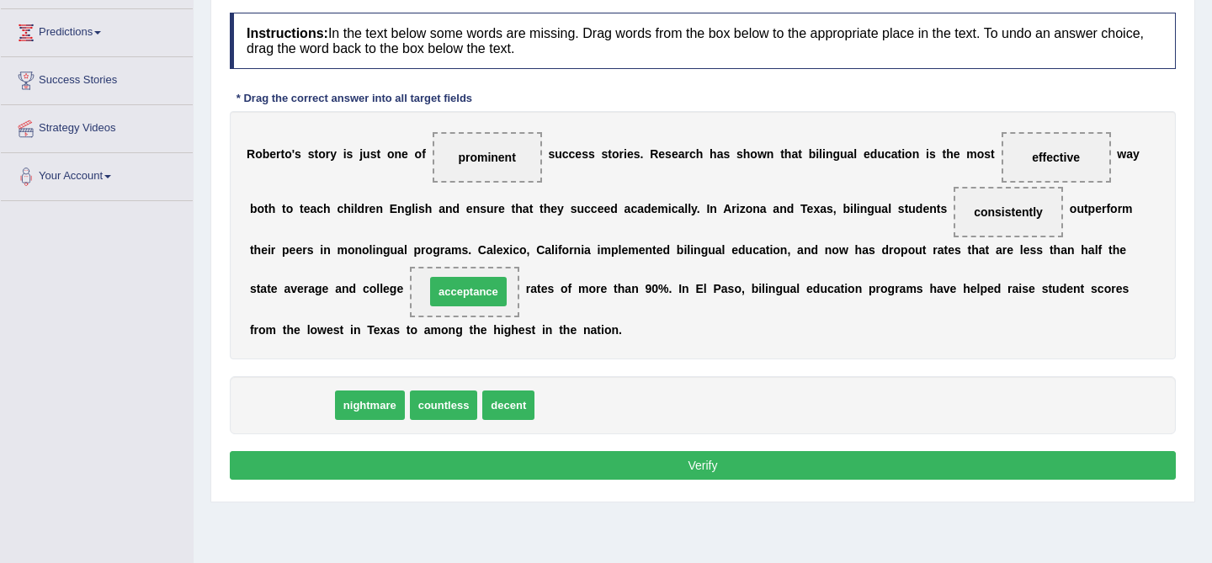
drag, startPoint x: 310, startPoint y: 405, endPoint x: 486, endPoint y: 293, distance: 208.5
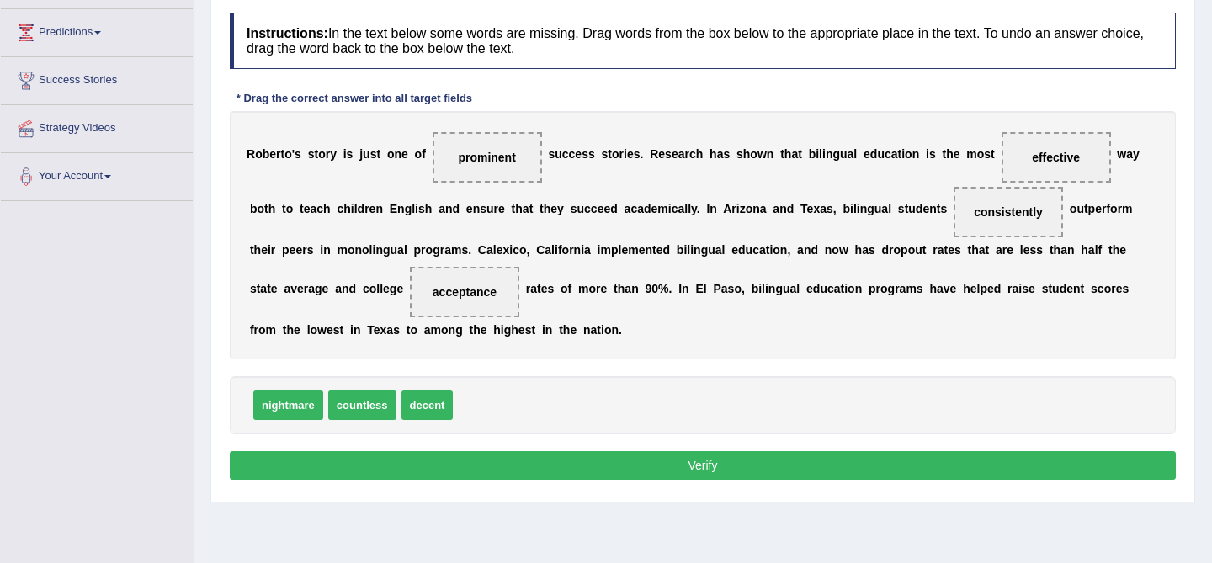
click at [678, 470] on button "Verify" at bounding box center [703, 465] width 946 height 29
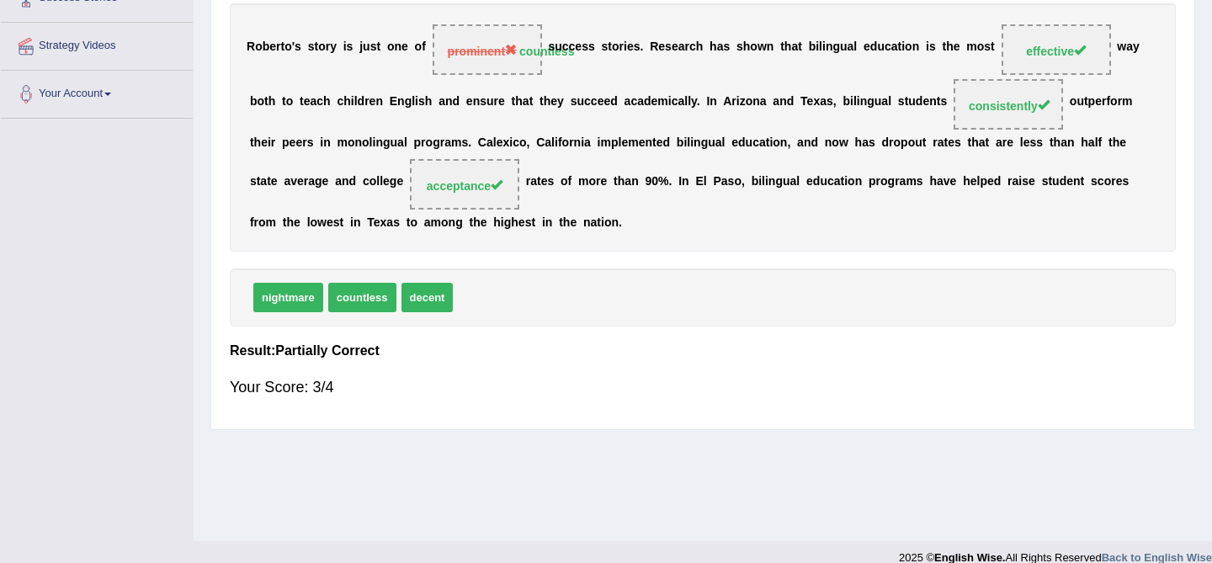
scroll to position [0, 0]
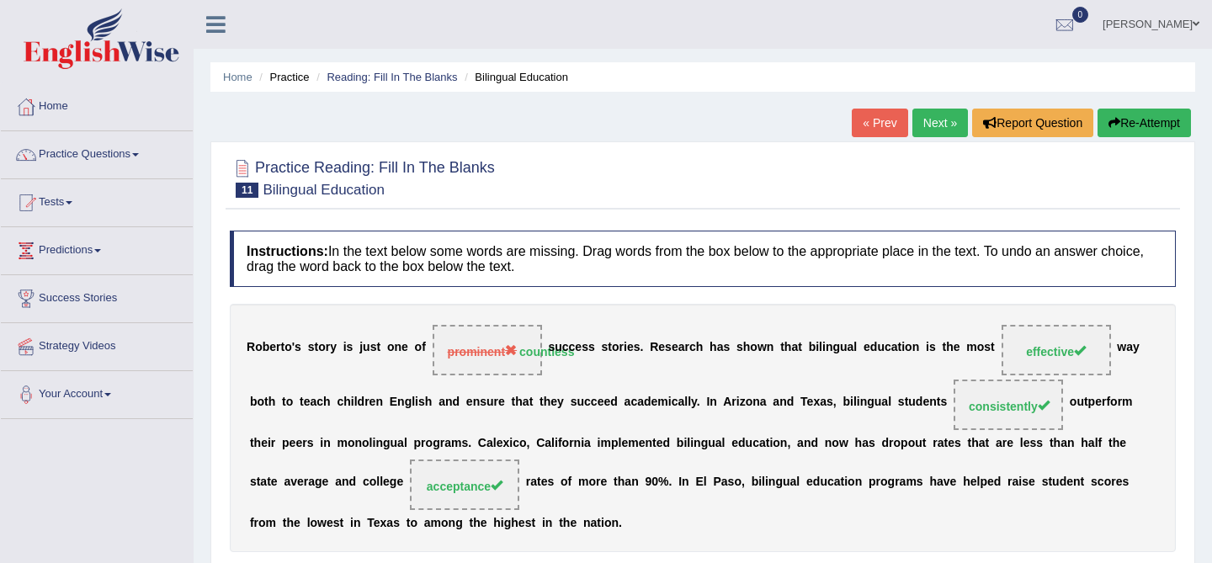
click at [931, 128] on link "Next »" at bounding box center [940, 123] width 56 height 29
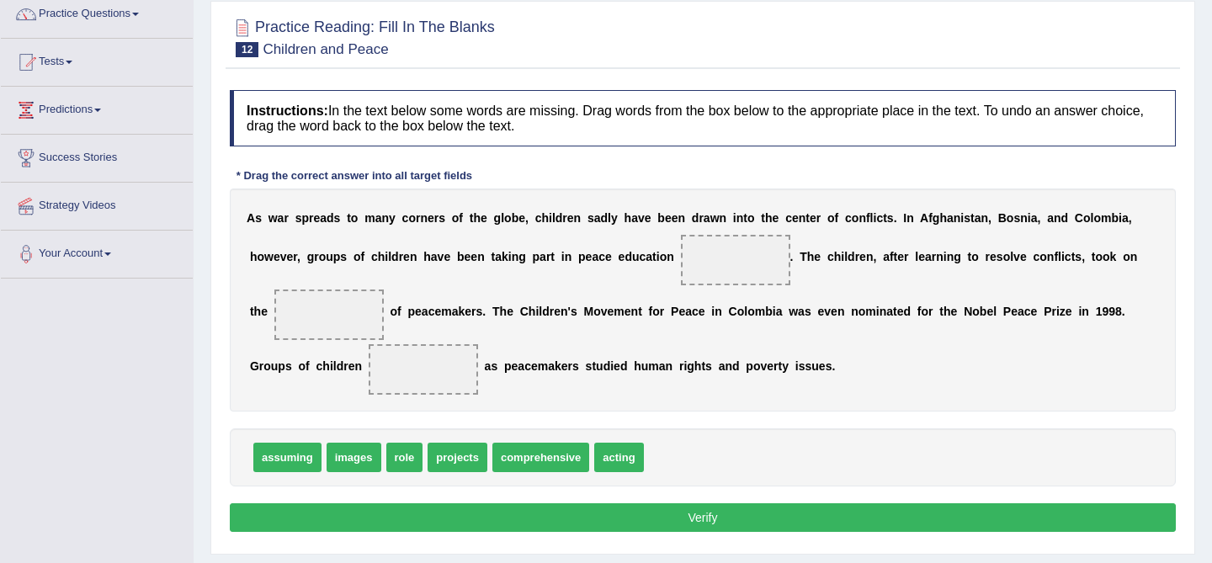
scroll to position [156, 0]
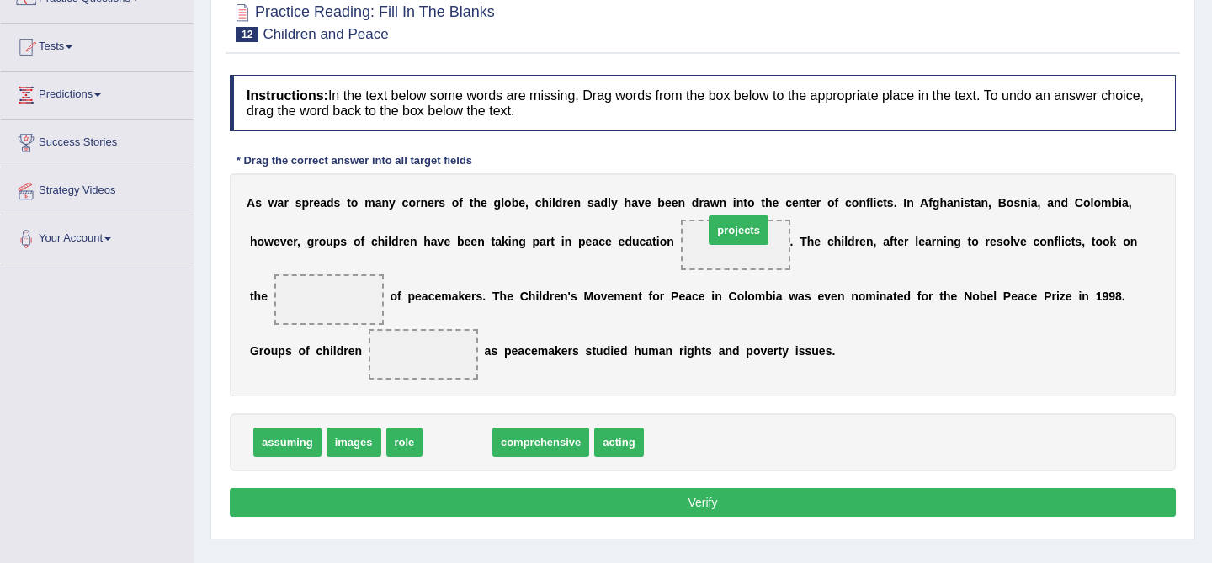
drag, startPoint x: 454, startPoint y: 440, endPoint x: 735, endPoint y: 228, distance: 352.1
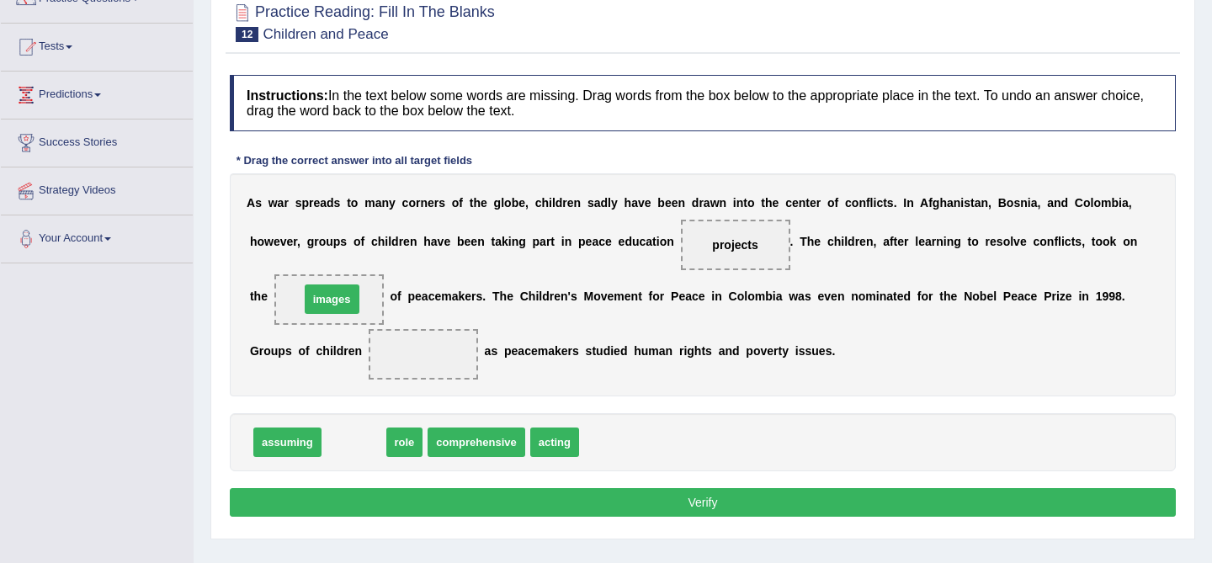
drag, startPoint x: 364, startPoint y: 448, endPoint x: 342, endPoint y: 308, distance: 141.5
drag, startPoint x: 346, startPoint y: 445, endPoint x: 345, endPoint y: 309, distance: 136.3
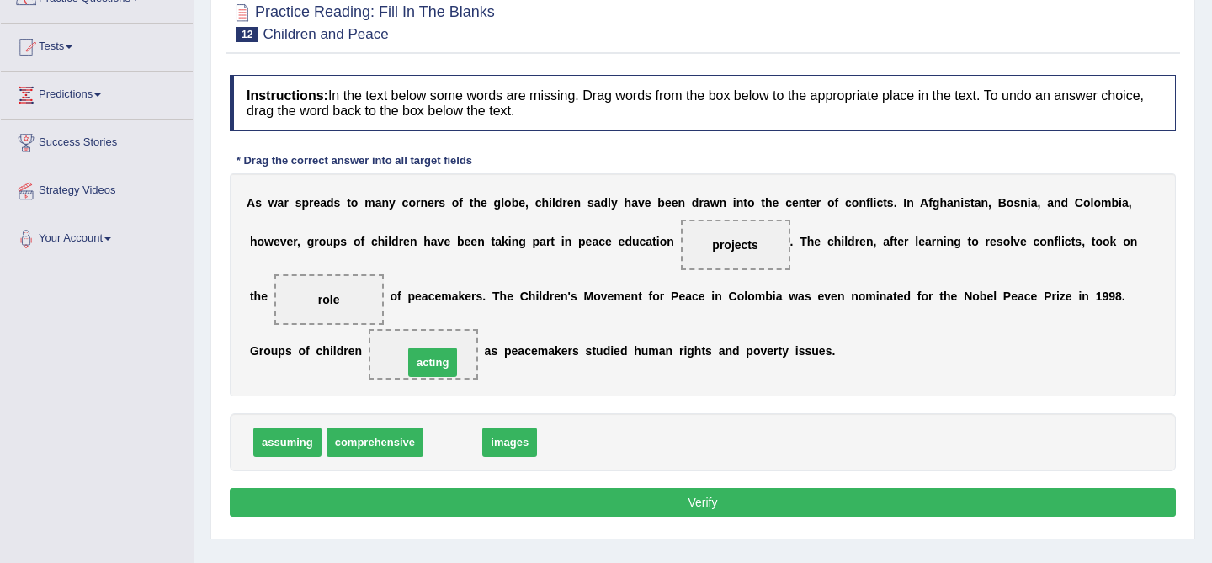
drag, startPoint x: 463, startPoint y: 443, endPoint x: 443, endPoint y: 363, distance: 83.3
click at [693, 506] on button "Verify" at bounding box center [703, 502] width 946 height 29
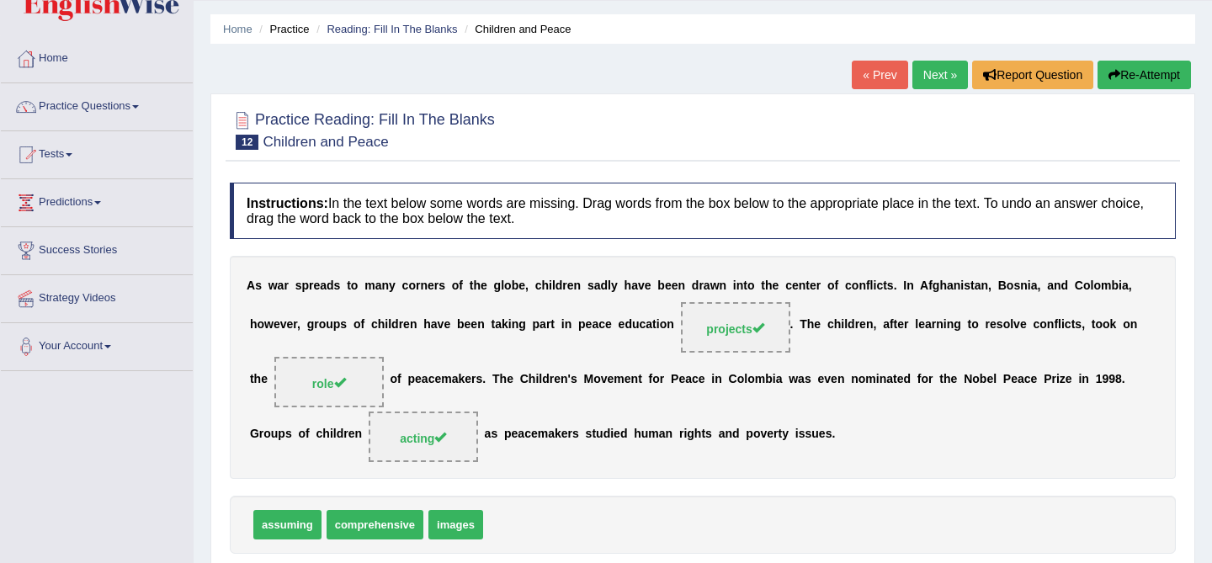
scroll to position [0, 0]
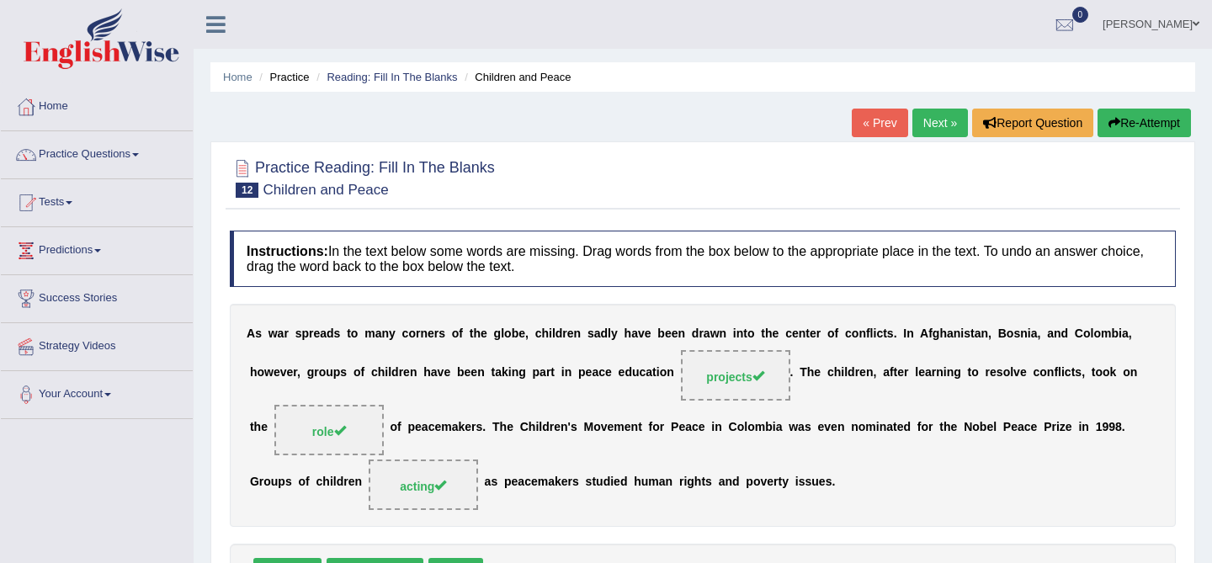
click at [931, 125] on link "Next »" at bounding box center [940, 123] width 56 height 29
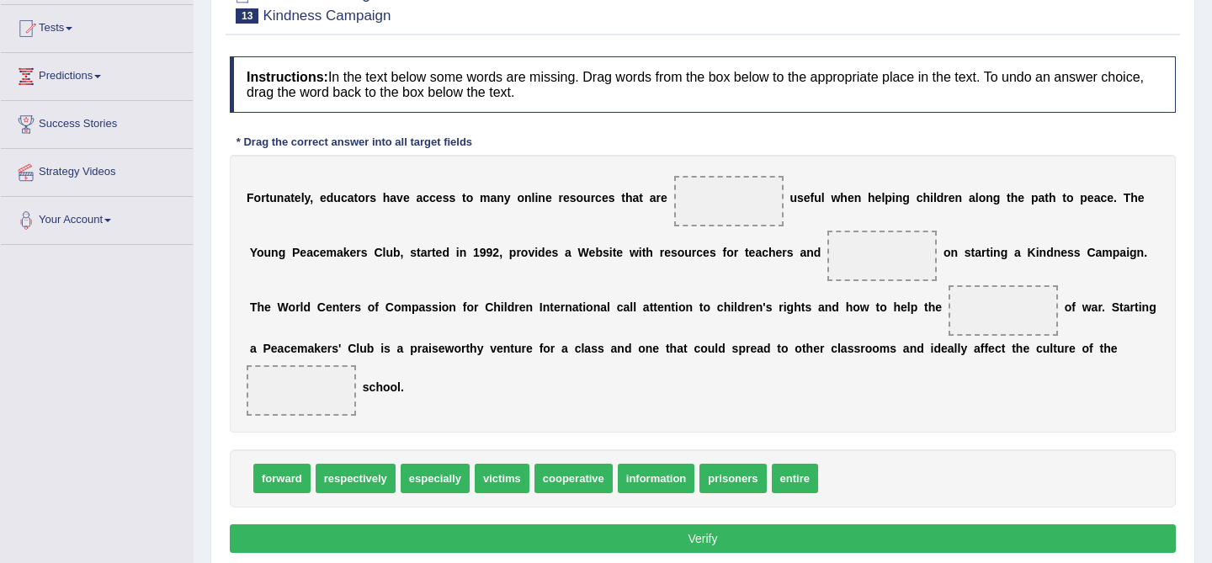
scroll to position [210, 0]
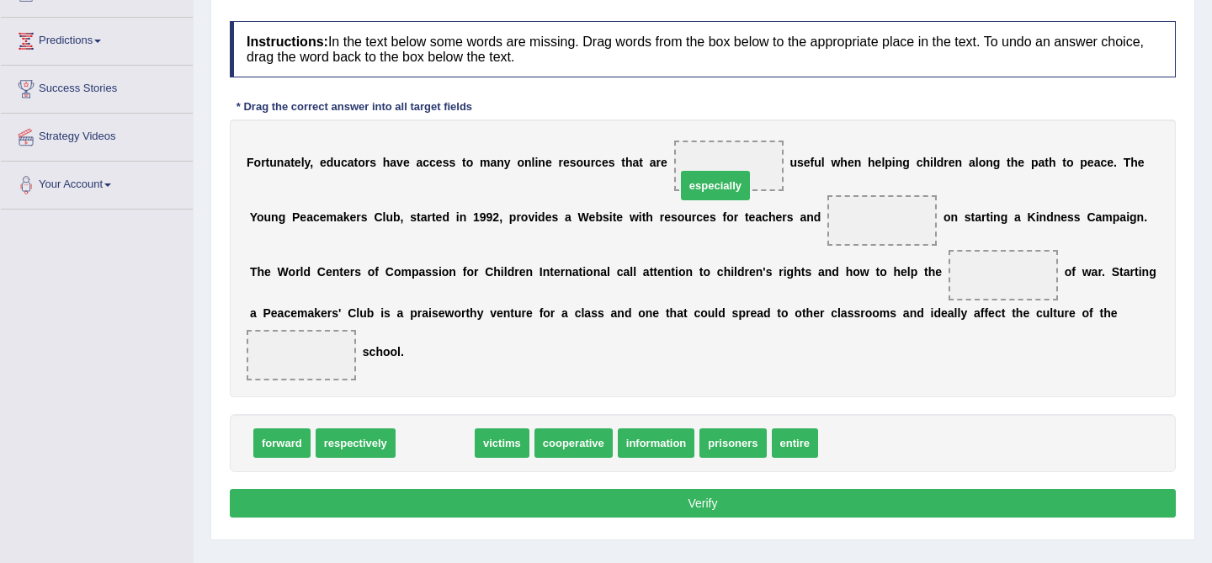
drag, startPoint x: 428, startPoint y: 443, endPoint x: 709, endPoint y: 187, distance: 379.4
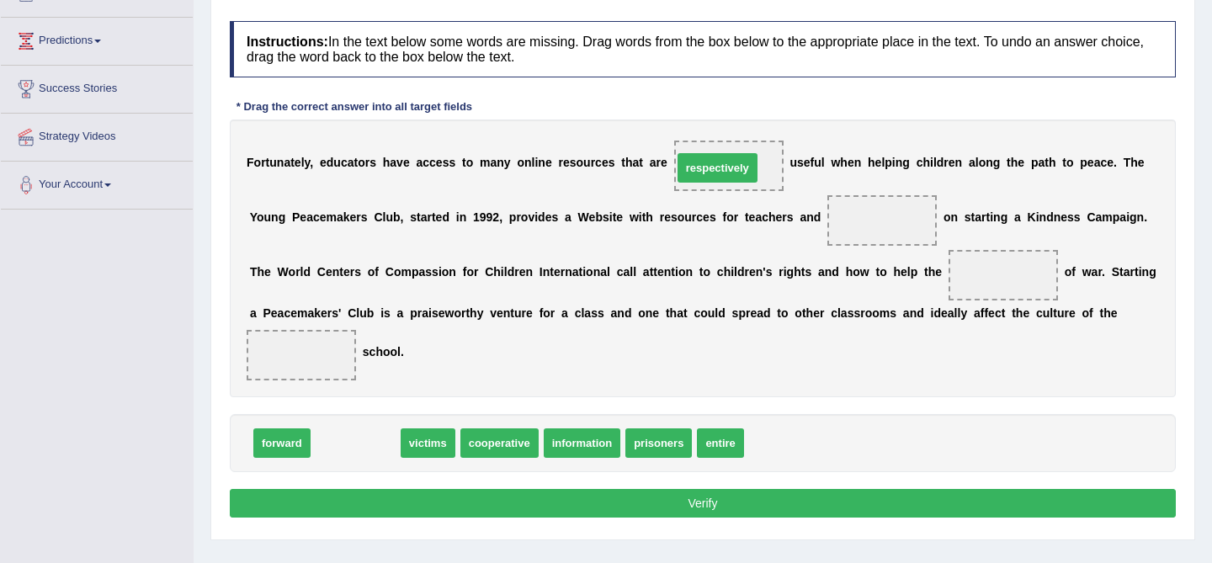
drag, startPoint x: 358, startPoint y: 449, endPoint x: 720, endPoint y: 170, distance: 457.8
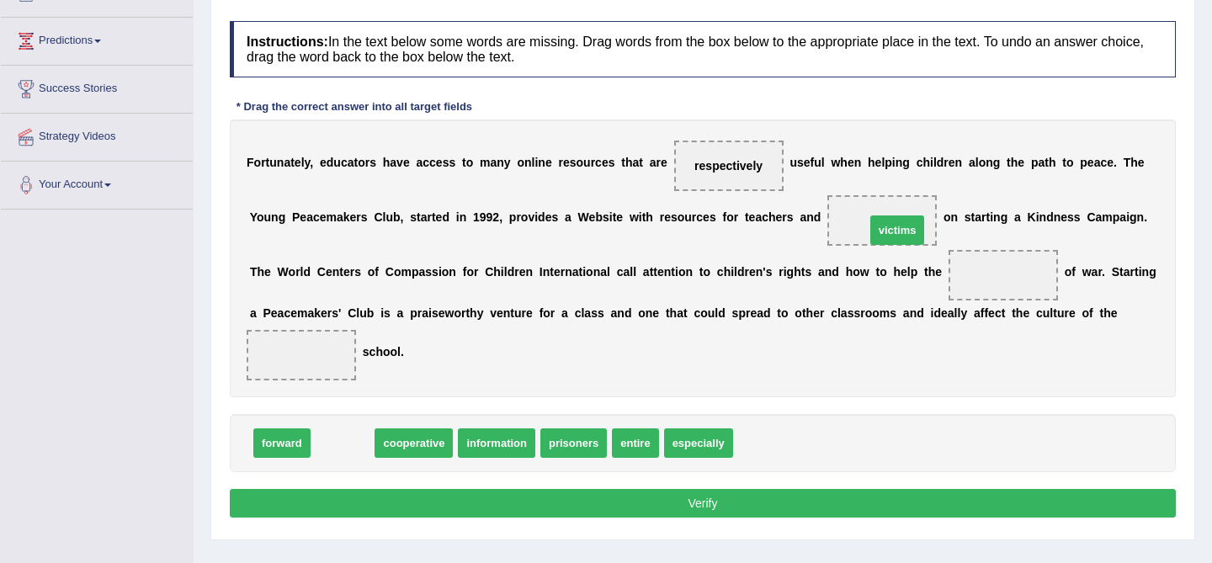
drag, startPoint x: 357, startPoint y: 451, endPoint x: 911, endPoint y: 238, distance: 594.0
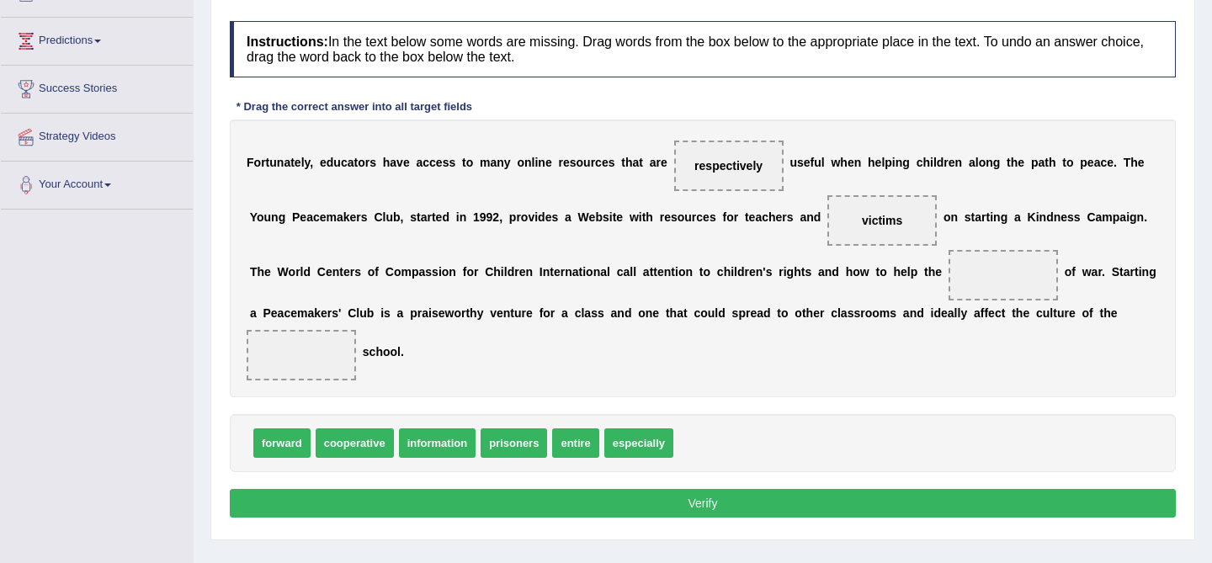
drag, startPoint x: 902, startPoint y: 213, endPoint x: 990, endPoint y: 271, distance: 105.0
click at [969, 255] on div "F o r t u n a t e l y , e d u c a t o r s h a v e a c c e s s t o m a n y o n l…" at bounding box center [703, 258] width 946 height 278
drag, startPoint x: 890, startPoint y: 223, endPoint x: 1013, endPoint y: 284, distance: 137.0
drag, startPoint x: 577, startPoint y: 448, endPoint x: 319, endPoint y: 353, distance: 275.0
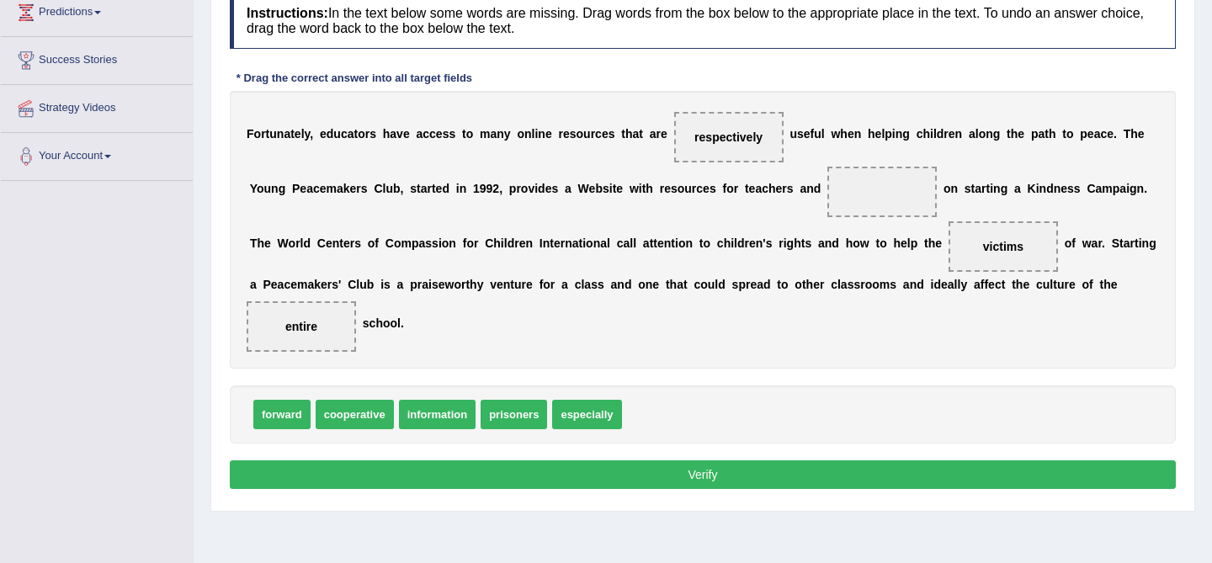
scroll to position [243, 0]
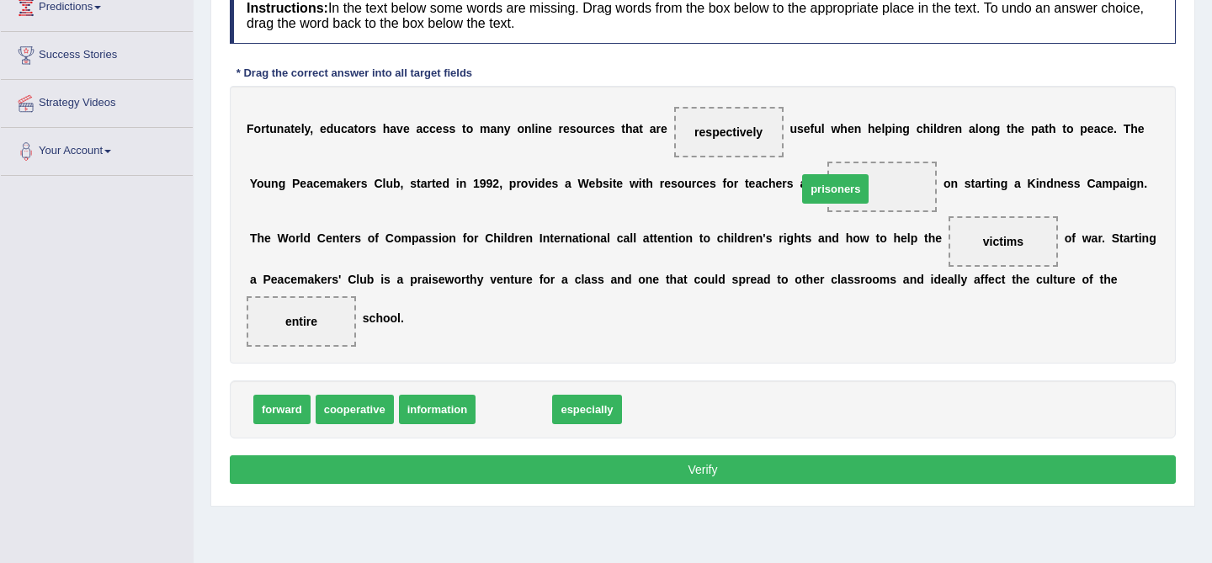
drag, startPoint x: 519, startPoint y: 404, endPoint x: 841, endPoint y: 183, distance: 389.8
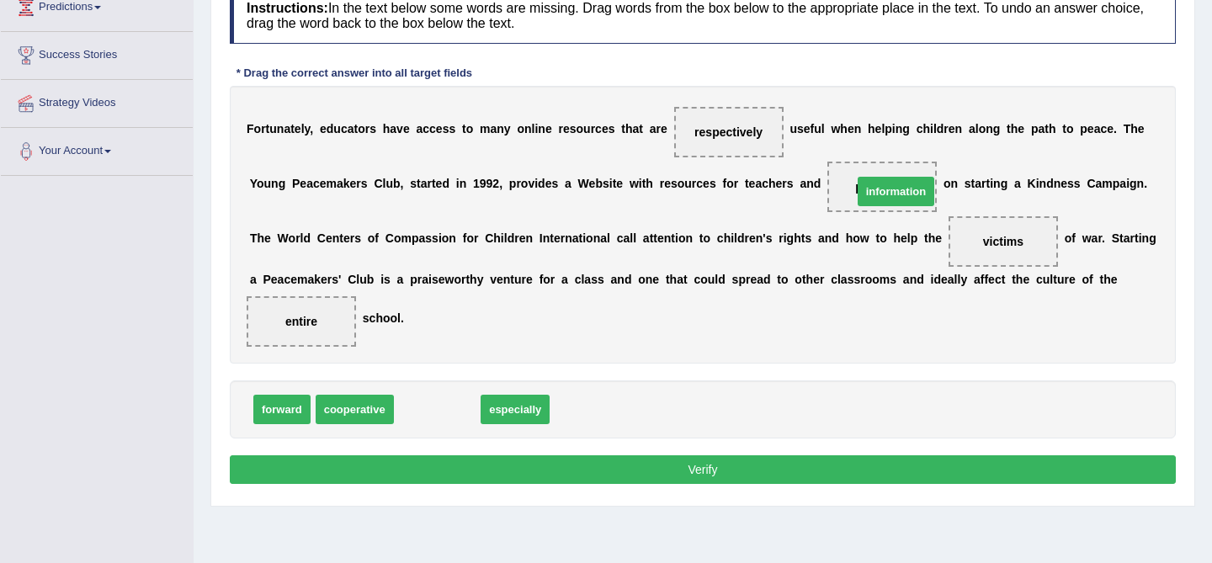
drag, startPoint x: 424, startPoint y: 410, endPoint x: 883, endPoint y: 192, distance: 507.8
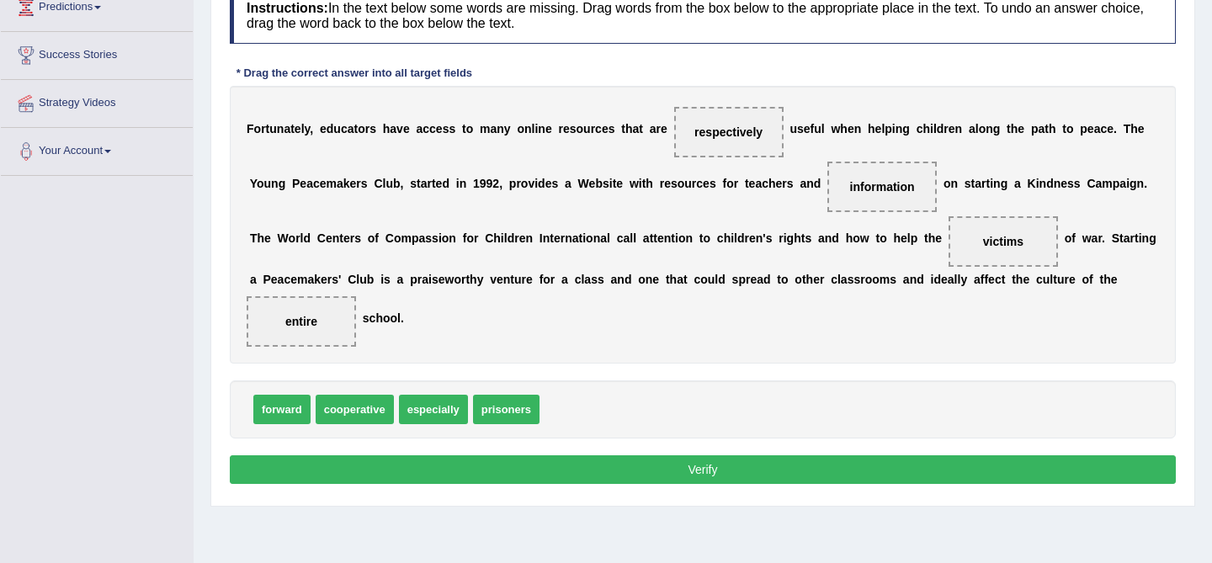
click at [701, 470] on button "Verify" at bounding box center [703, 469] width 946 height 29
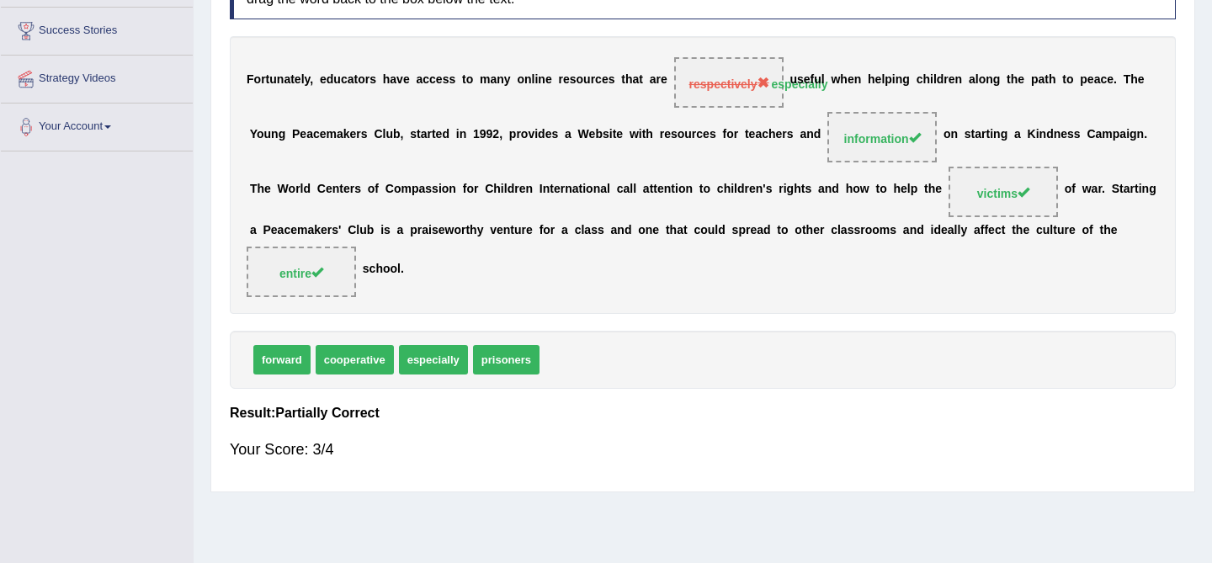
scroll to position [252, 0]
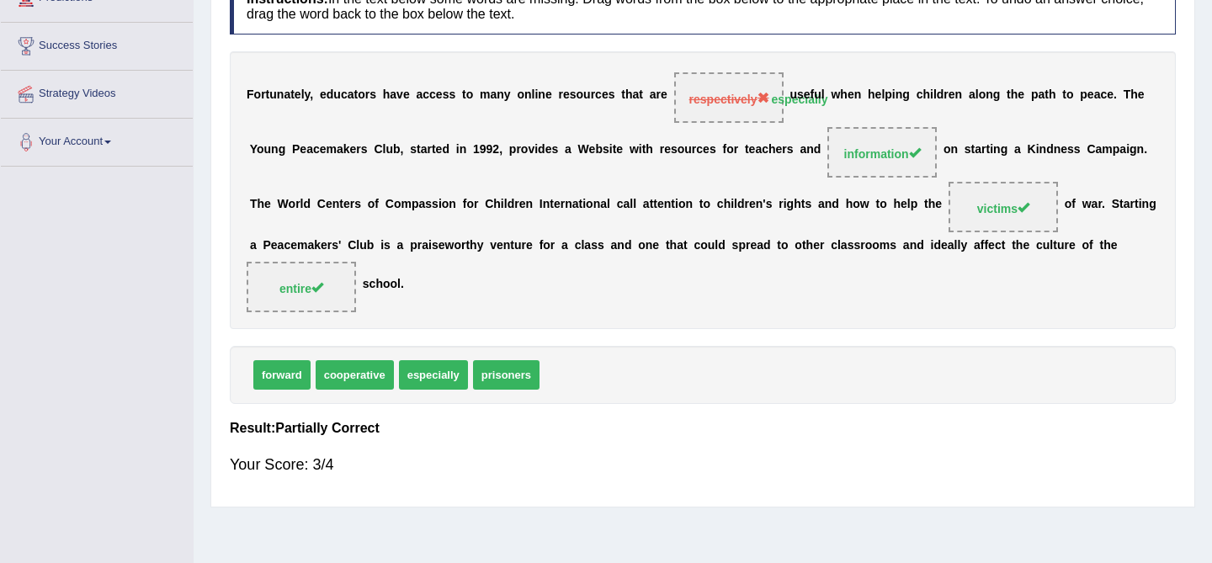
drag, startPoint x: 423, startPoint y: 381, endPoint x: 714, endPoint y: 129, distance: 384.7
click at [714, 129] on div "Instructions: In the text below some words are missing. Drag words from the box…" at bounding box center [703, 234] width 954 height 528
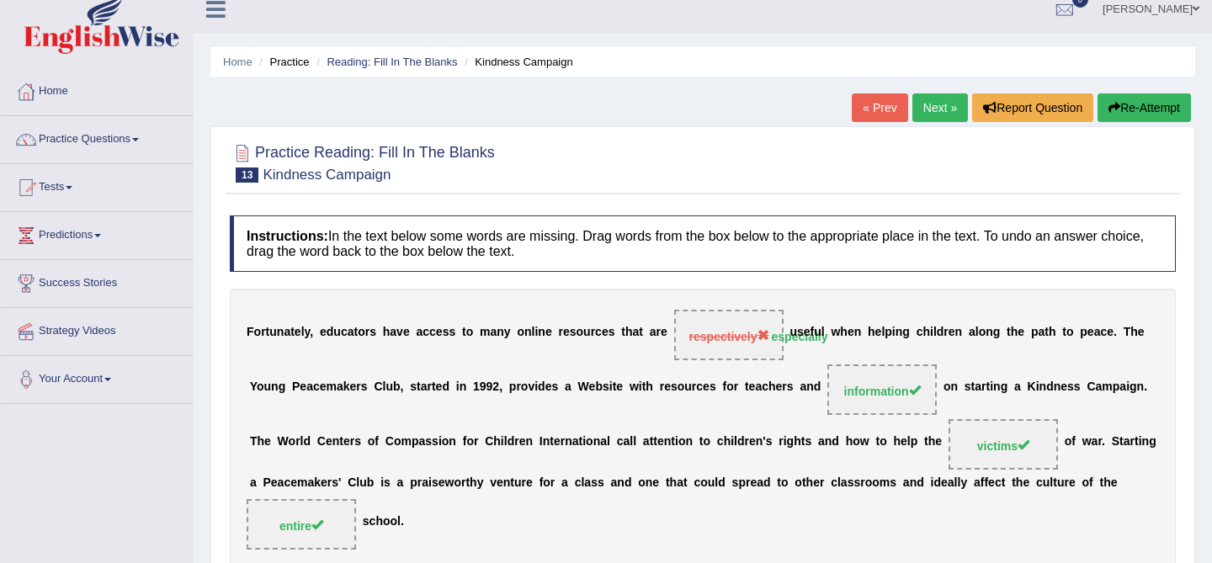
scroll to position [0, 0]
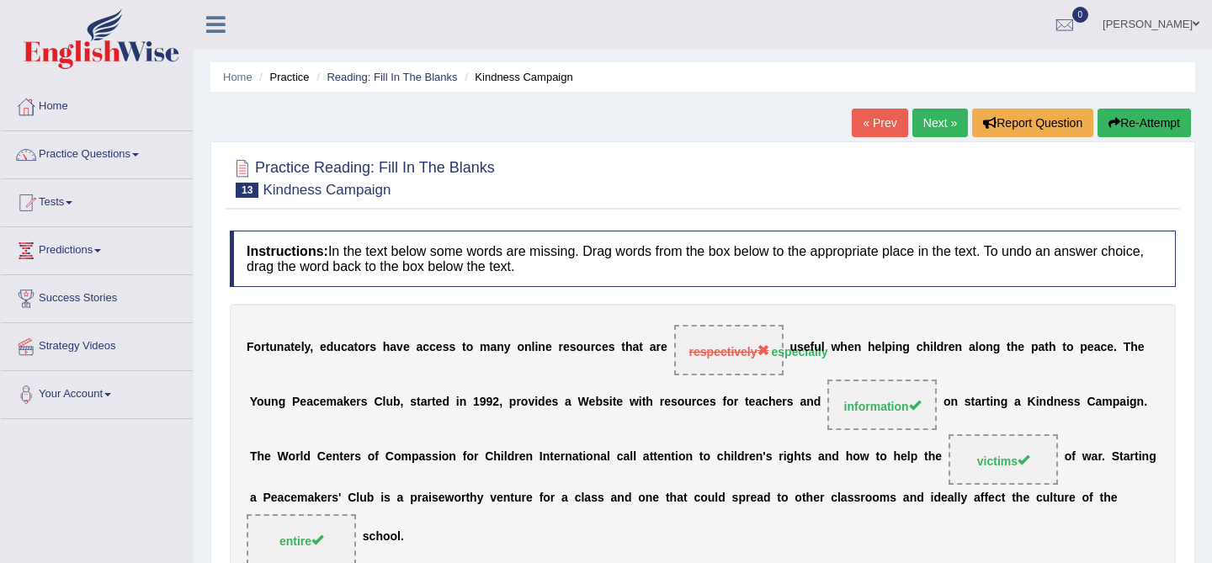
click at [928, 125] on link "Next »" at bounding box center [940, 123] width 56 height 29
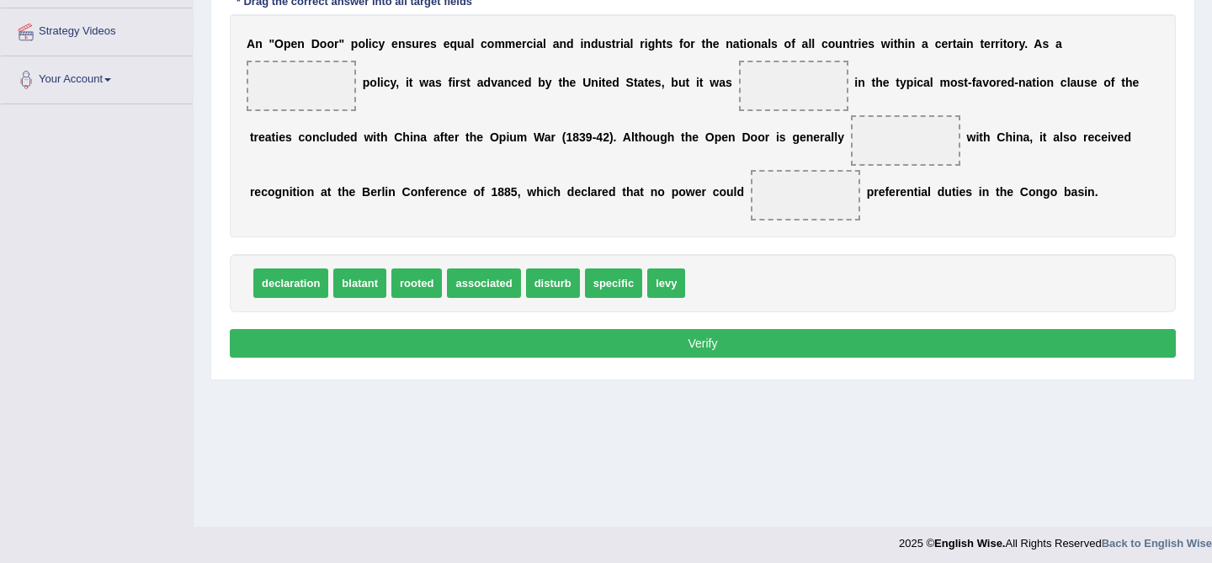
scroll to position [321, 0]
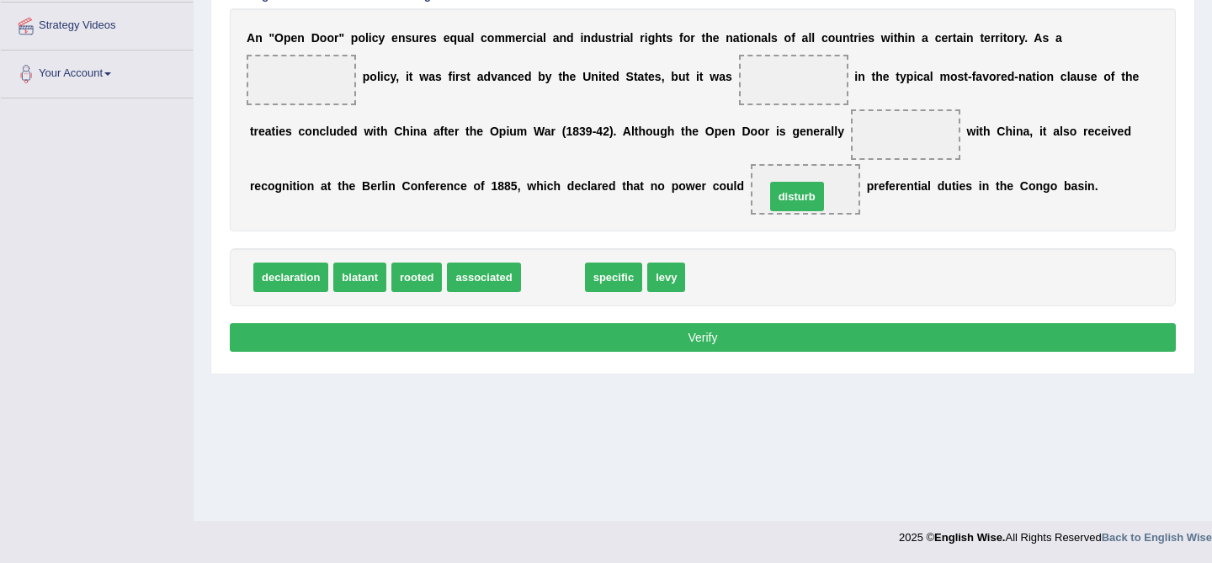
drag, startPoint x: 563, startPoint y: 281, endPoint x: 807, endPoint y: 200, distance: 257.1
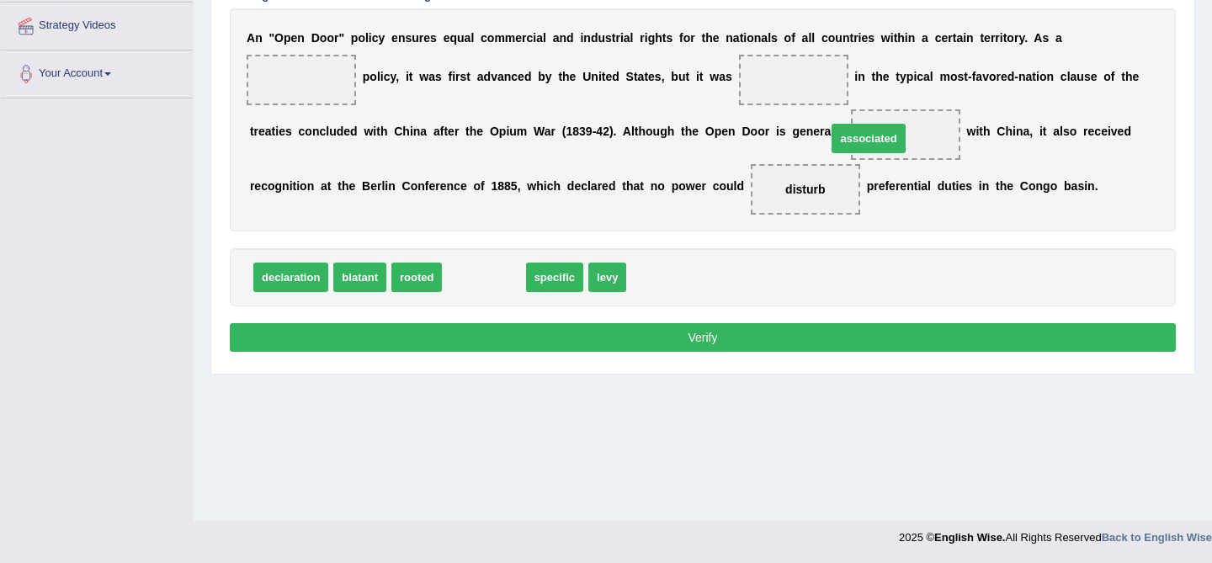
drag, startPoint x: 493, startPoint y: 282, endPoint x: 924, endPoint y: 137, distance: 454.5
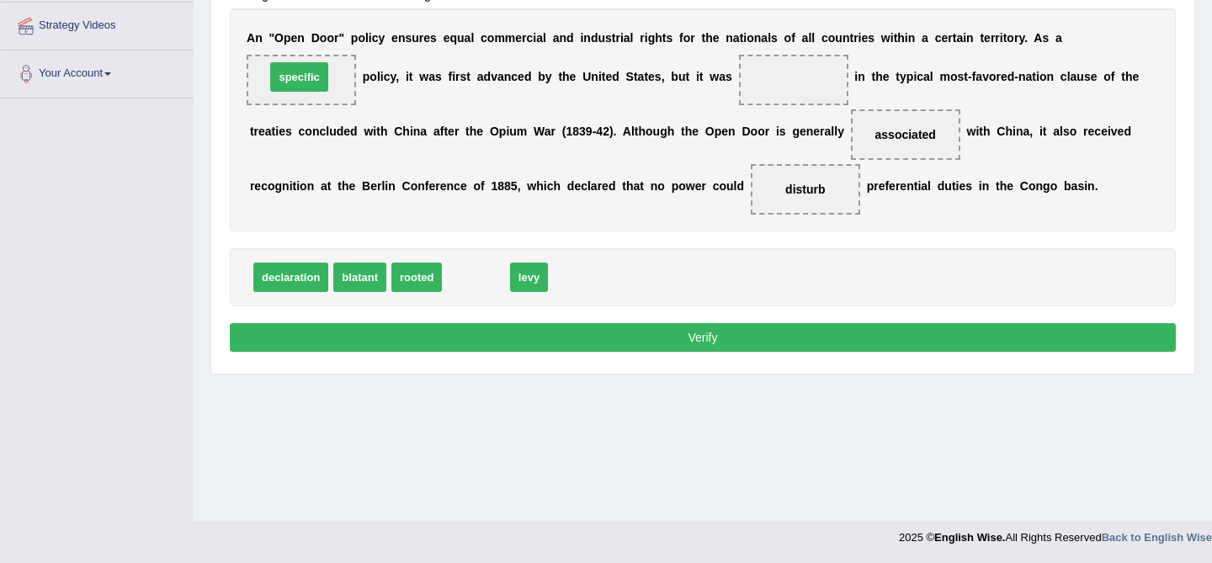
drag, startPoint x: 481, startPoint y: 282, endPoint x: 303, endPoint y: 81, distance: 268.3
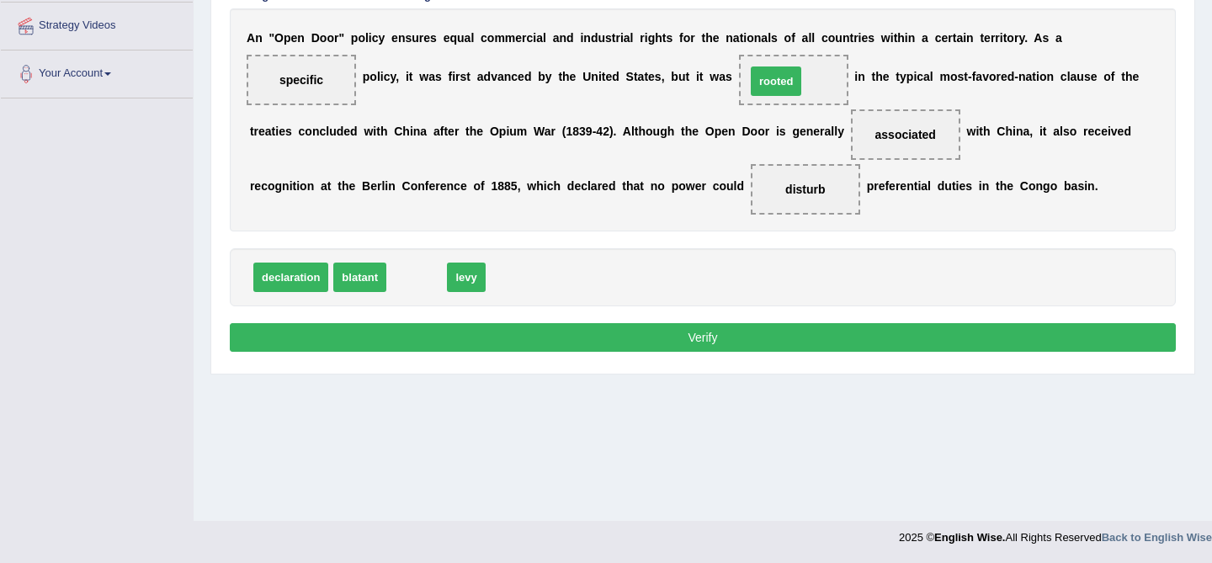
drag, startPoint x: 418, startPoint y: 282, endPoint x: 778, endPoint y: 86, distance: 409.3
click at [709, 330] on button "Verify" at bounding box center [703, 337] width 946 height 29
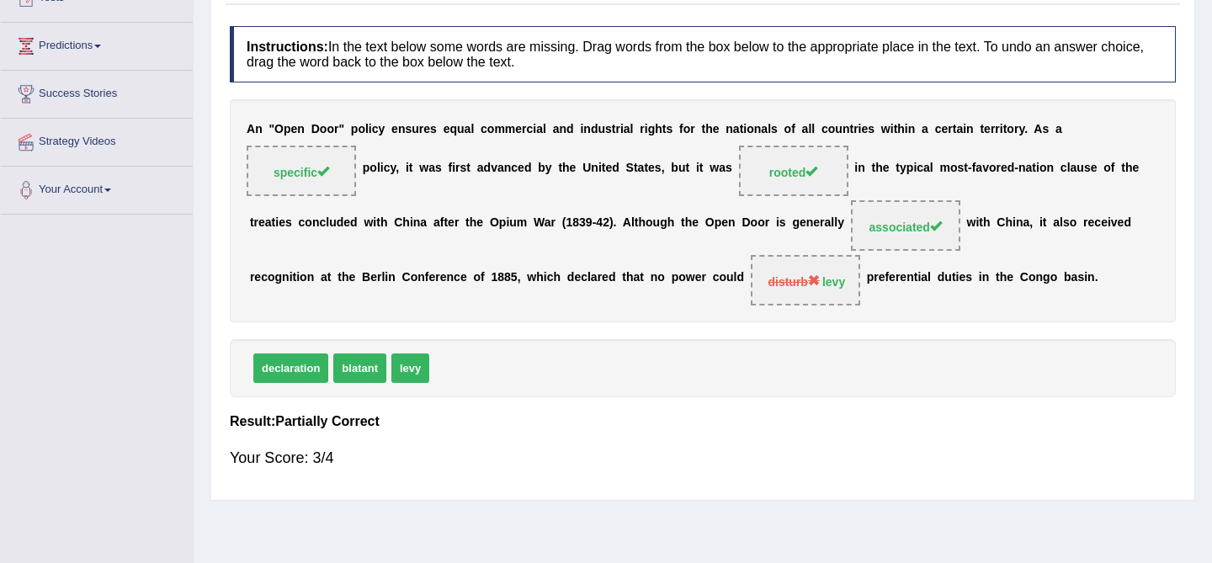
scroll to position [0, 0]
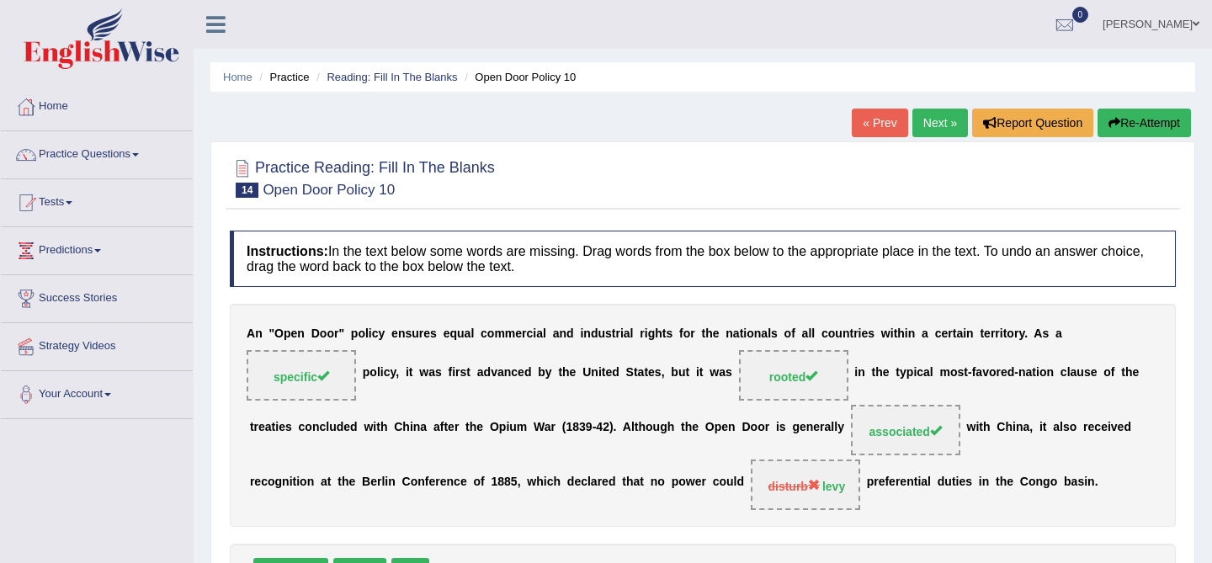
click at [935, 126] on link "Next »" at bounding box center [940, 123] width 56 height 29
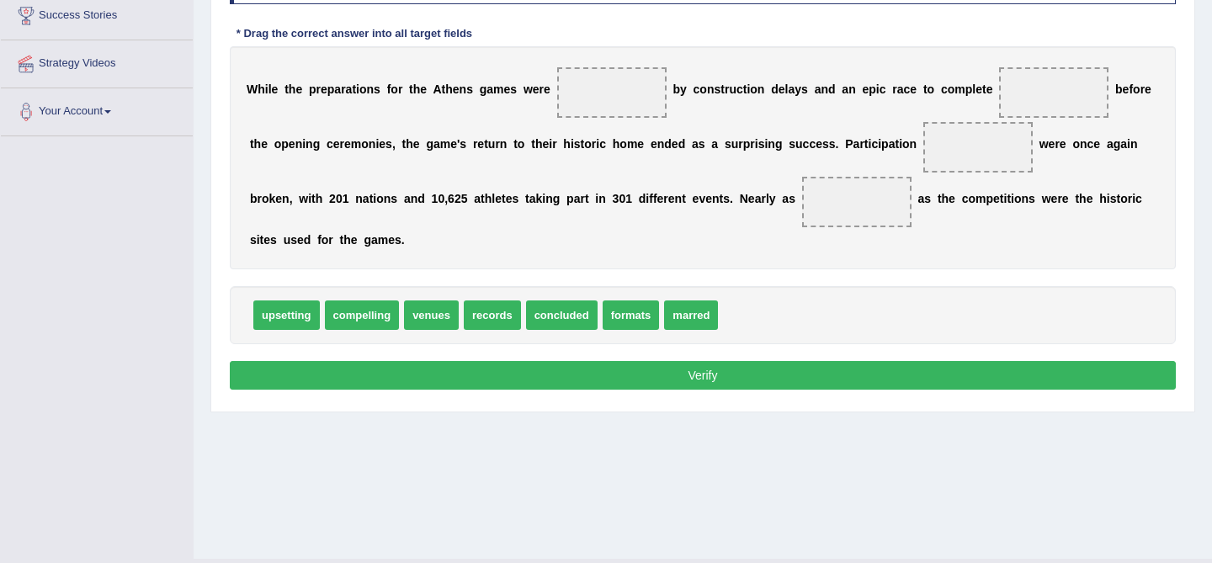
scroll to position [321, 0]
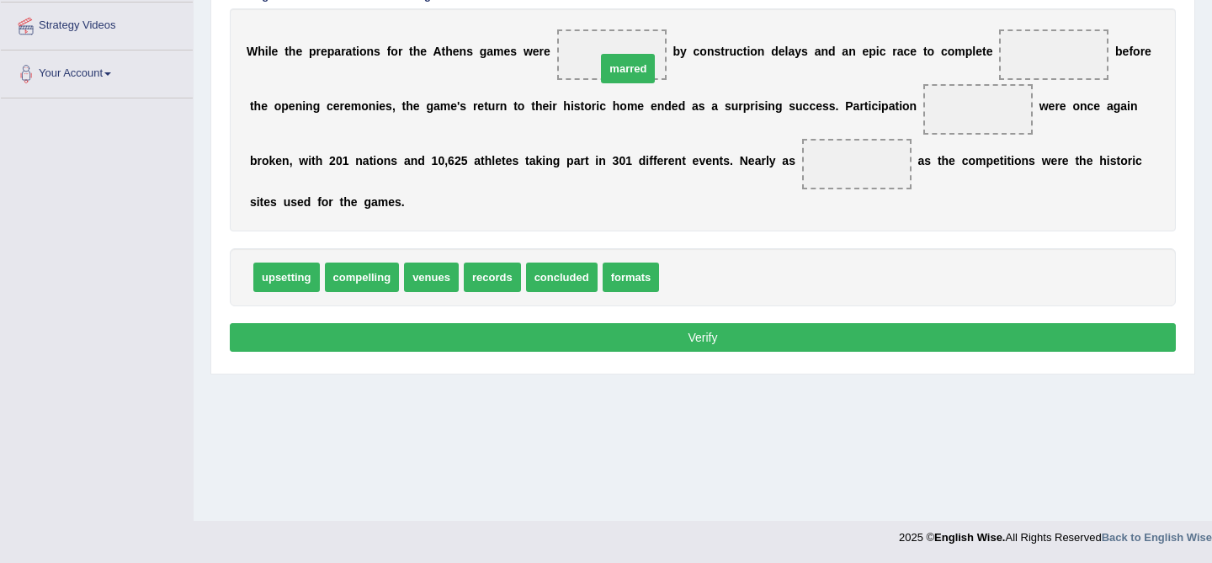
drag, startPoint x: 663, startPoint y: 282, endPoint x: 599, endPoint y: 73, distance: 218.3
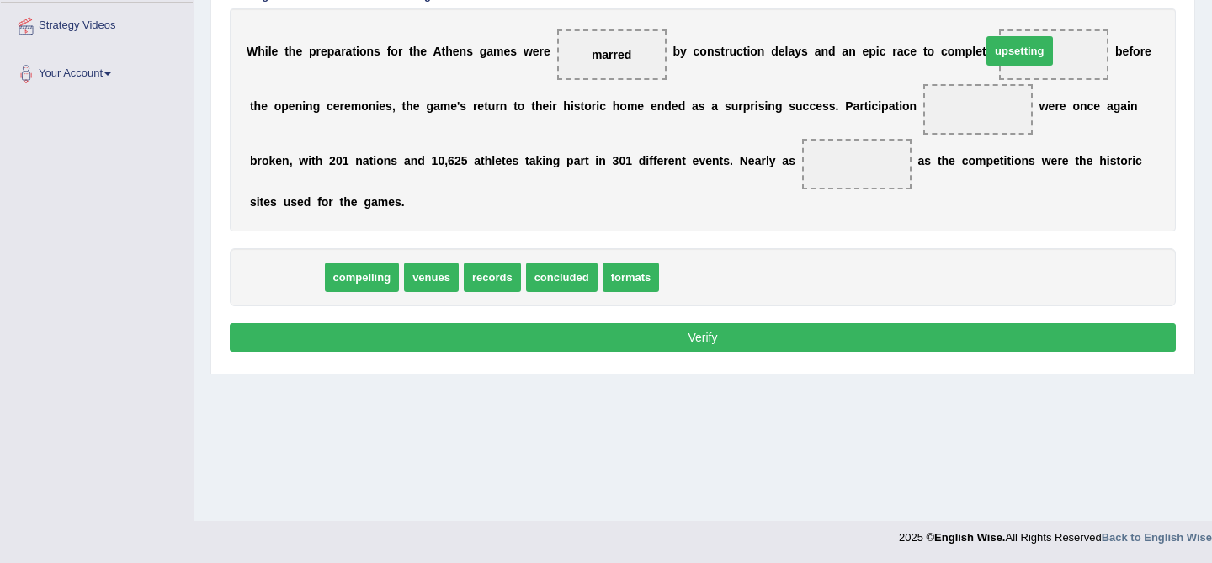
drag, startPoint x: 280, startPoint y: 277, endPoint x: 1043, endPoint y: 58, distance: 793.2
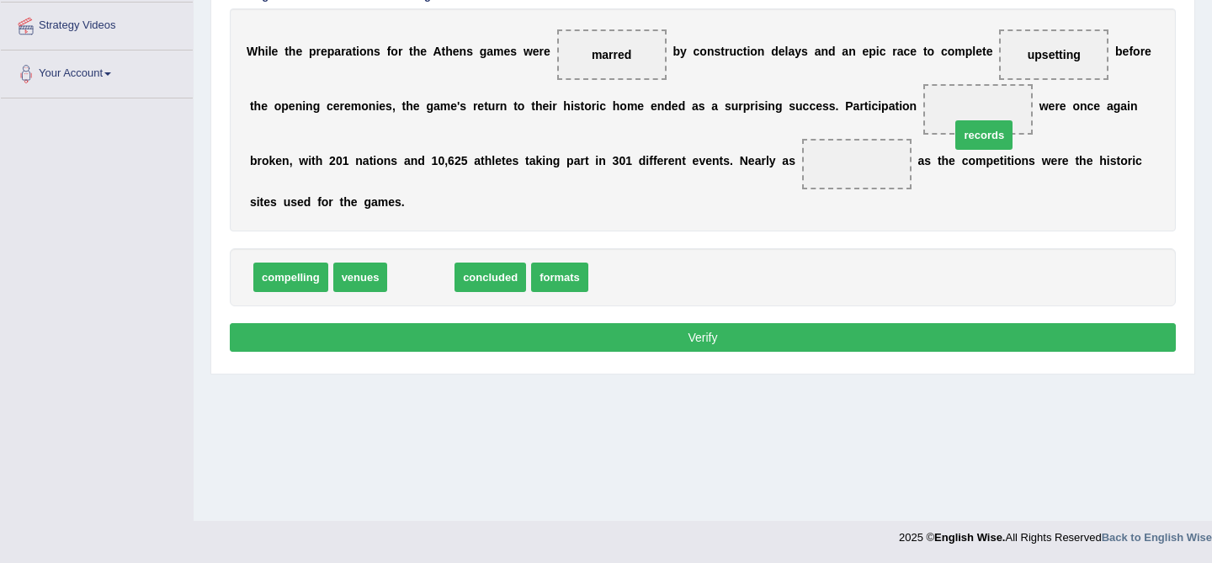
drag, startPoint x: 422, startPoint y: 279, endPoint x: 990, endPoint y: 127, distance: 587.3
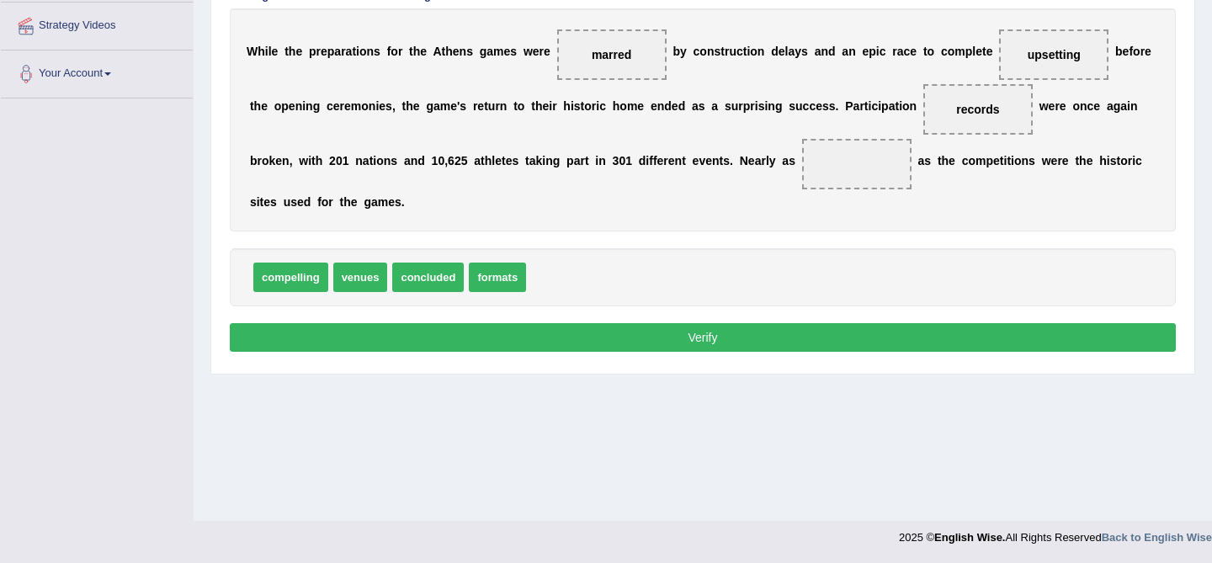
click at [307, 279] on span "compelling" at bounding box center [290, 277] width 75 height 29
click at [306, 278] on span "compelling" at bounding box center [290, 277] width 75 height 29
drag, startPoint x: 300, startPoint y: 265, endPoint x: 880, endPoint y: 147, distance: 592.5
click at [664, 335] on button "Verify" at bounding box center [703, 337] width 946 height 29
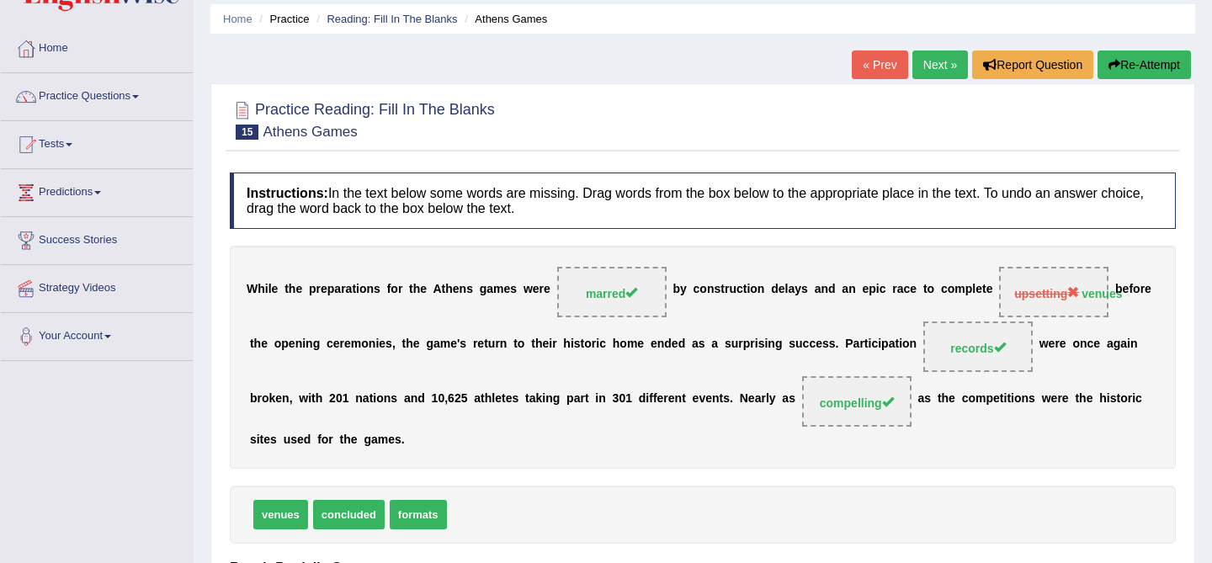
scroll to position [0, 0]
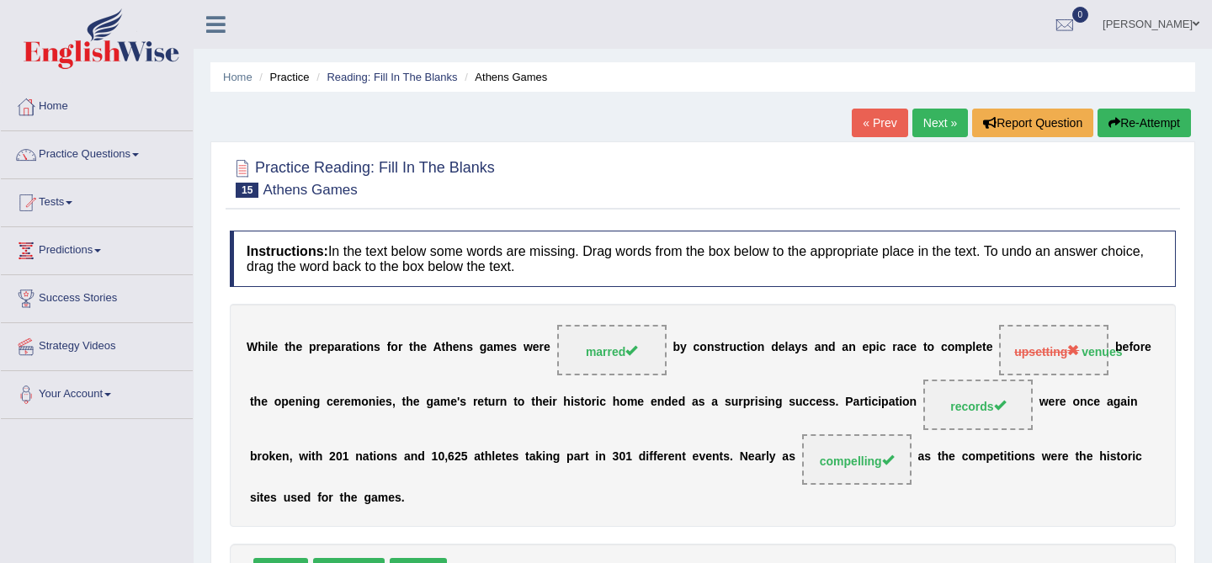
click at [927, 123] on link "Next »" at bounding box center [940, 123] width 56 height 29
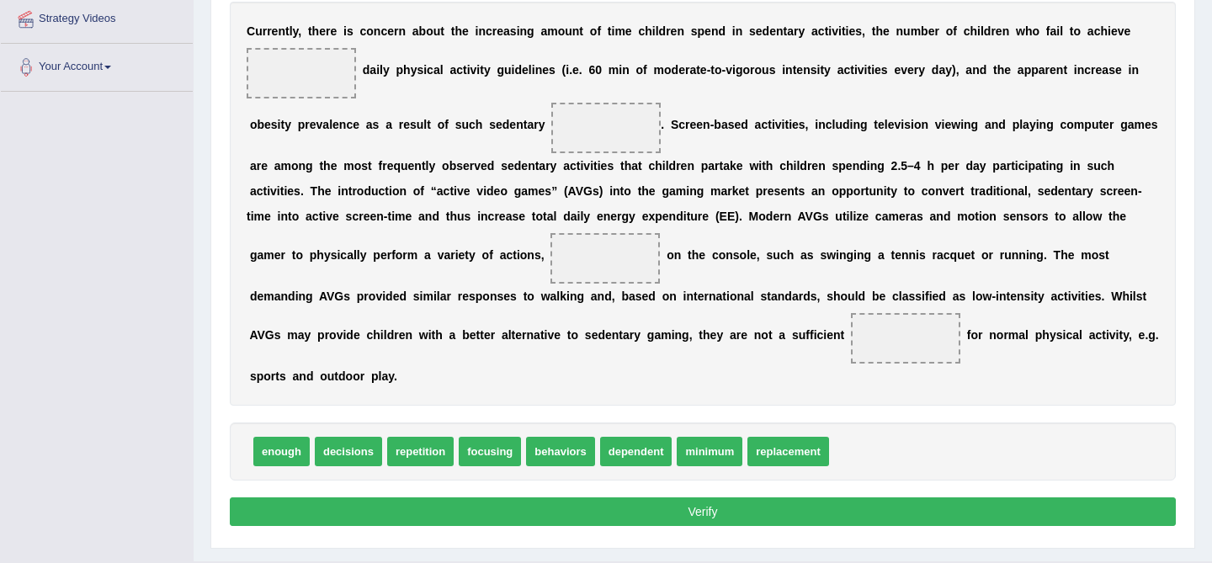
scroll to position [341, 0]
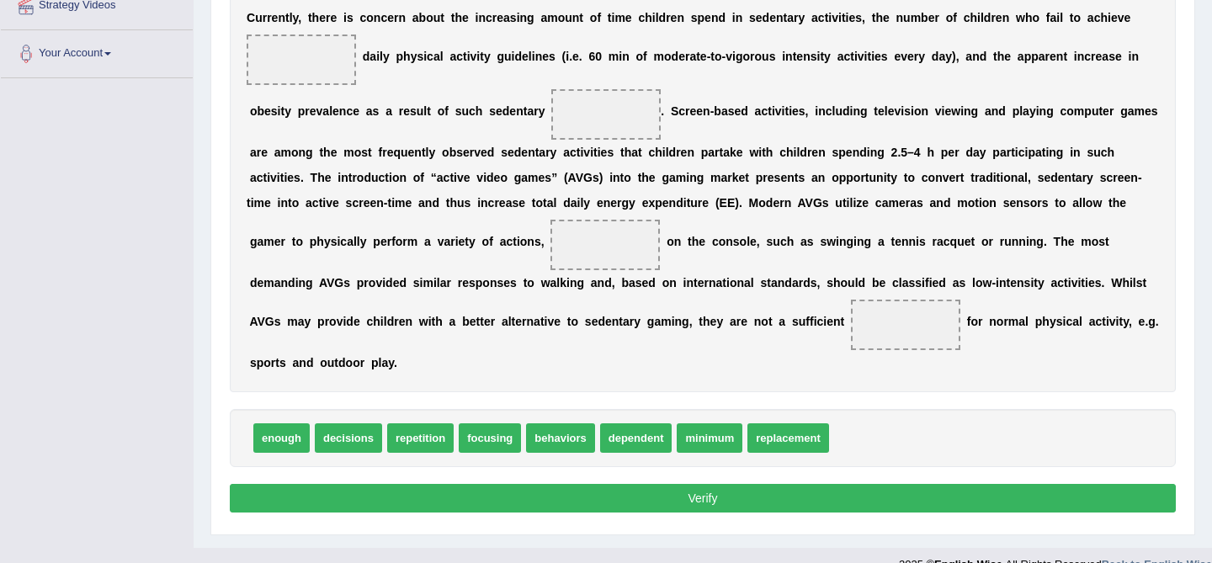
click at [707, 442] on span "minimum" at bounding box center [710, 437] width 66 height 29
drag, startPoint x: 698, startPoint y: 438, endPoint x: 273, endPoint y: 66, distance: 563.6
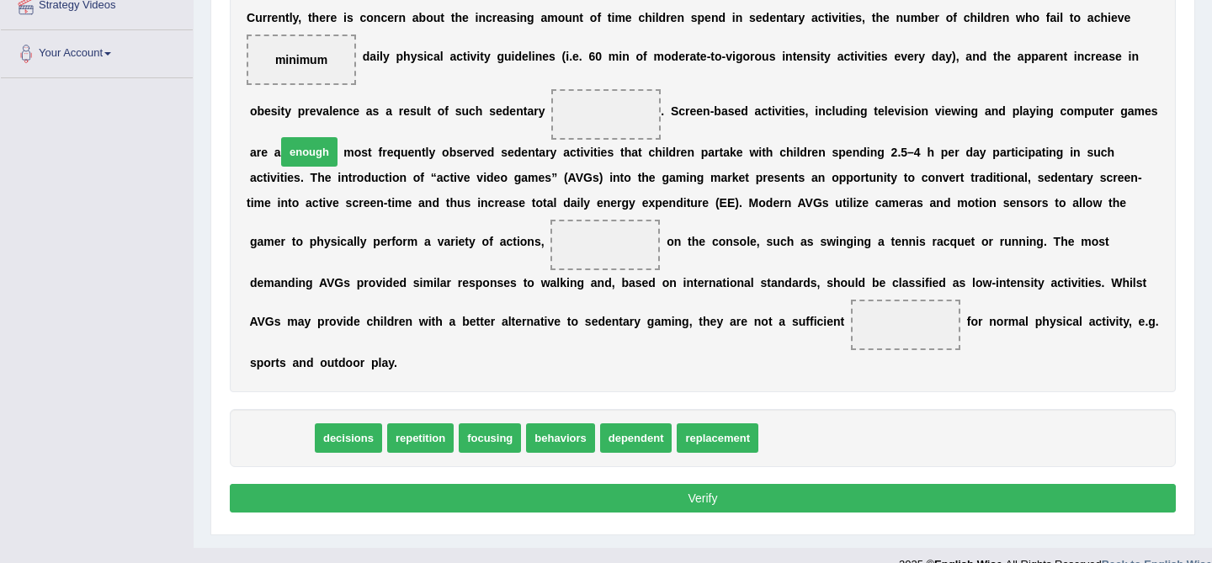
drag, startPoint x: 287, startPoint y: 442, endPoint x: 315, endPoint y: 156, distance: 287.5
click at [315, 156] on span "enough" at bounding box center [309, 151] width 56 height 29
drag, startPoint x: 286, startPoint y: 437, endPoint x: 337, endPoint y: 75, distance: 365.4
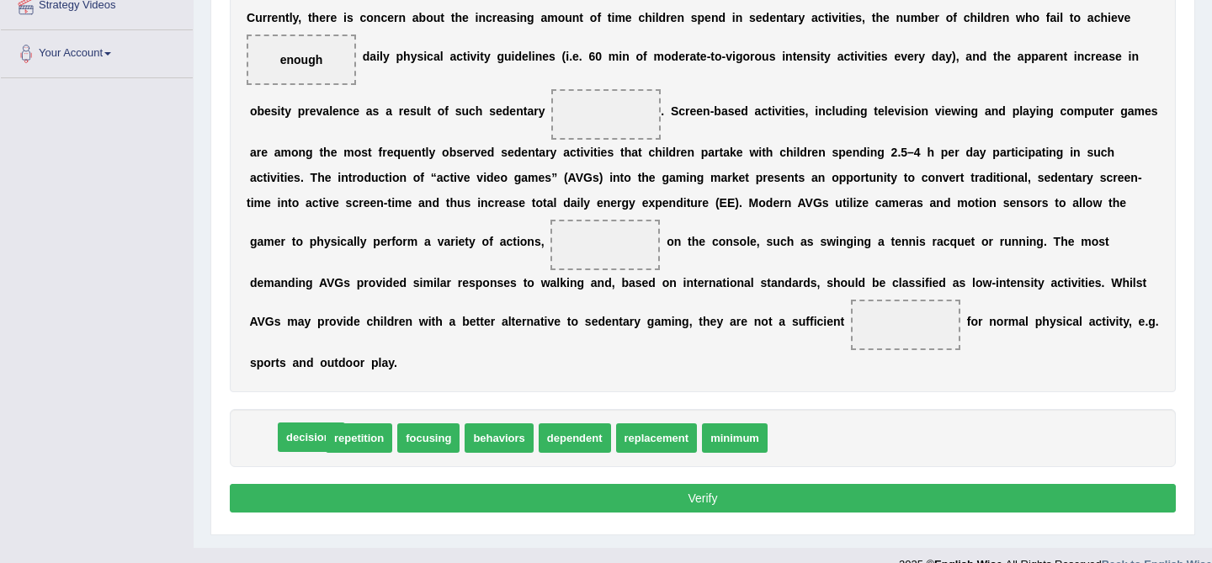
drag, startPoint x: 298, startPoint y: 435, endPoint x: 322, endPoint y: 434, distance: 24.4
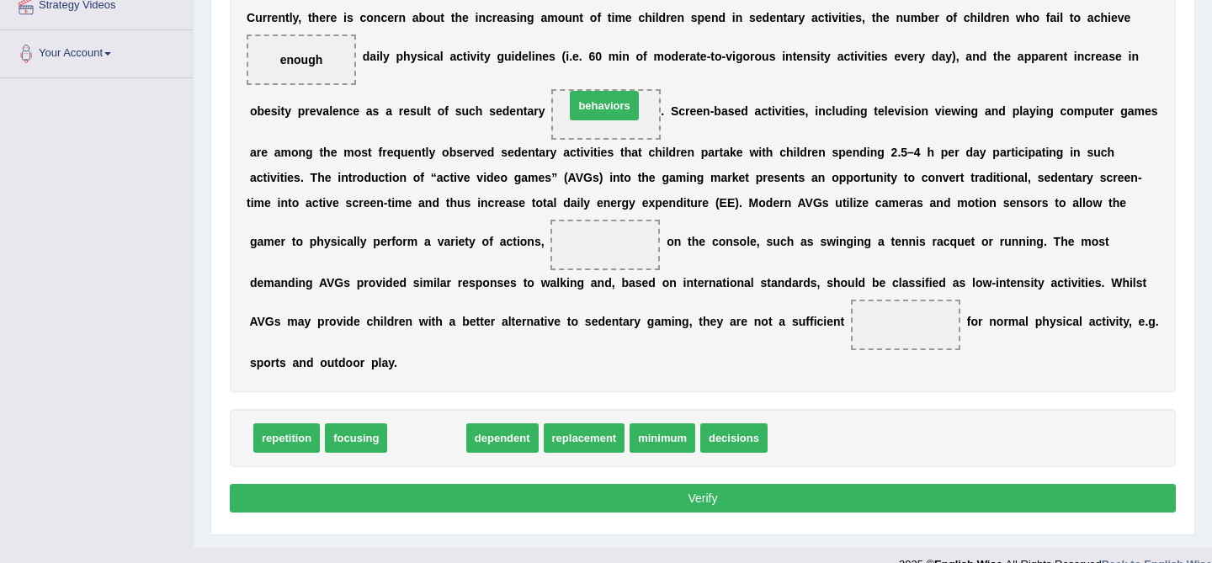
drag, startPoint x: 432, startPoint y: 440, endPoint x: 608, endPoint y: 109, distance: 375.0
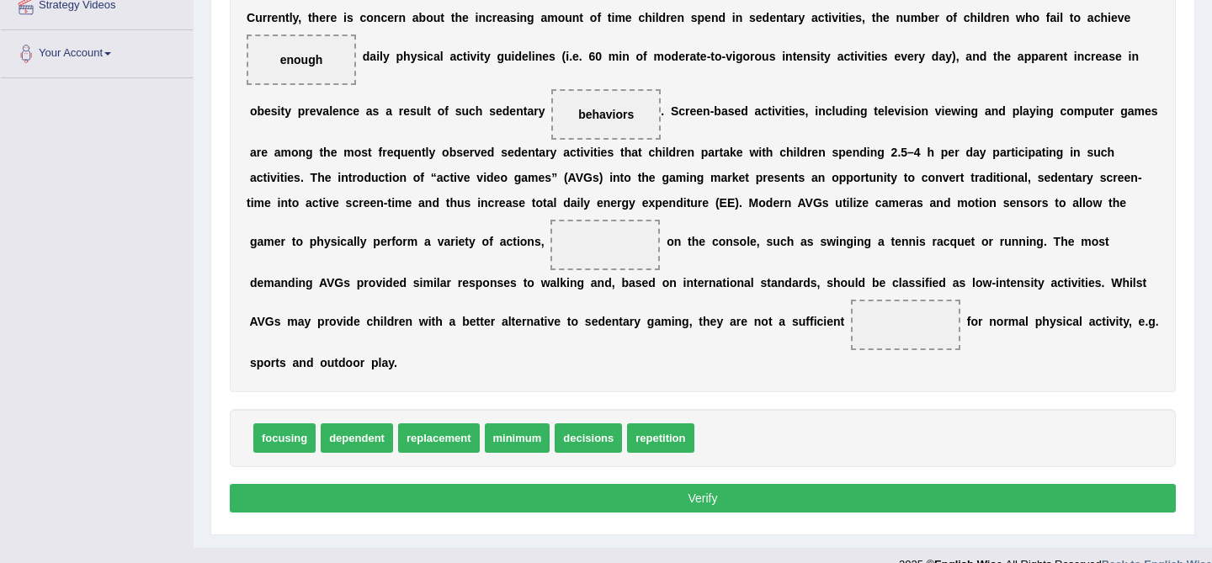
click at [887, 343] on span at bounding box center [905, 325] width 109 height 50
drag, startPoint x: 459, startPoint y: 440, endPoint x: 923, endPoint y: 335, distance: 475.5
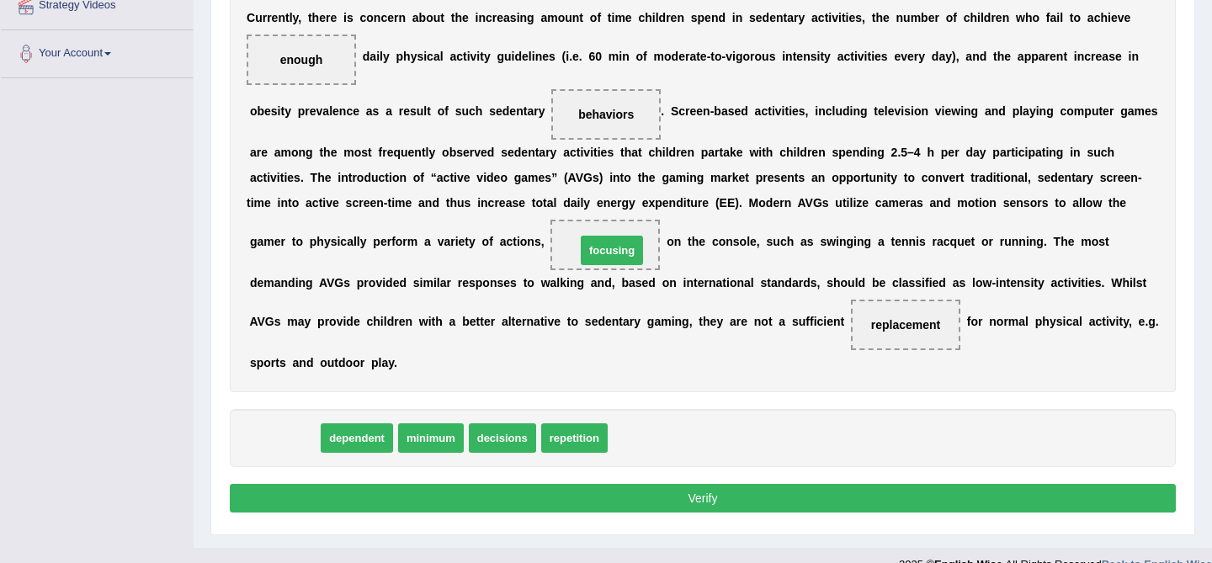
drag, startPoint x: 299, startPoint y: 439, endPoint x: 626, endPoint y: 252, distance: 377.3
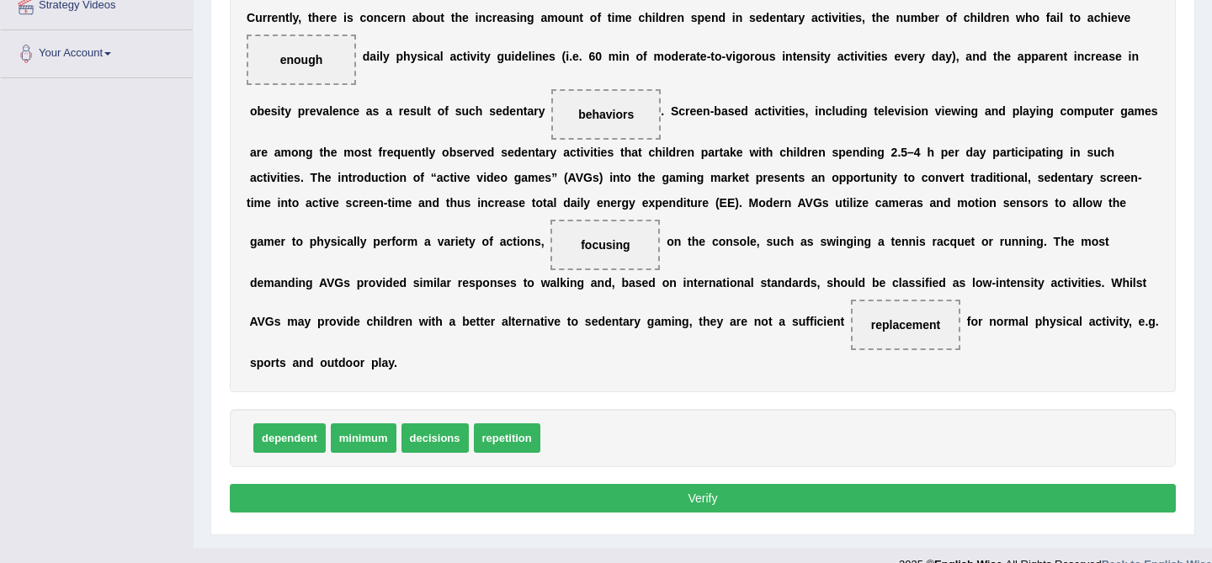
click at [686, 494] on button "Verify" at bounding box center [703, 498] width 946 height 29
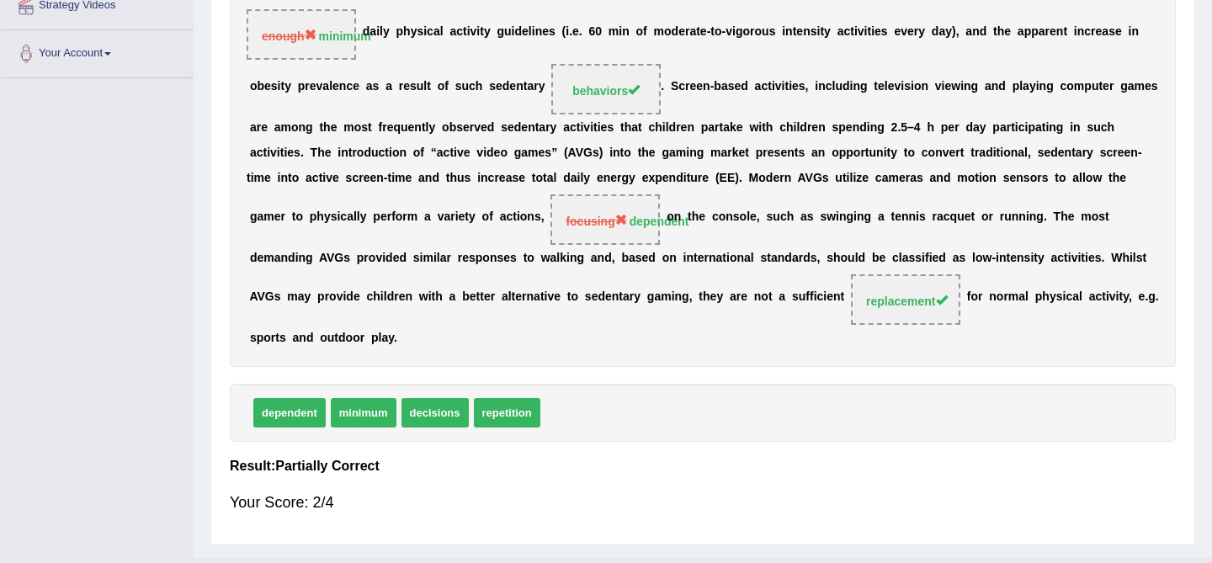
scroll to position [337, 0]
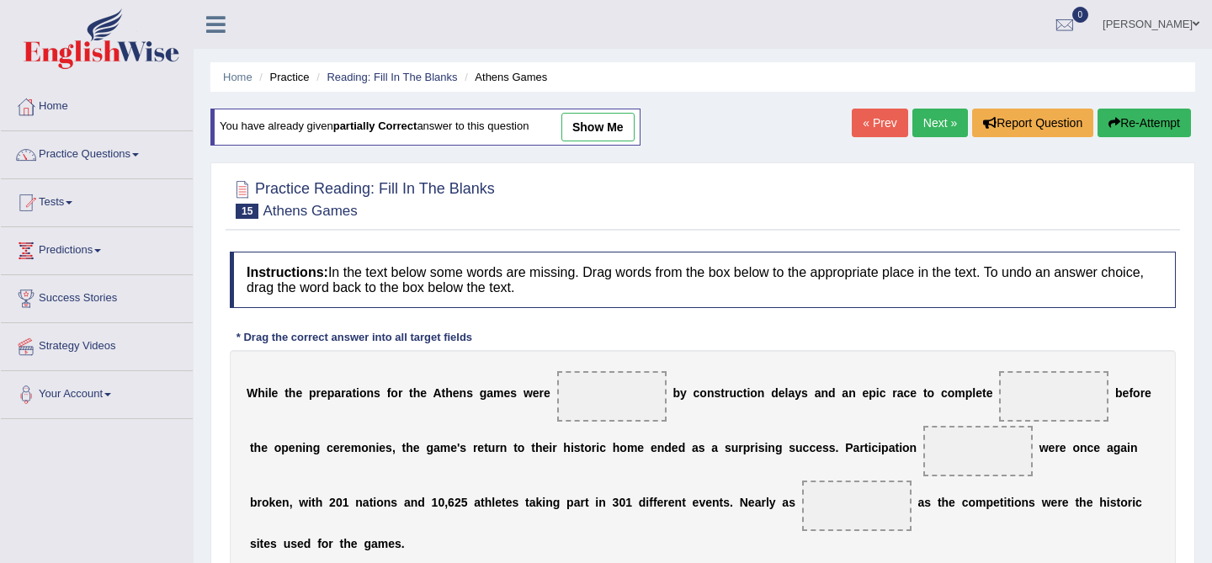
click at [916, 129] on link "Next »" at bounding box center [940, 123] width 56 height 29
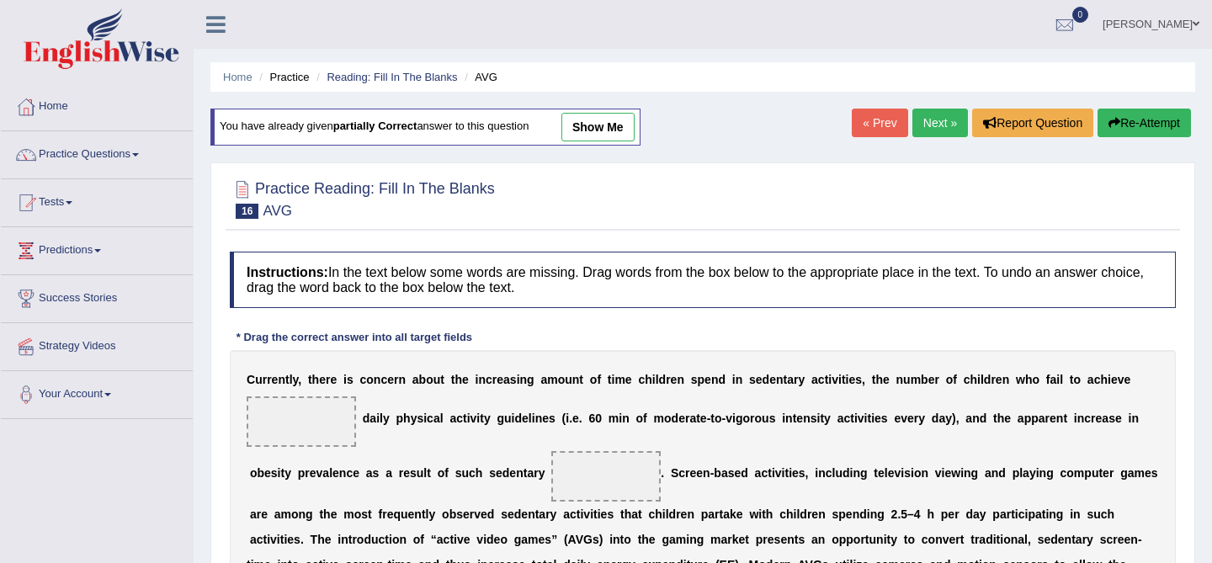
click at [613, 132] on link "show me" at bounding box center [597, 127] width 73 height 29
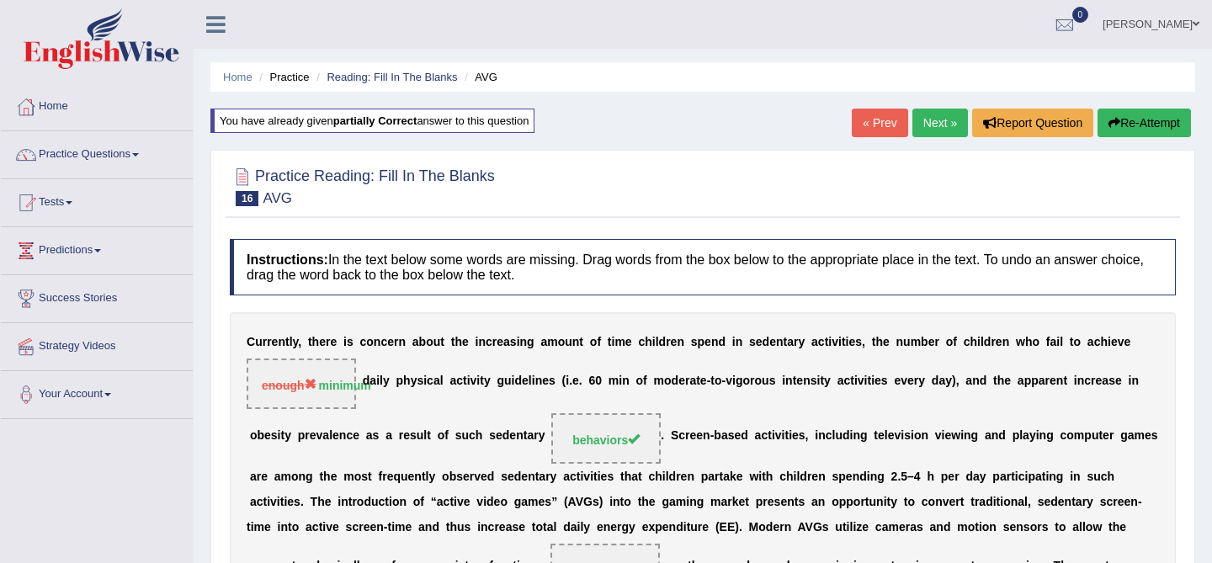
click at [929, 121] on link "Next »" at bounding box center [940, 123] width 56 height 29
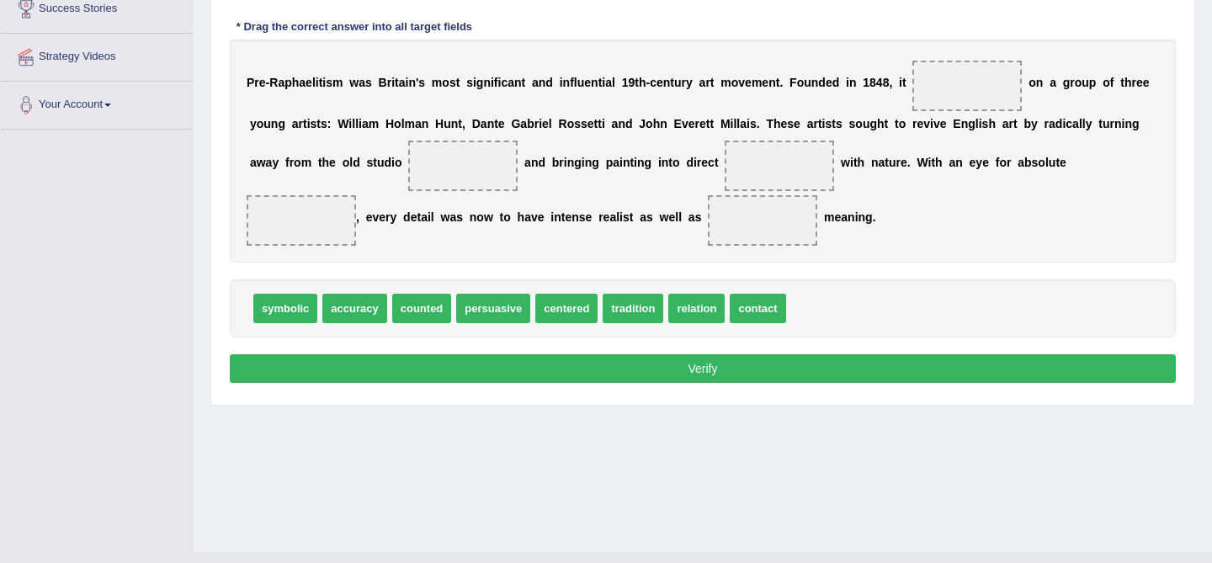
scroll to position [283, 0]
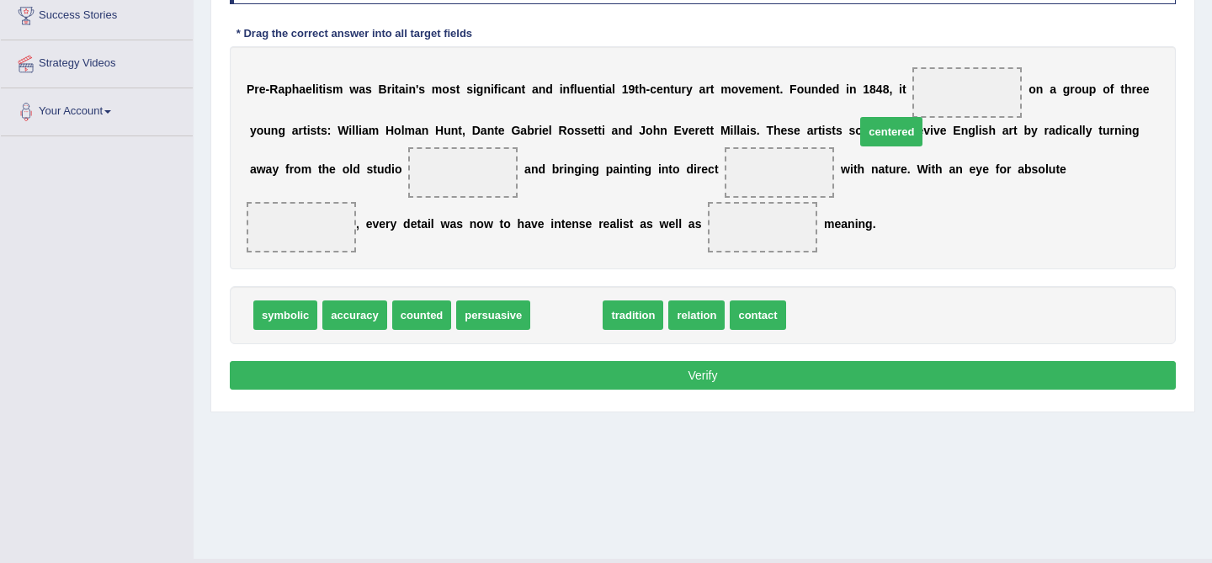
drag, startPoint x: 575, startPoint y: 324, endPoint x: 900, endPoint y: 143, distance: 371.8
click at [900, 143] on span "centered" at bounding box center [891, 131] width 62 height 29
drag, startPoint x: 575, startPoint y: 323, endPoint x: 972, endPoint y: 88, distance: 461.8
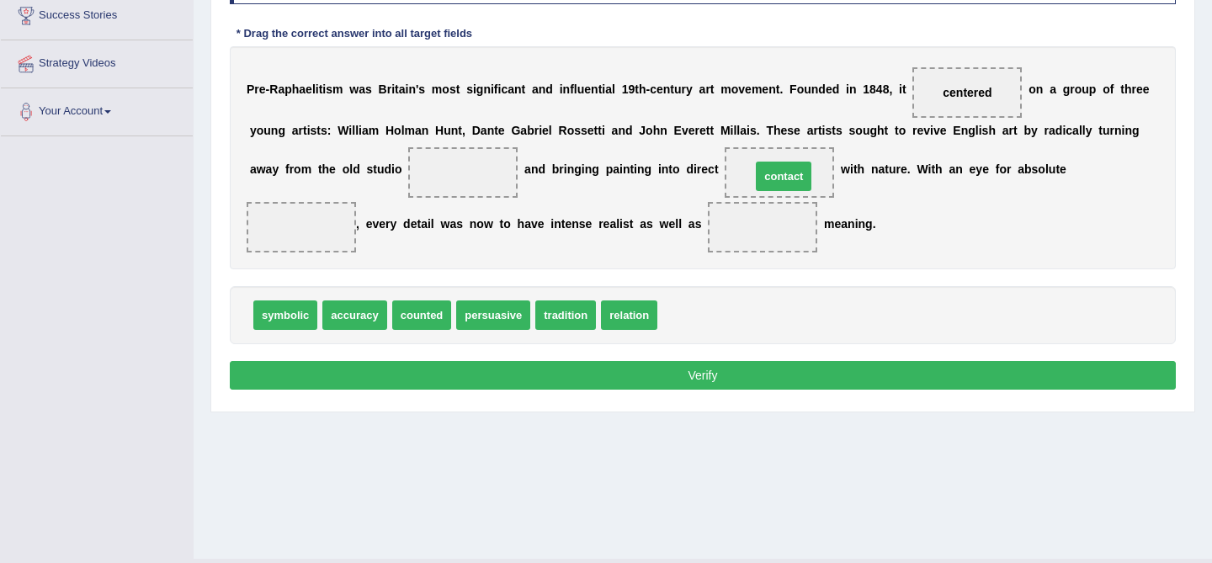
drag, startPoint x: 704, startPoint y: 316, endPoint x: 797, endPoint y: 178, distance: 167.3
drag, startPoint x: 640, startPoint y: 318, endPoint x: 482, endPoint y: 171, distance: 216.1
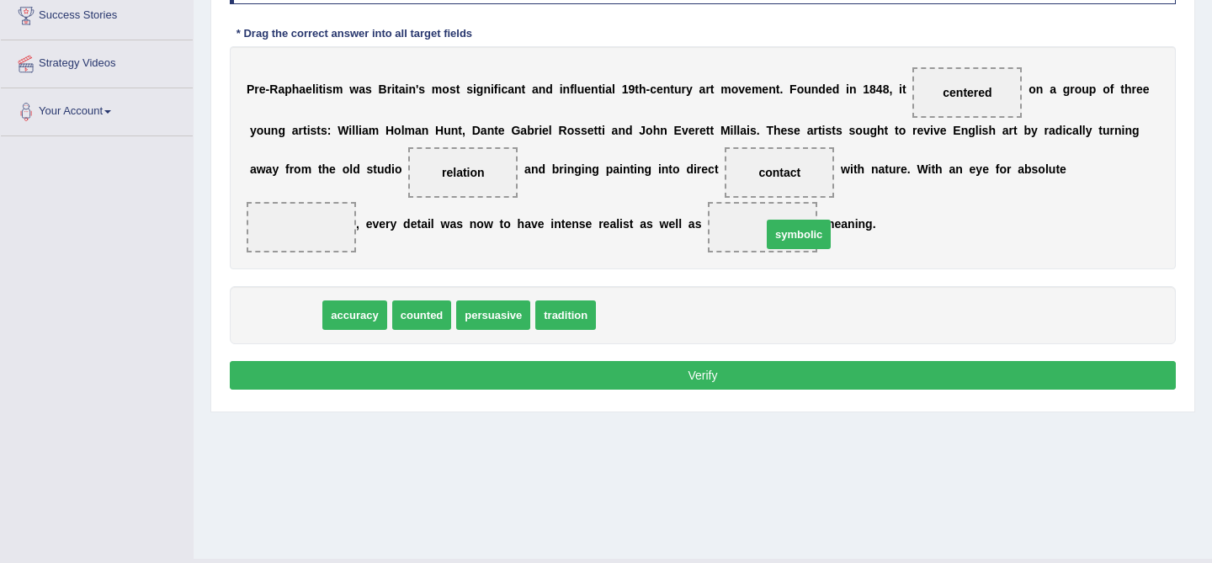
drag, startPoint x: 295, startPoint y: 316, endPoint x: 808, endPoint y: 235, distance: 519.6
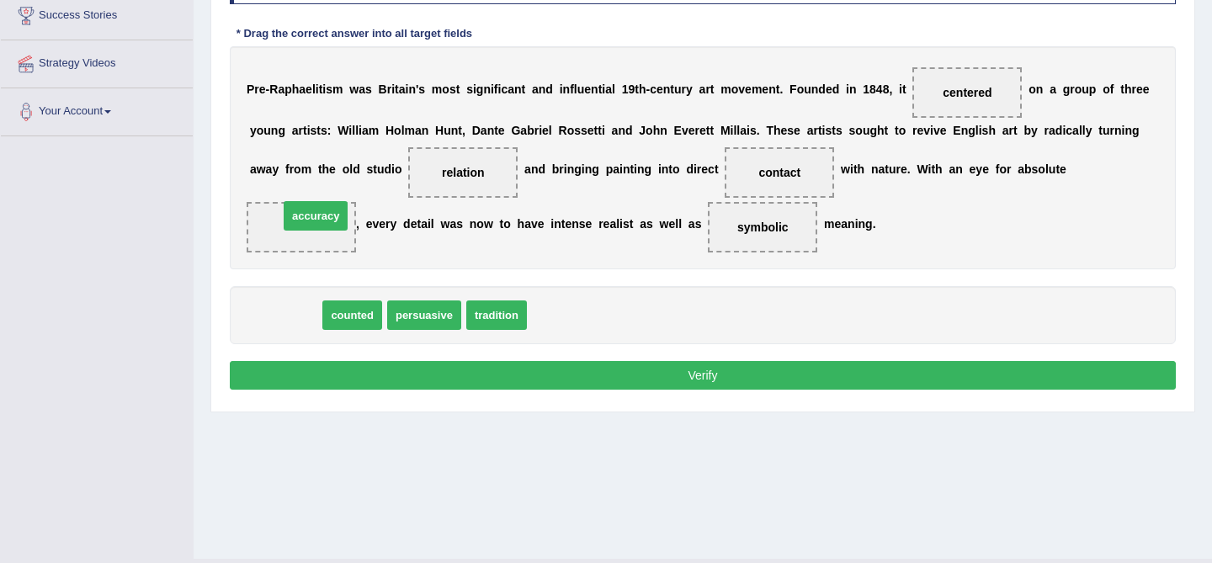
drag, startPoint x: 289, startPoint y: 312, endPoint x: 319, endPoint y: 212, distance: 104.6
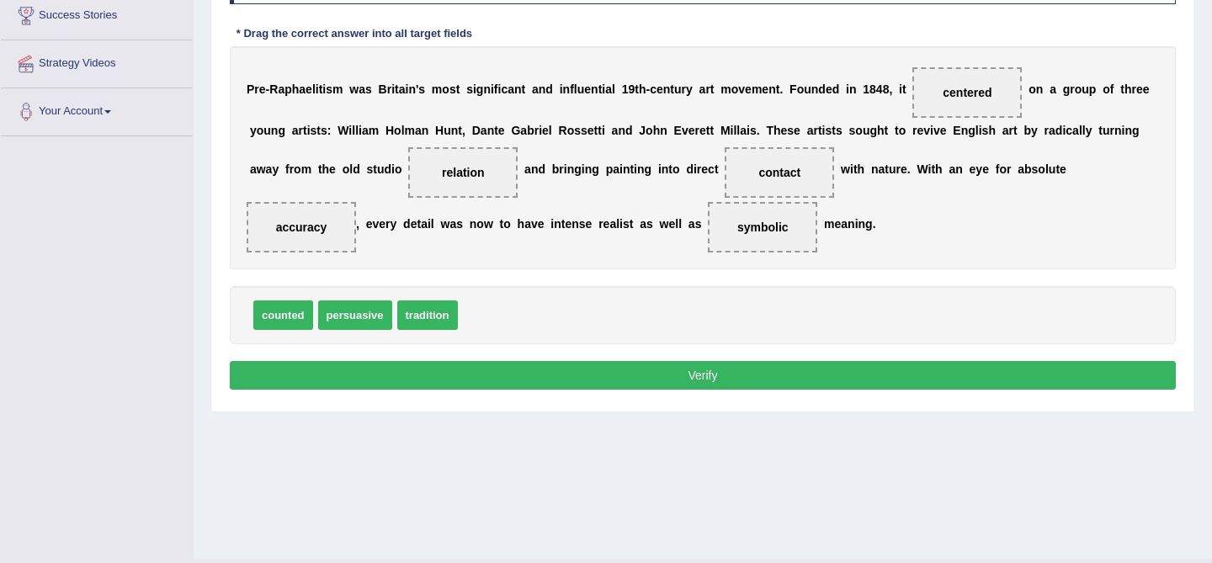
click at [449, 372] on button "Verify" at bounding box center [703, 375] width 946 height 29
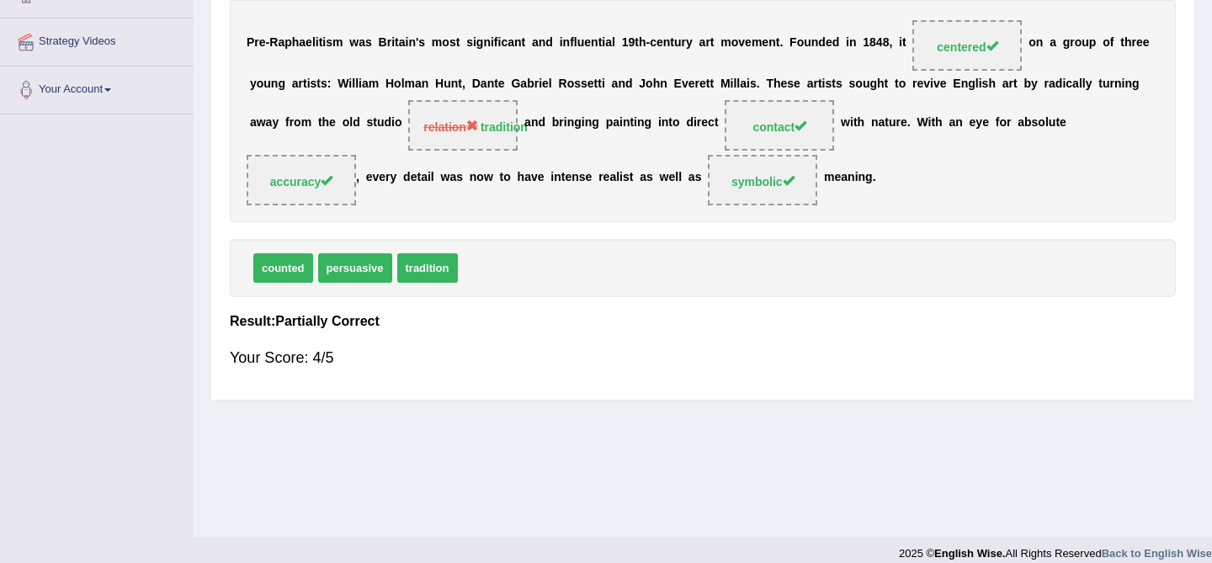
scroll to position [0, 0]
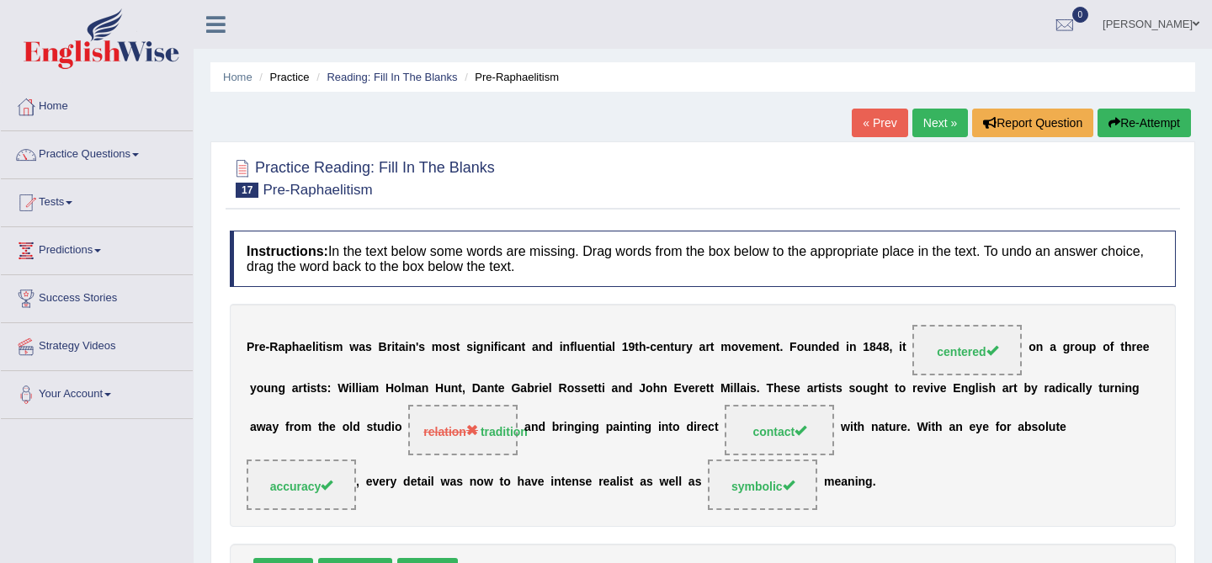
click at [927, 128] on link "Next »" at bounding box center [940, 123] width 56 height 29
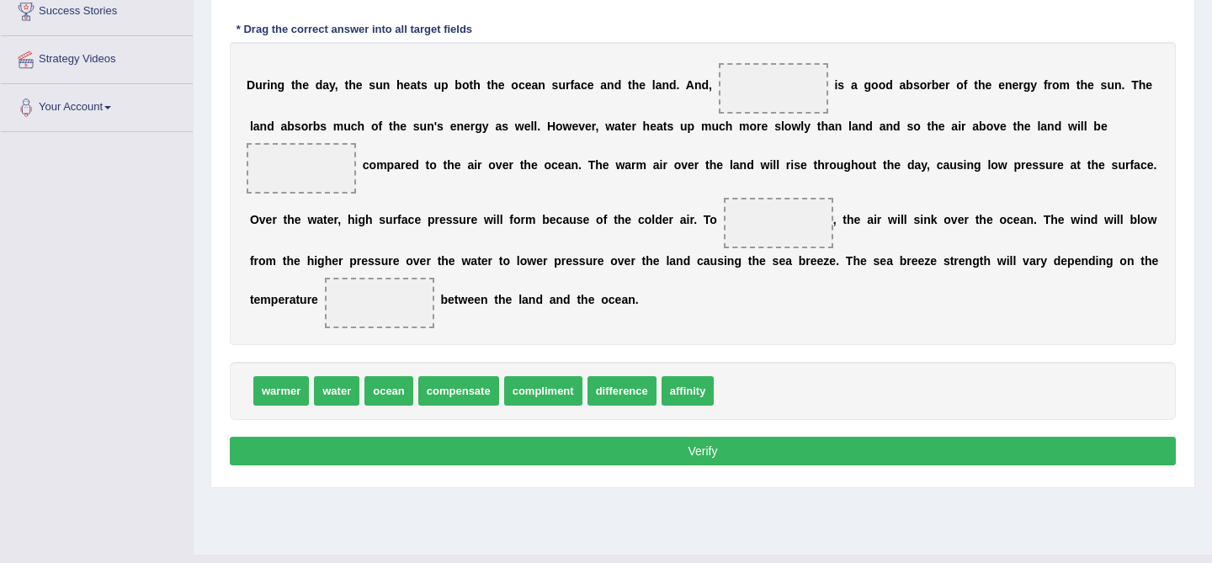
scroll to position [276, 0]
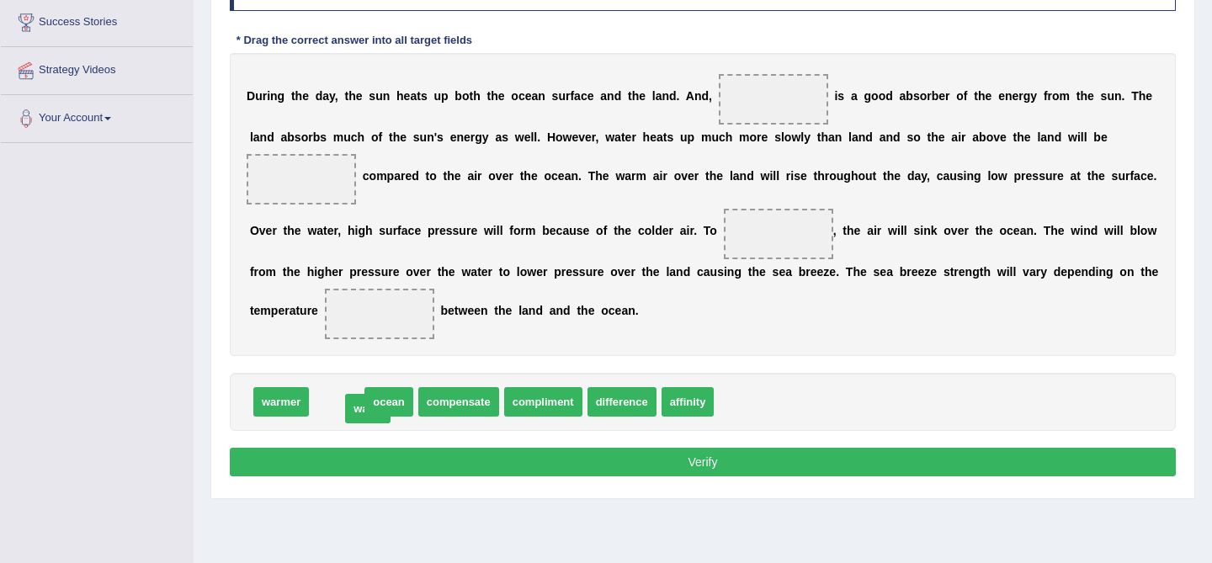
drag, startPoint x: 348, startPoint y: 401, endPoint x: 379, endPoint y: 407, distance: 31.9
drag, startPoint x: 336, startPoint y: 410, endPoint x: 751, endPoint y: 109, distance: 513.4
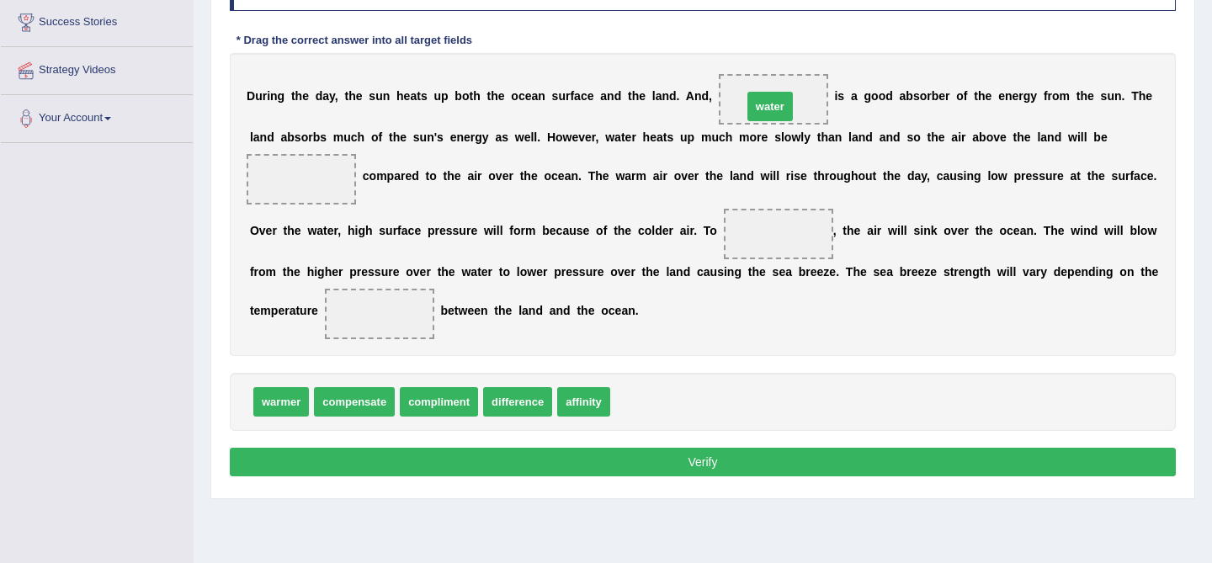
drag, startPoint x: 640, startPoint y: 401, endPoint x: 772, endPoint y: 106, distance: 323.6
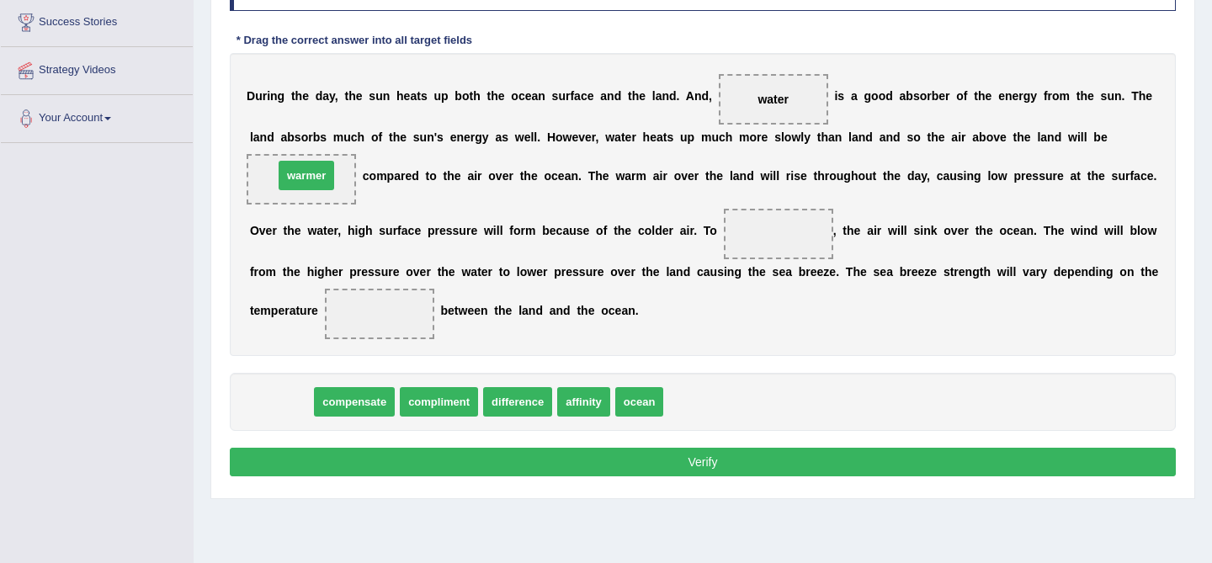
drag, startPoint x: 282, startPoint y: 401, endPoint x: 307, endPoint y: 178, distance: 224.4
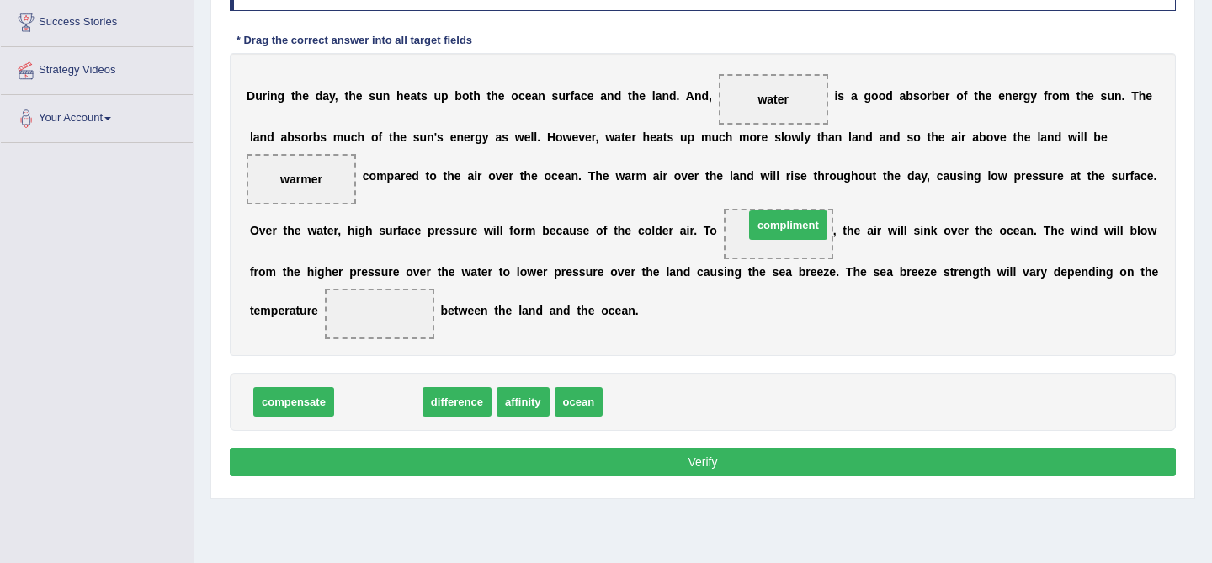
drag, startPoint x: 402, startPoint y: 401, endPoint x: 812, endPoint y: 225, distance: 446.0
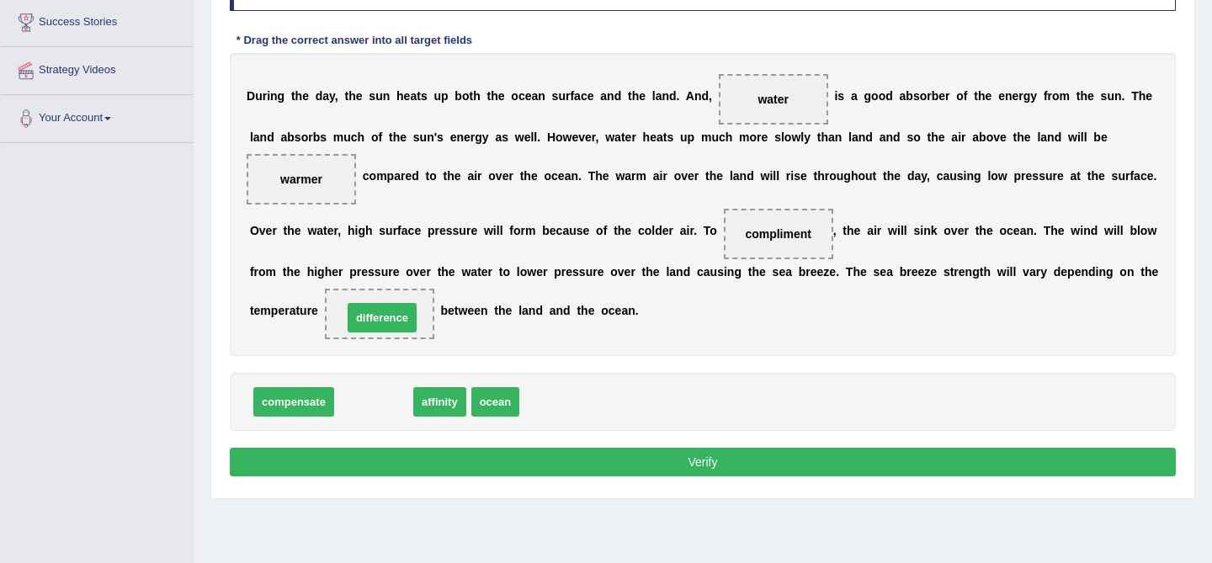
drag, startPoint x: 388, startPoint y: 401, endPoint x: 396, endPoint y: 317, distance: 84.6
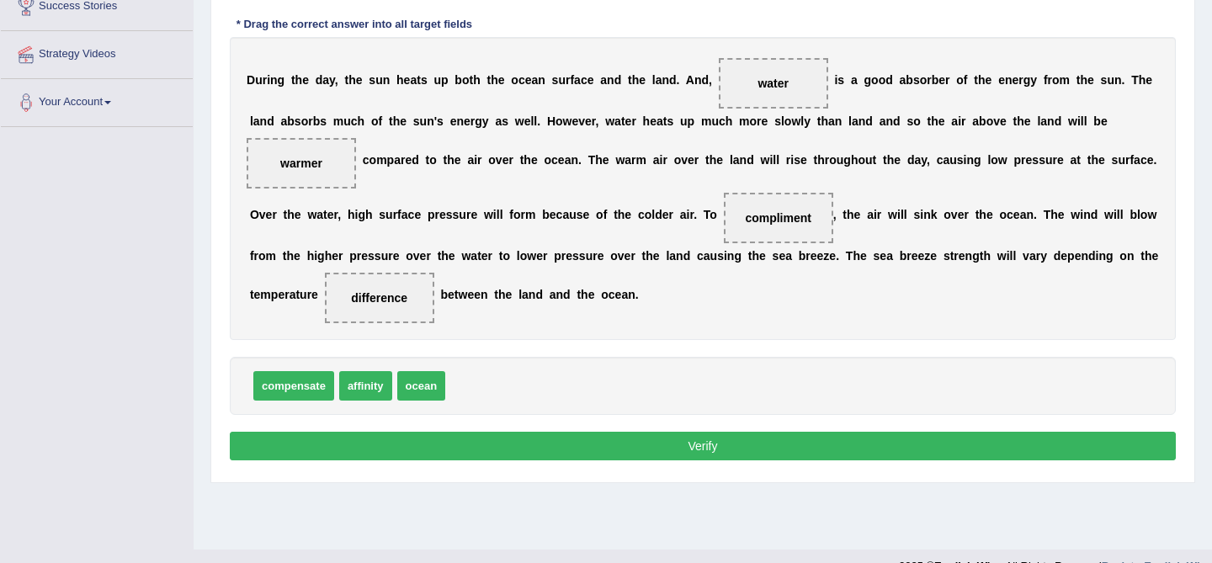
scroll to position [290, 0]
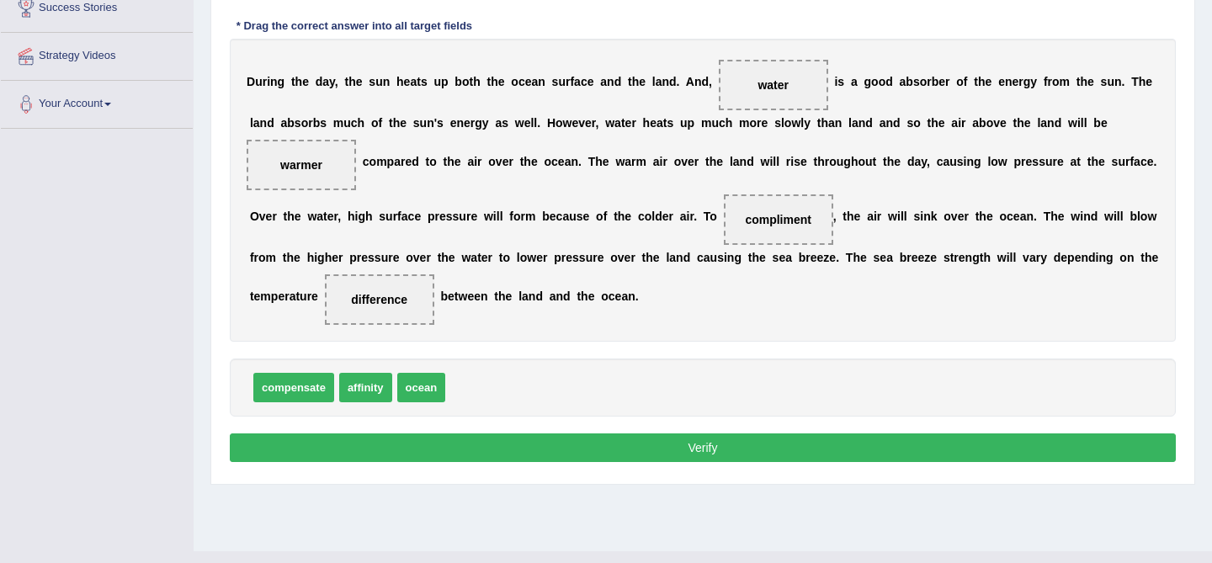
click at [413, 293] on span "difference" at bounding box center [379, 299] width 109 height 50
click at [722, 454] on button "Verify" at bounding box center [703, 447] width 946 height 29
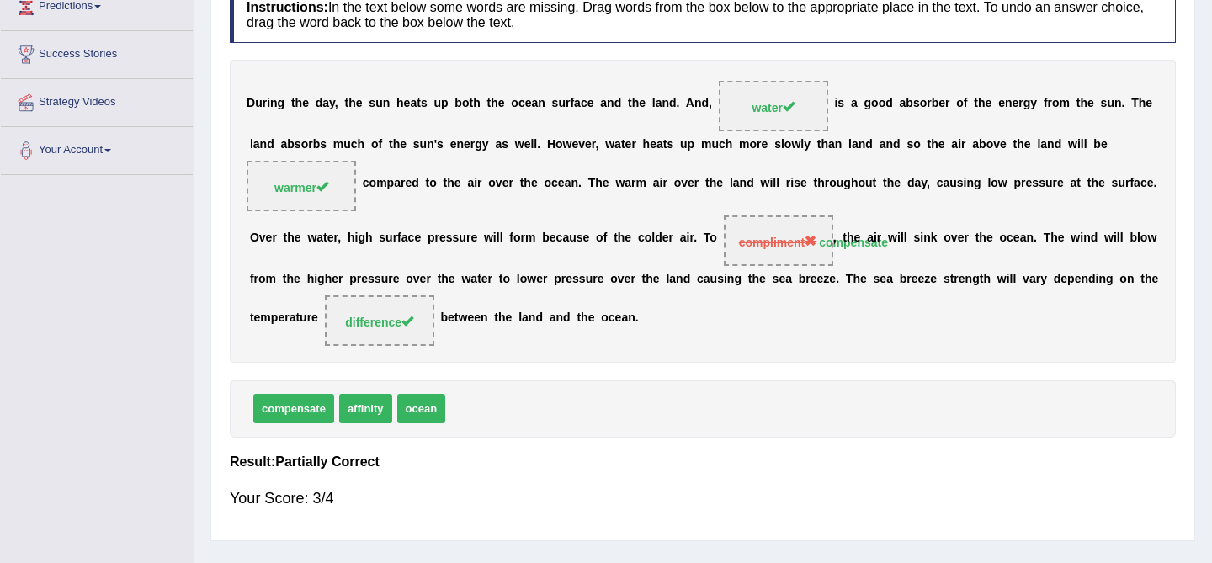
scroll to position [0, 0]
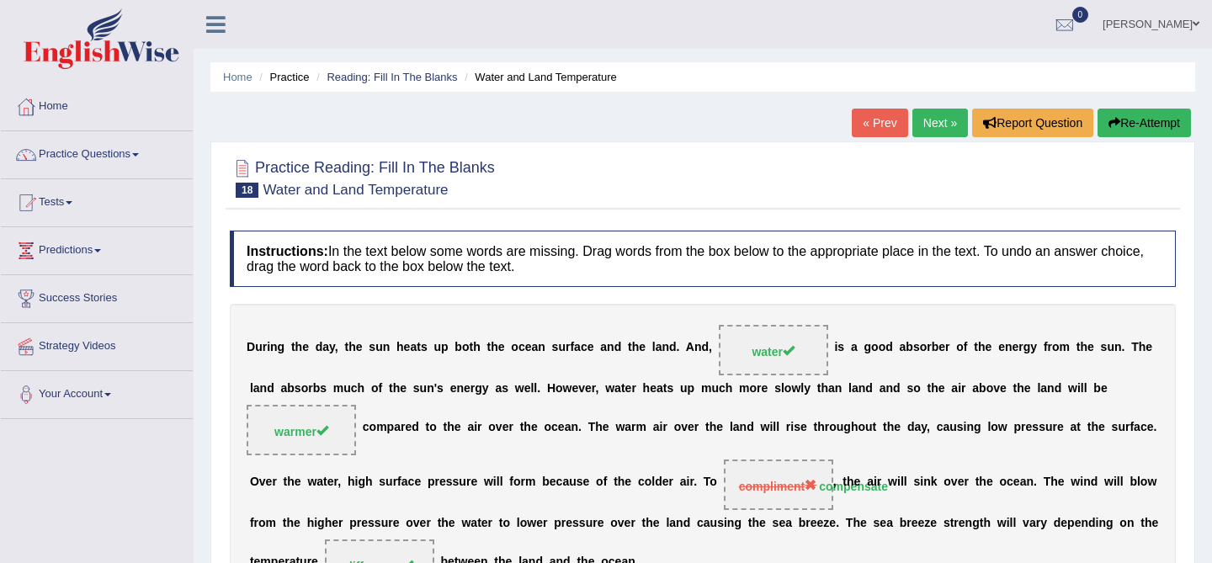
click at [927, 119] on link "Next »" at bounding box center [940, 123] width 56 height 29
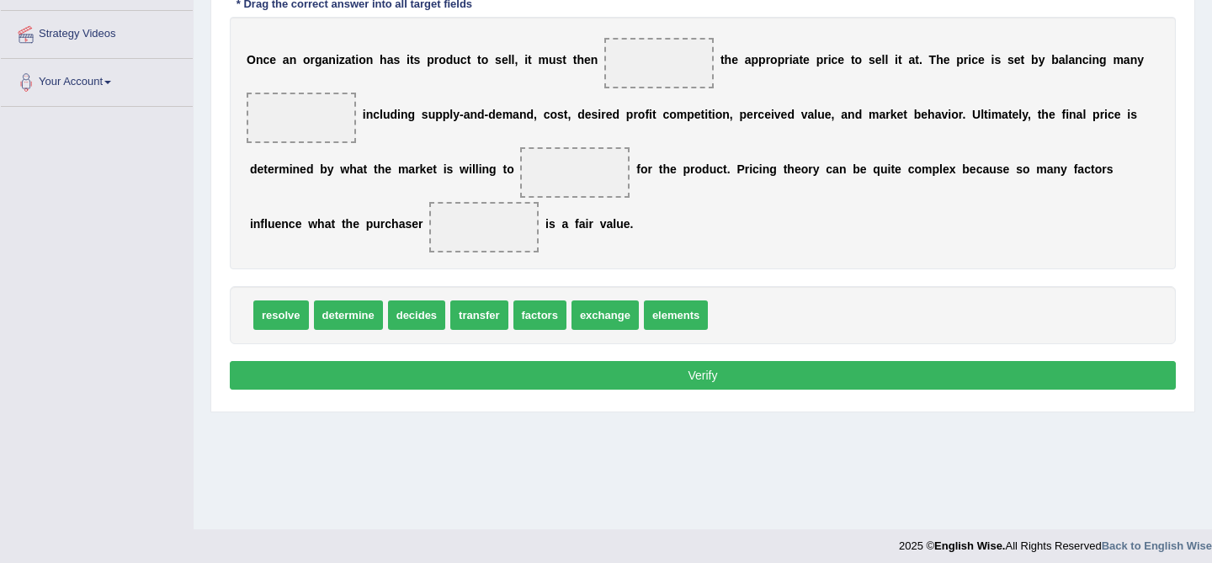
scroll to position [321, 0]
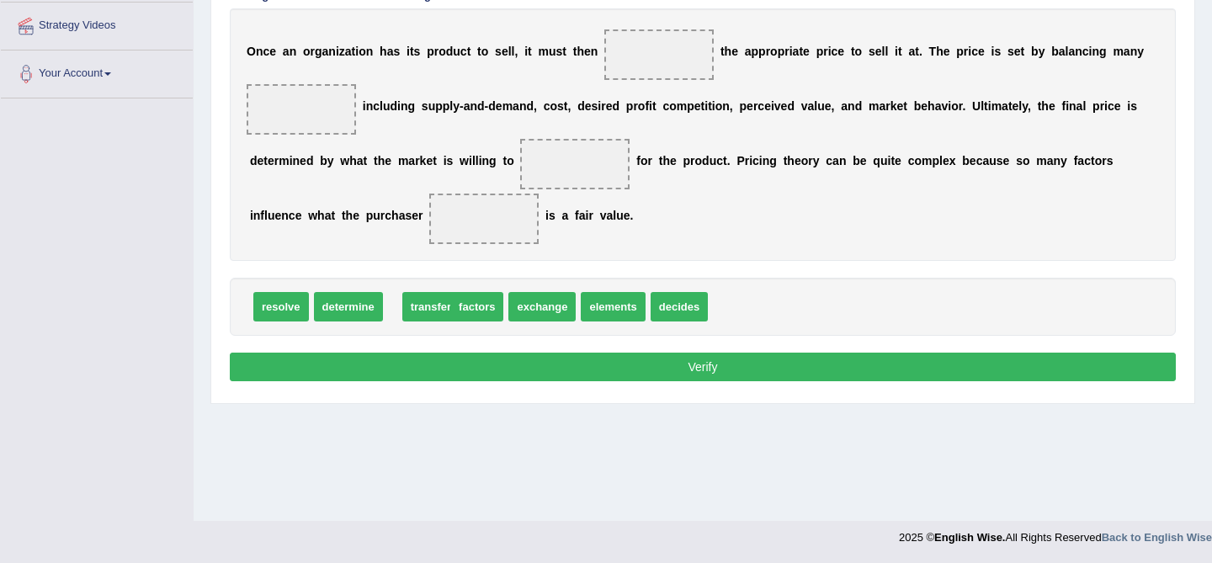
drag, startPoint x: 413, startPoint y: 305, endPoint x: 427, endPoint y: 306, distance: 14.3
drag, startPoint x: 630, startPoint y: 307, endPoint x: 699, endPoint y: 48, distance: 268.2
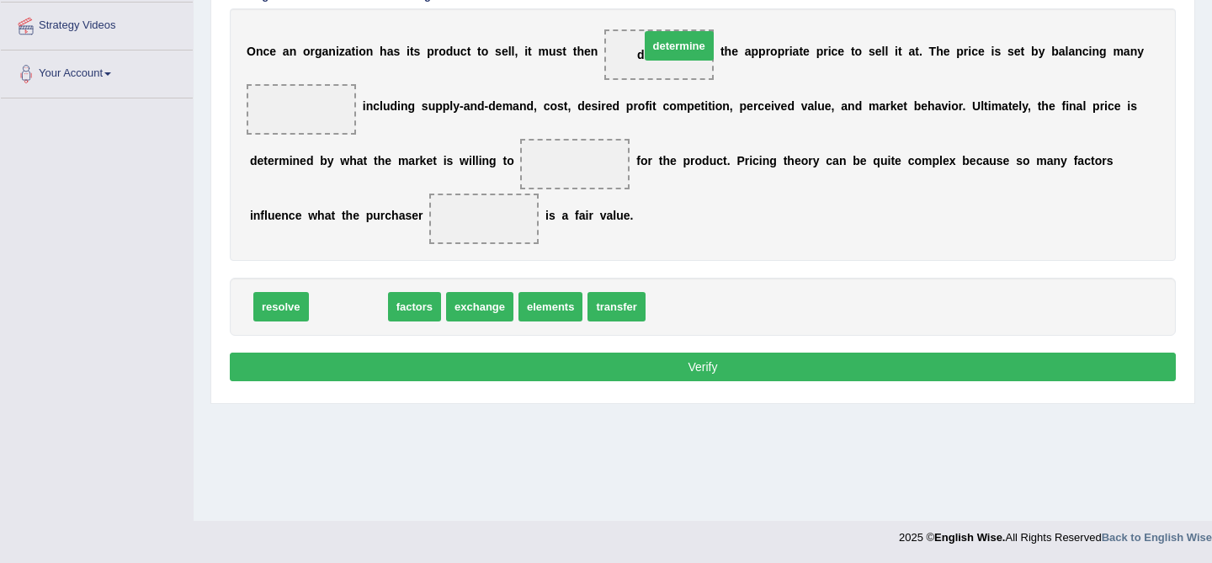
drag, startPoint x: 345, startPoint y: 307, endPoint x: 653, endPoint y: 54, distance: 398.8
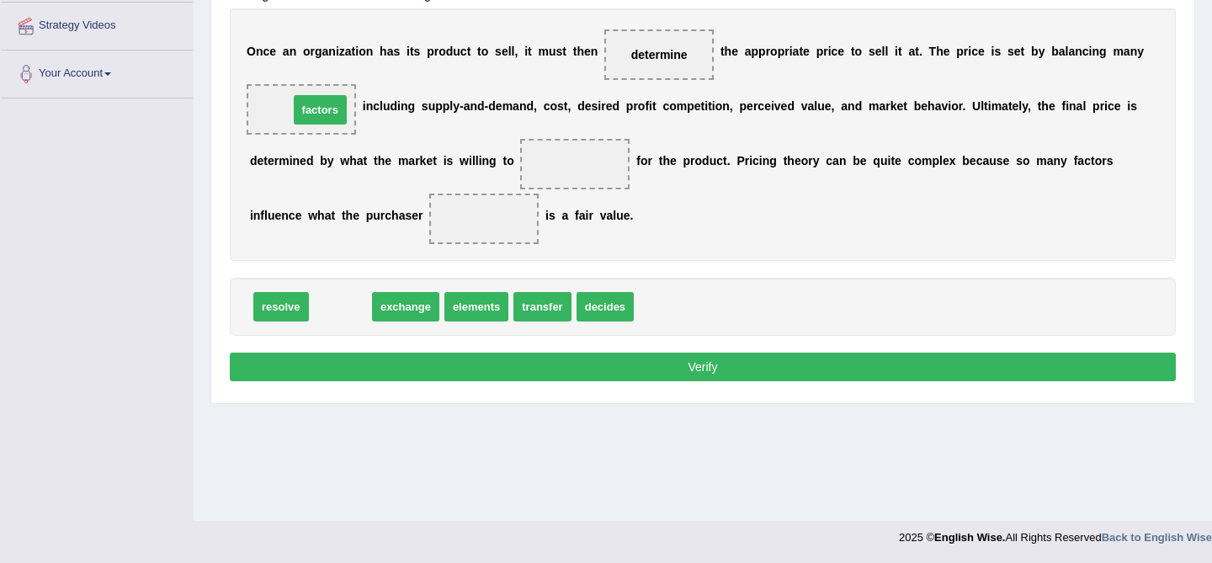
drag, startPoint x: 356, startPoint y: 310, endPoint x: 336, endPoint y: 112, distance: 198.8
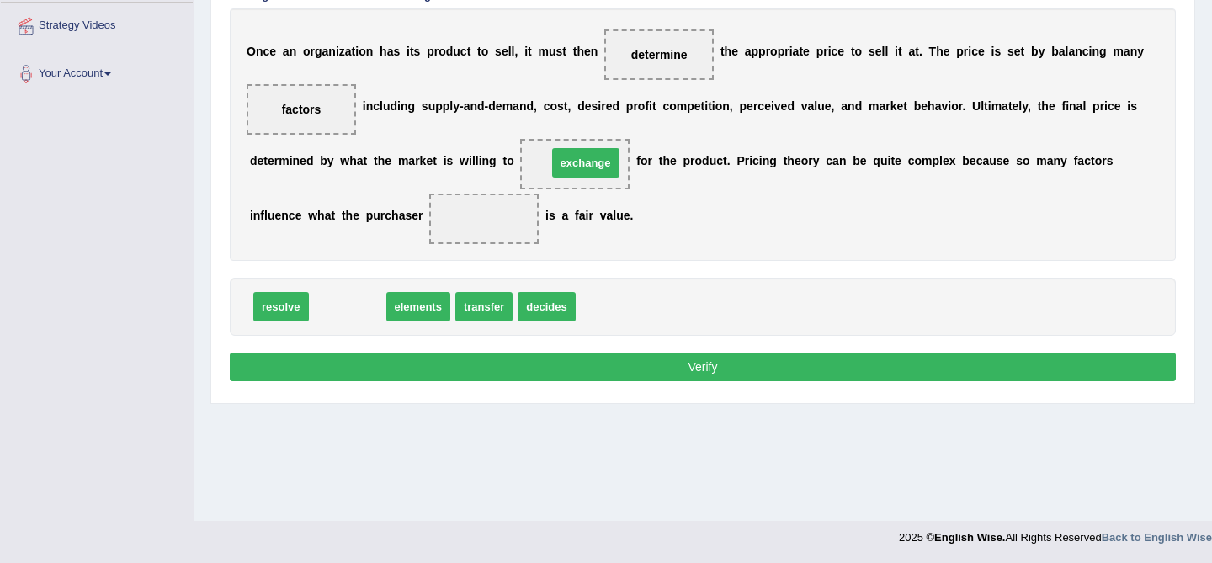
drag, startPoint x: 342, startPoint y: 312, endPoint x: 575, endPoint y: 170, distance: 272.3
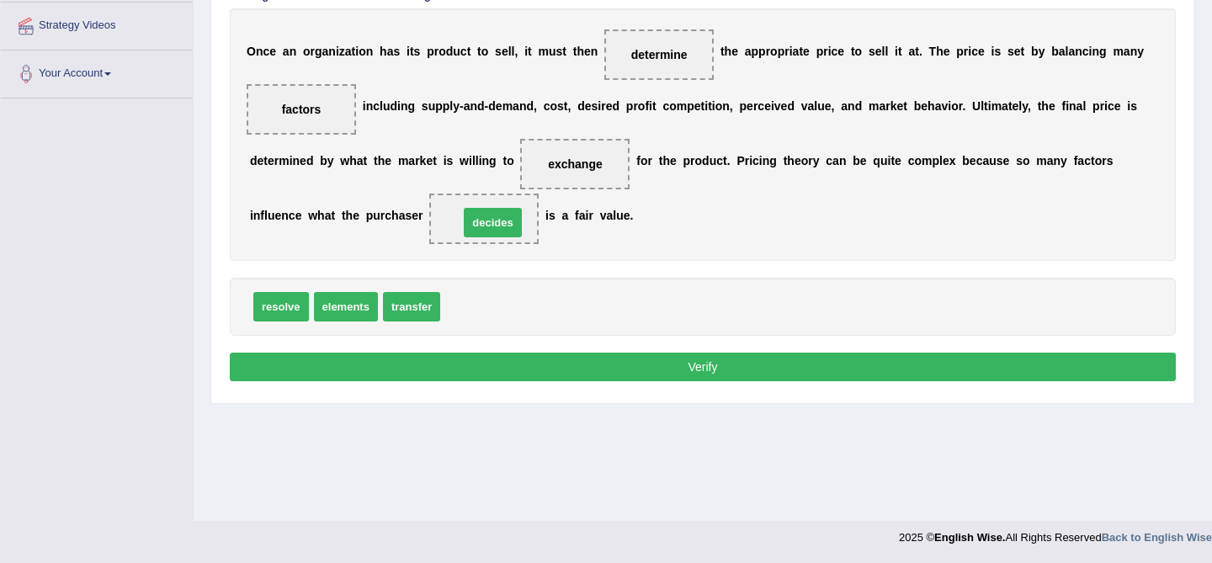
drag, startPoint x: 481, startPoint y: 305, endPoint x: 499, endPoint y: 221, distance: 86.2
drag, startPoint x: 469, startPoint y: 221, endPoint x: 555, endPoint y: 126, distance: 128.7
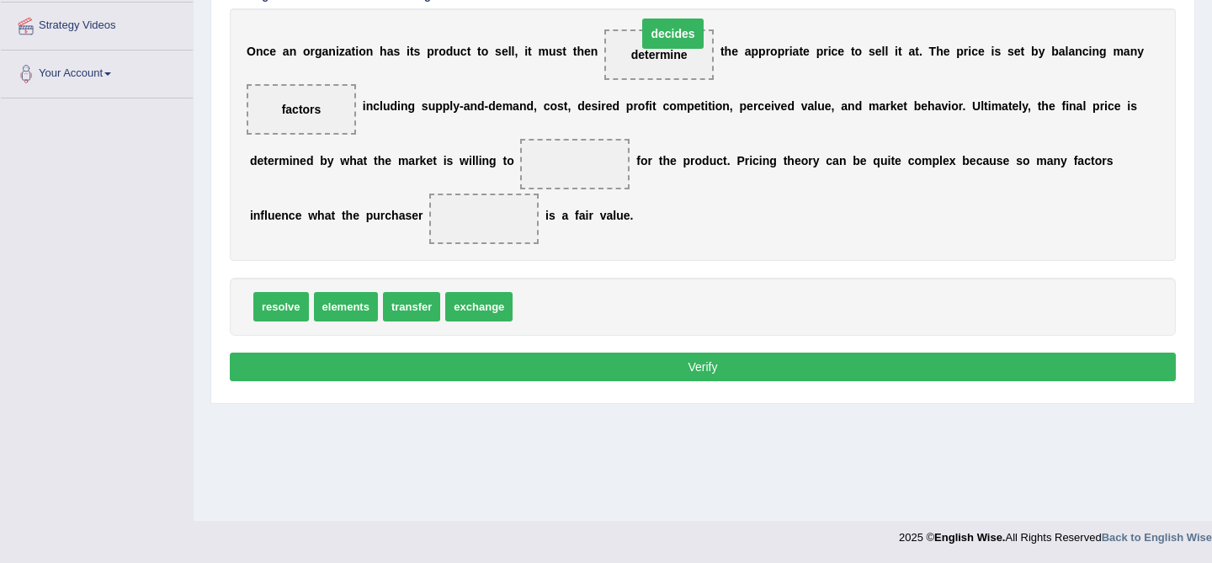
drag, startPoint x: 573, startPoint y: 165, endPoint x: 671, endPoint y: 37, distance: 160.9
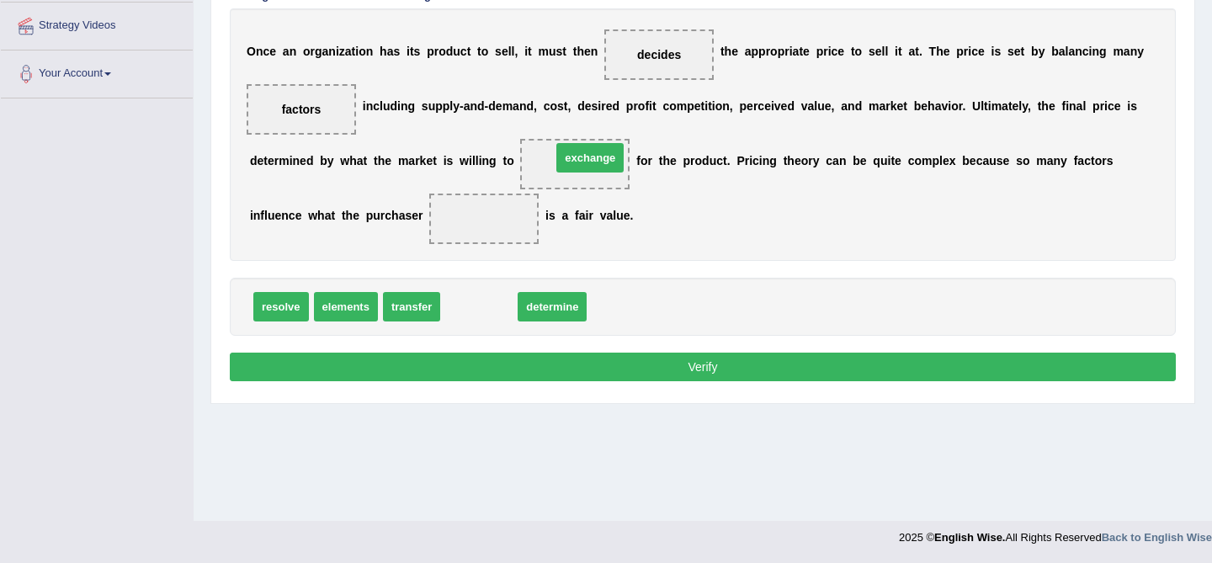
drag, startPoint x: 481, startPoint y: 311, endPoint x: 589, endPoint y: 163, distance: 183.0
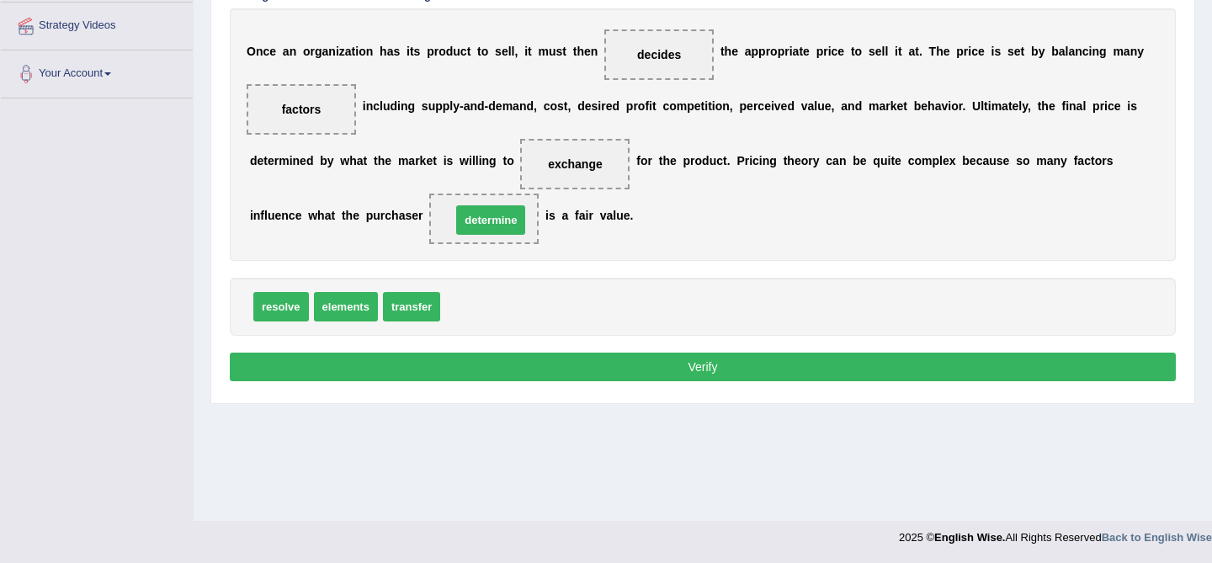
drag, startPoint x: 474, startPoint y: 314, endPoint x: 485, endPoint y: 230, distance: 84.9
click at [640, 367] on button "Verify" at bounding box center [703, 367] width 946 height 29
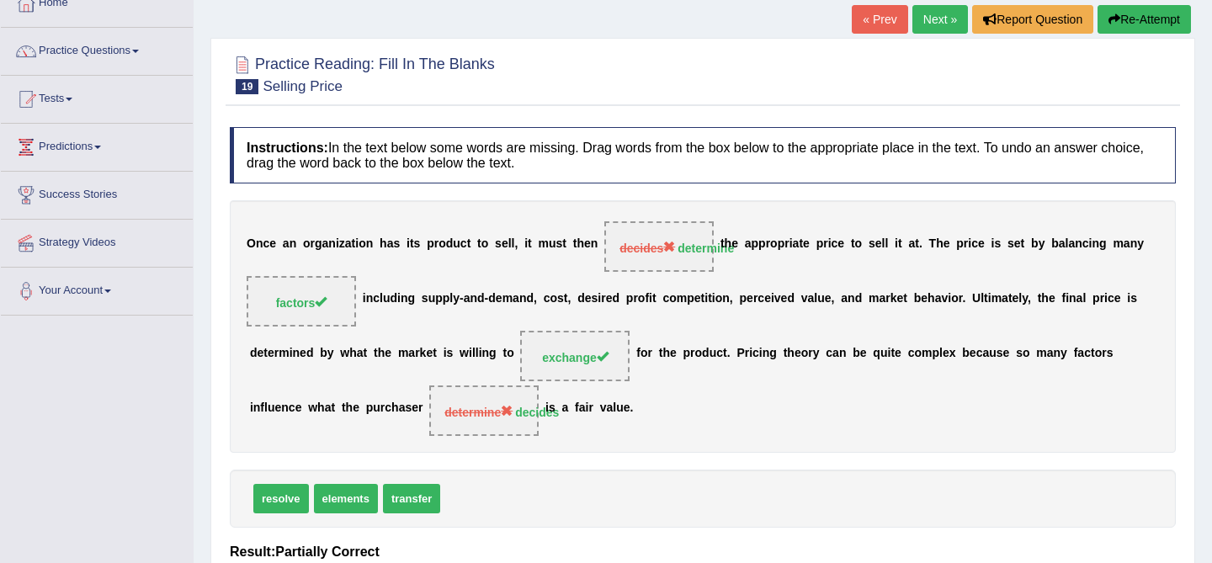
scroll to position [103, 0]
click at [948, 20] on link "Next »" at bounding box center [940, 20] width 56 height 29
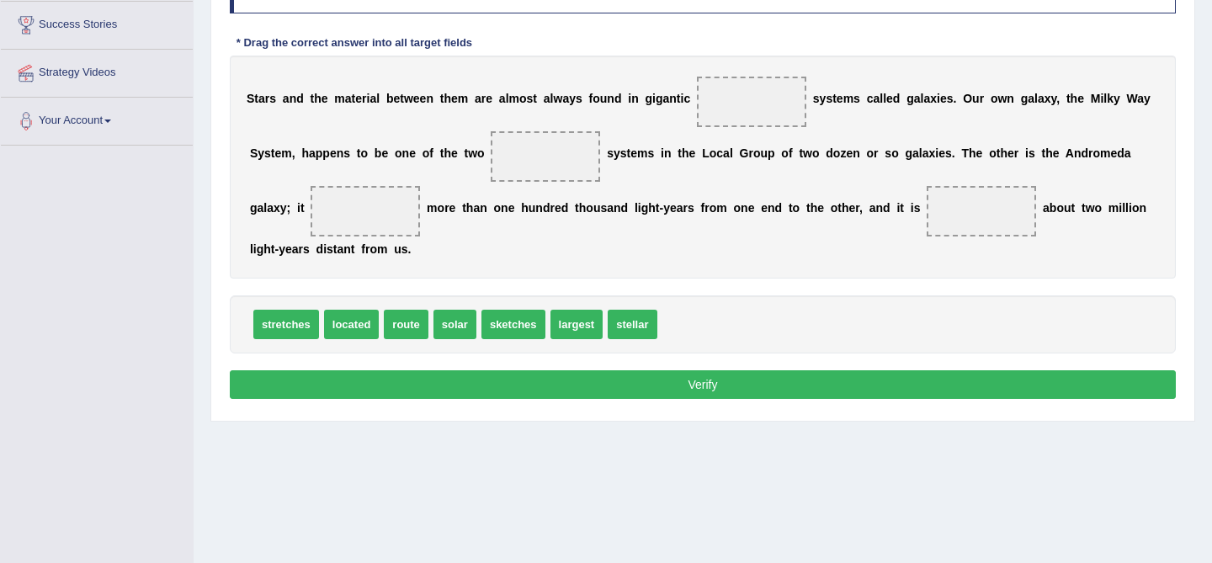
scroll to position [276, 0]
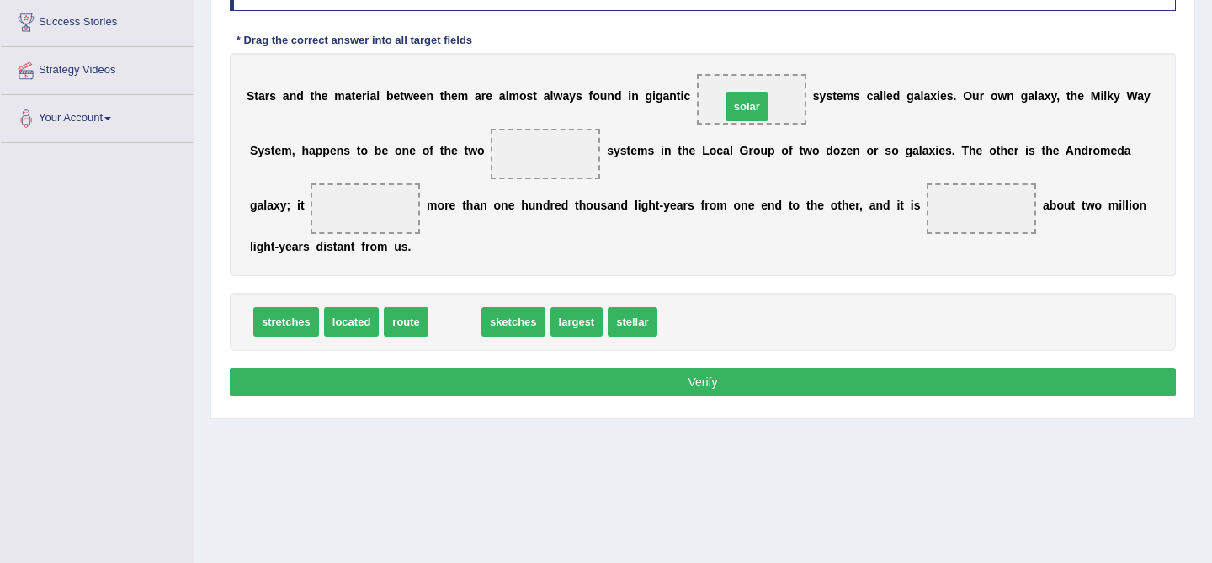
drag, startPoint x: 459, startPoint y: 321, endPoint x: 751, endPoint y: 106, distance: 362.9
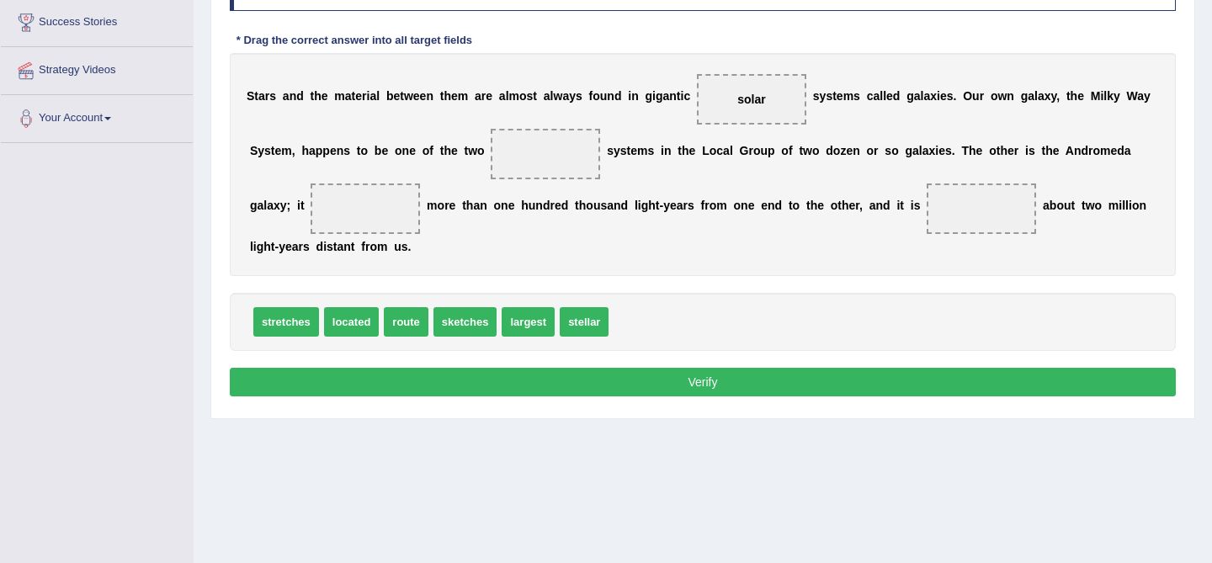
click at [561, 158] on span at bounding box center [545, 154] width 109 height 50
click at [543, 237] on div "S t a r s a n d t h e m a t e r i a l b e t w e e n t h e m a r e a l m o s t a…" at bounding box center [703, 164] width 946 height 223
drag, startPoint x: 530, startPoint y: 322, endPoint x: 551, endPoint y: 164, distance: 159.6
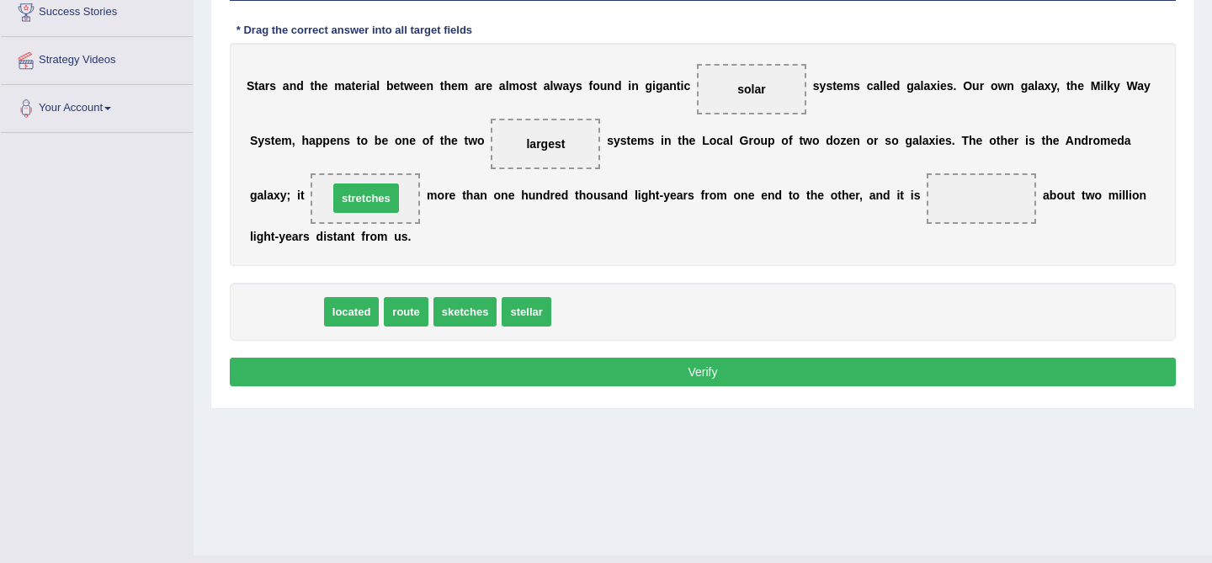
drag, startPoint x: 294, startPoint y: 314, endPoint x: 374, endPoint y: 201, distance: 138.2
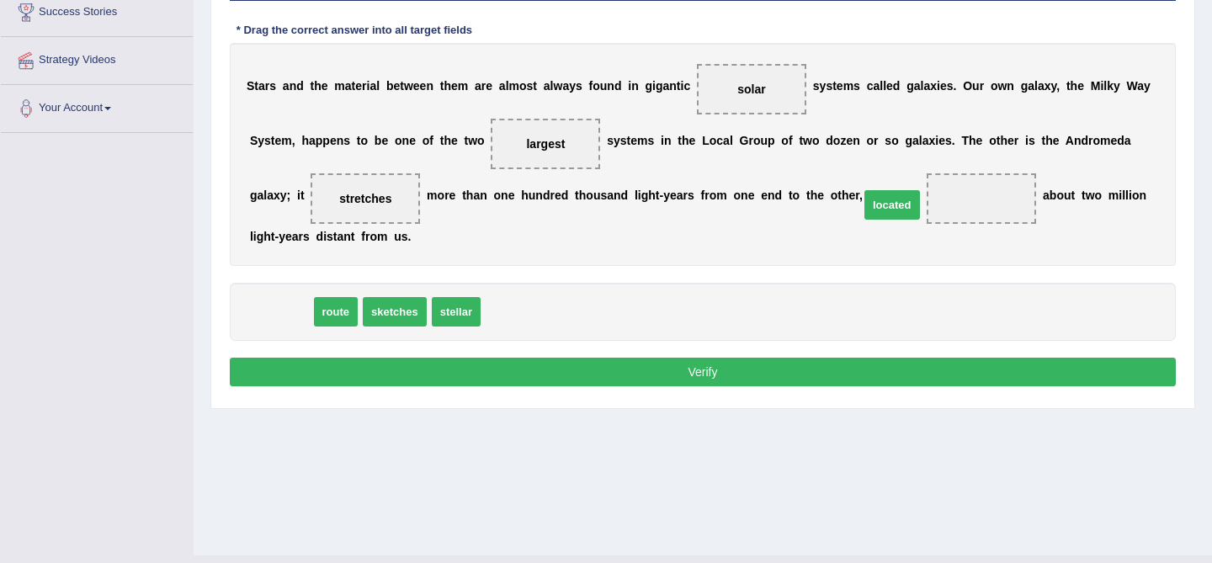
drag, startPoint x: 284, startPoint y: 315, endPoint x: 895, endPoint y: 208, distance: 620.2
click at [895, 208] on span "located" at bounding box center [892, 204] width 56 height 29
drag, startPoint x: 278, startPoint y: 316, endPoint x: 1006, endPoint y: 223, distance: 734.7
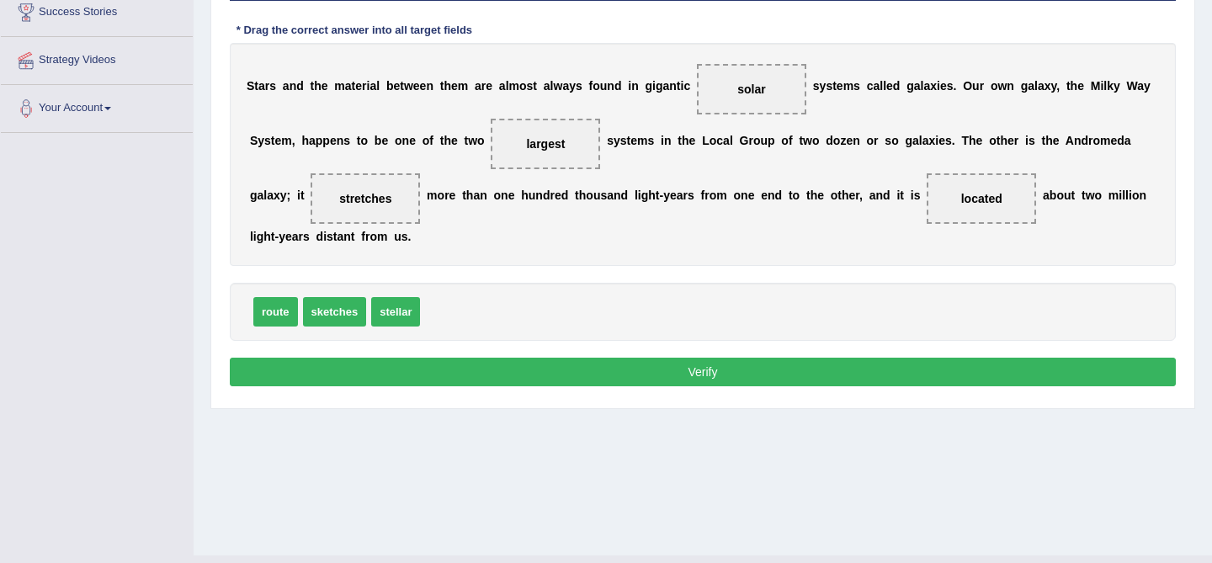
click at [712, 369] on button "Verify" at bounding box center [703, 372] width 946 height 29
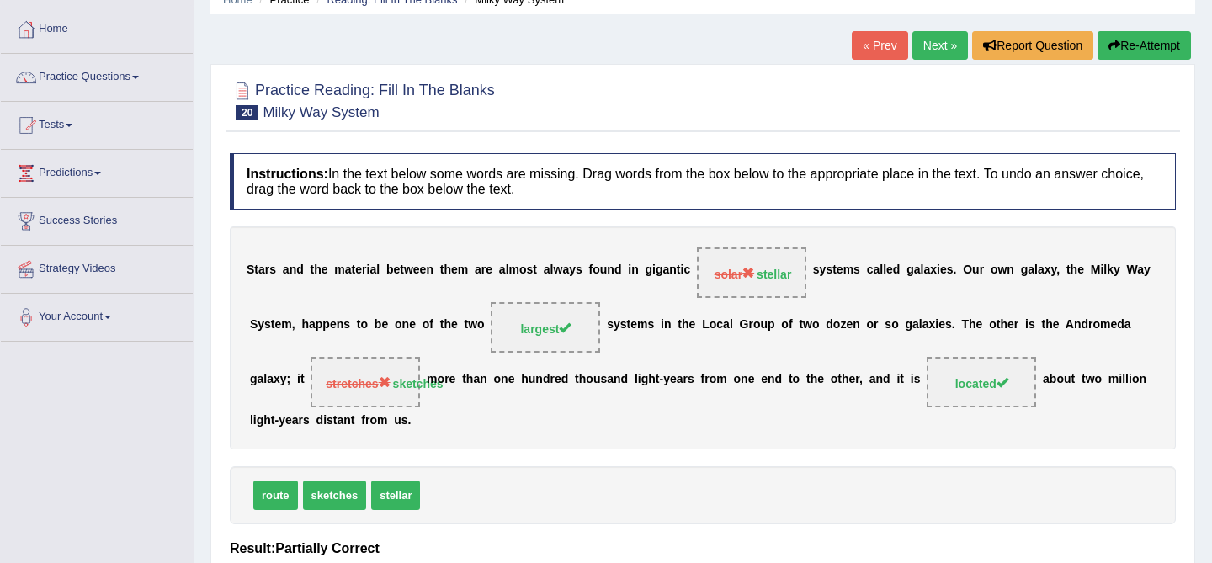
scroll to position [0, 0]
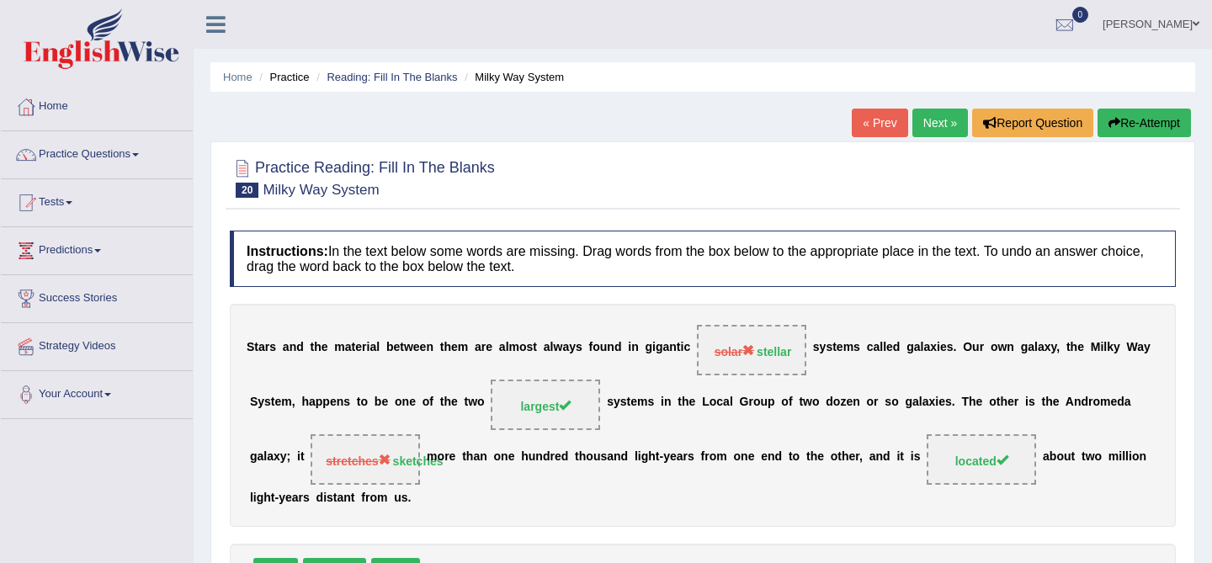
click at [925, 124] on link "Next »" at bounding box center [940, 123] width 56 height 29
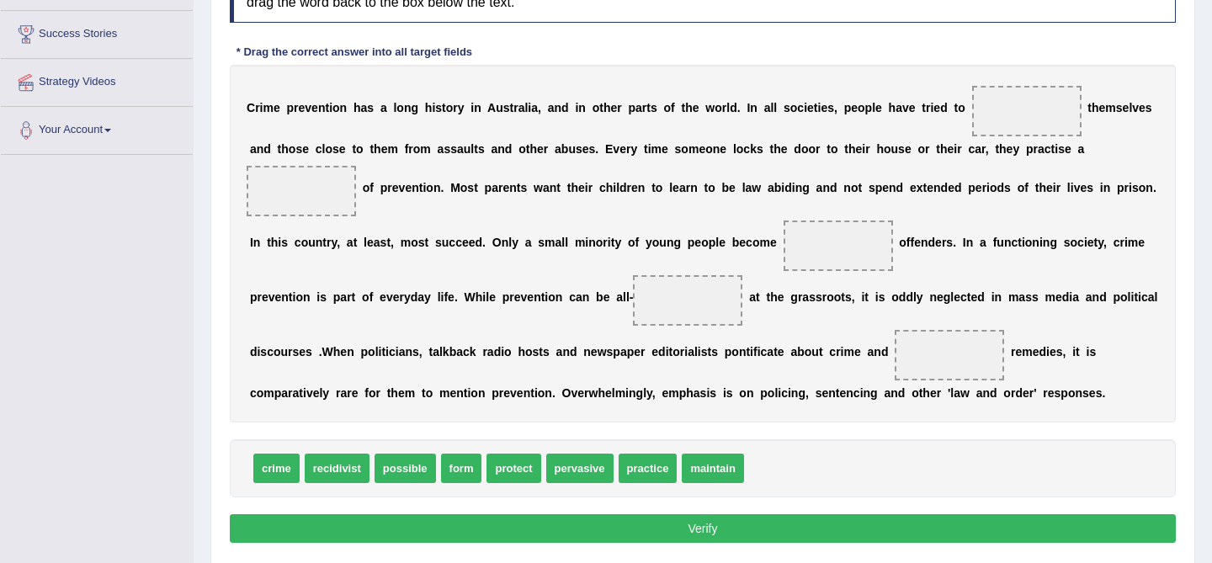
scroll to position [276, 0]
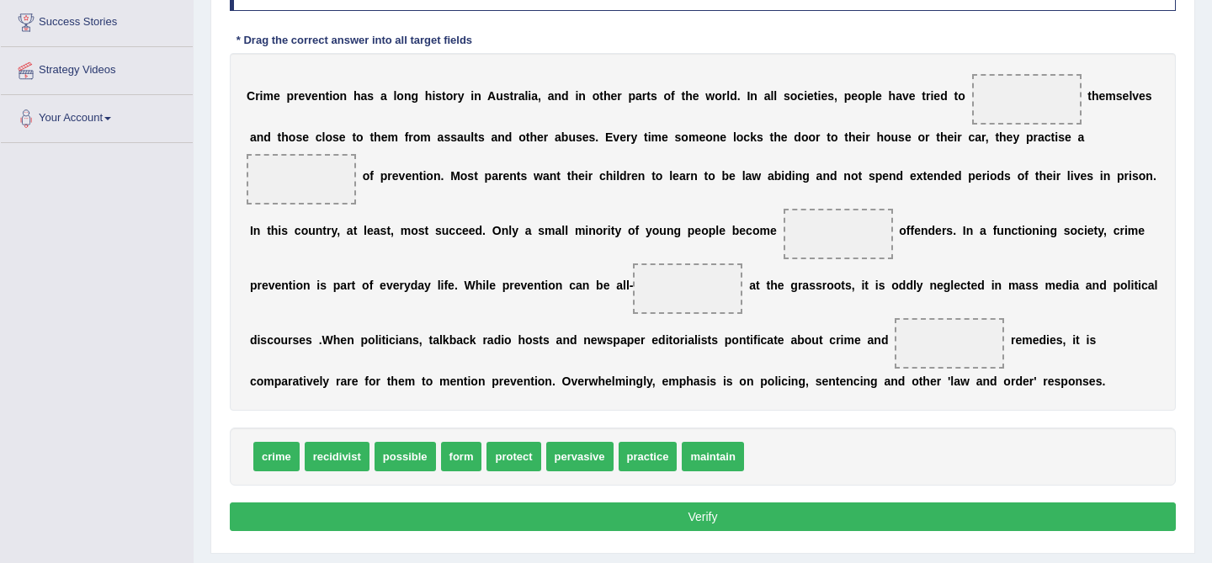
click at [610, 210] on div "C r i m e p r e v e n t i o n h a s a l o n g h i s t o r y i n A u s t r a l i…" at bounding box center [703, 232] width 946 height 358
